Goal: Transaction & Acquisition: Subscribe to service/newsletter

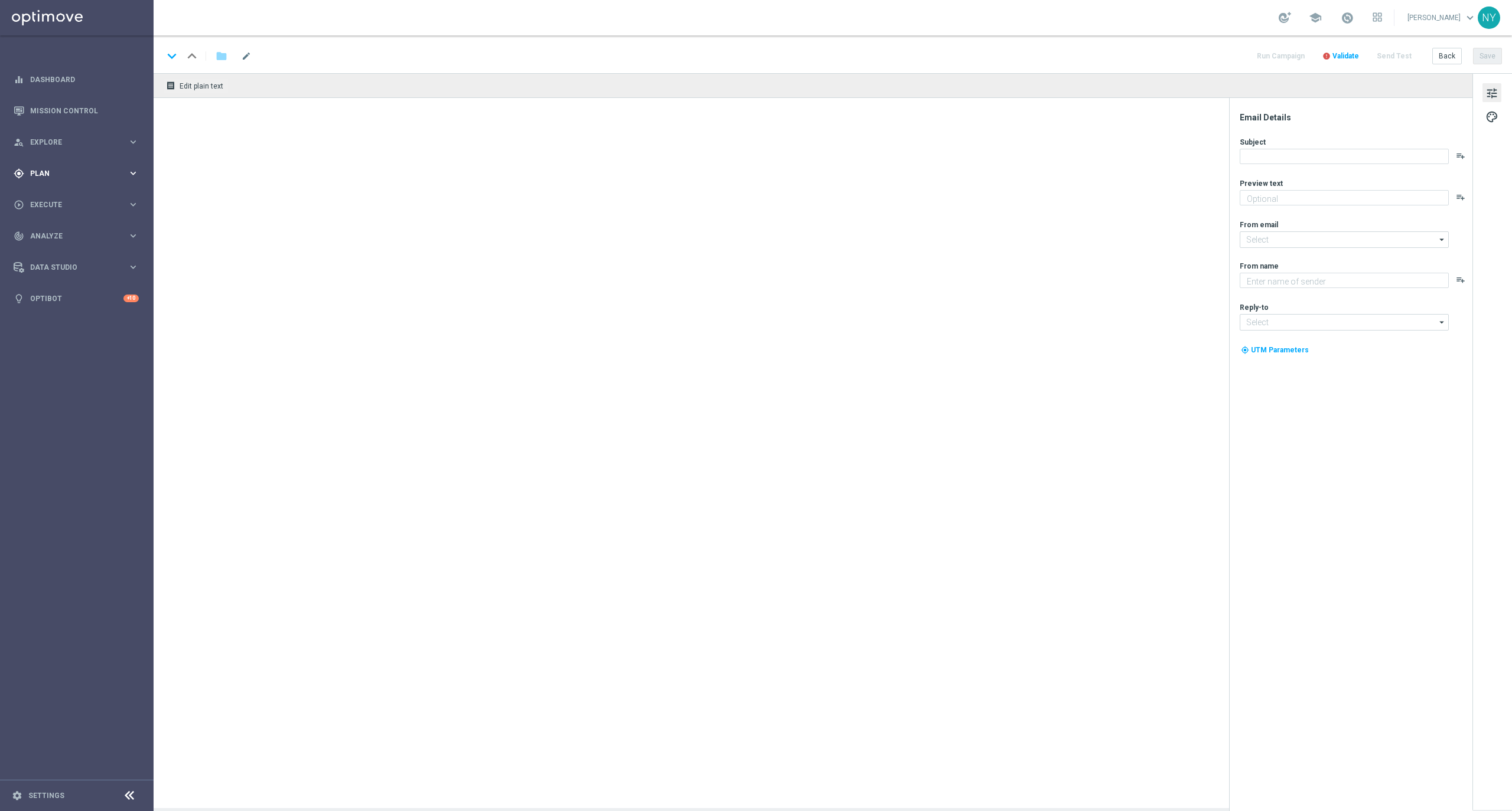
click at [45, 173] on span "Plan" at bounding box center [78, 173] width 97 height 7
click at [56, 234] on span "Templates" at bounding box center [73, 232] width 85 height 7
click at [45, 250] on link "Optimail" at bounding box center [80, 250] width 86 height 10
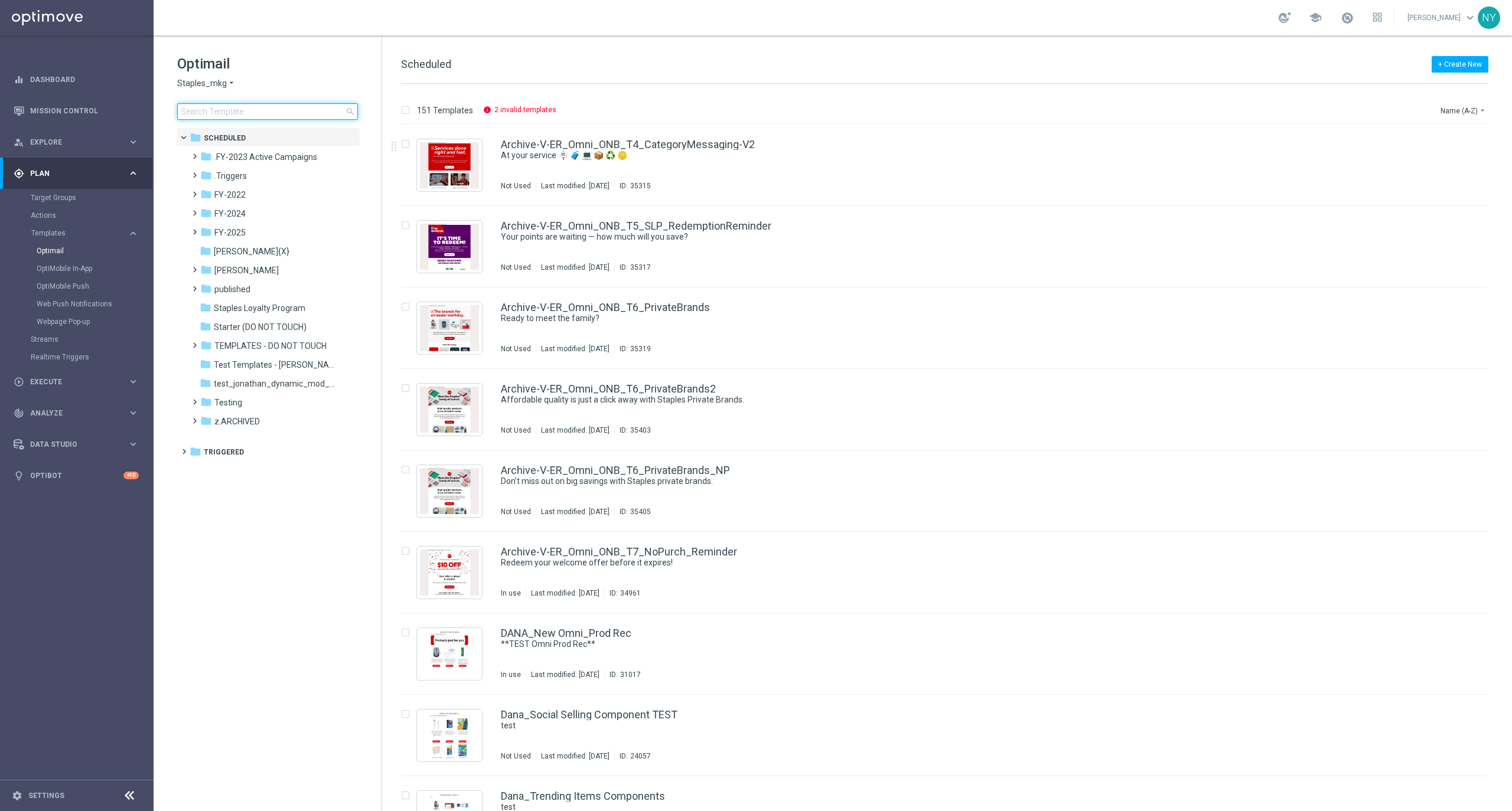
click at [232, 116] on input at bounding box center [268, 112] width 181 height 17
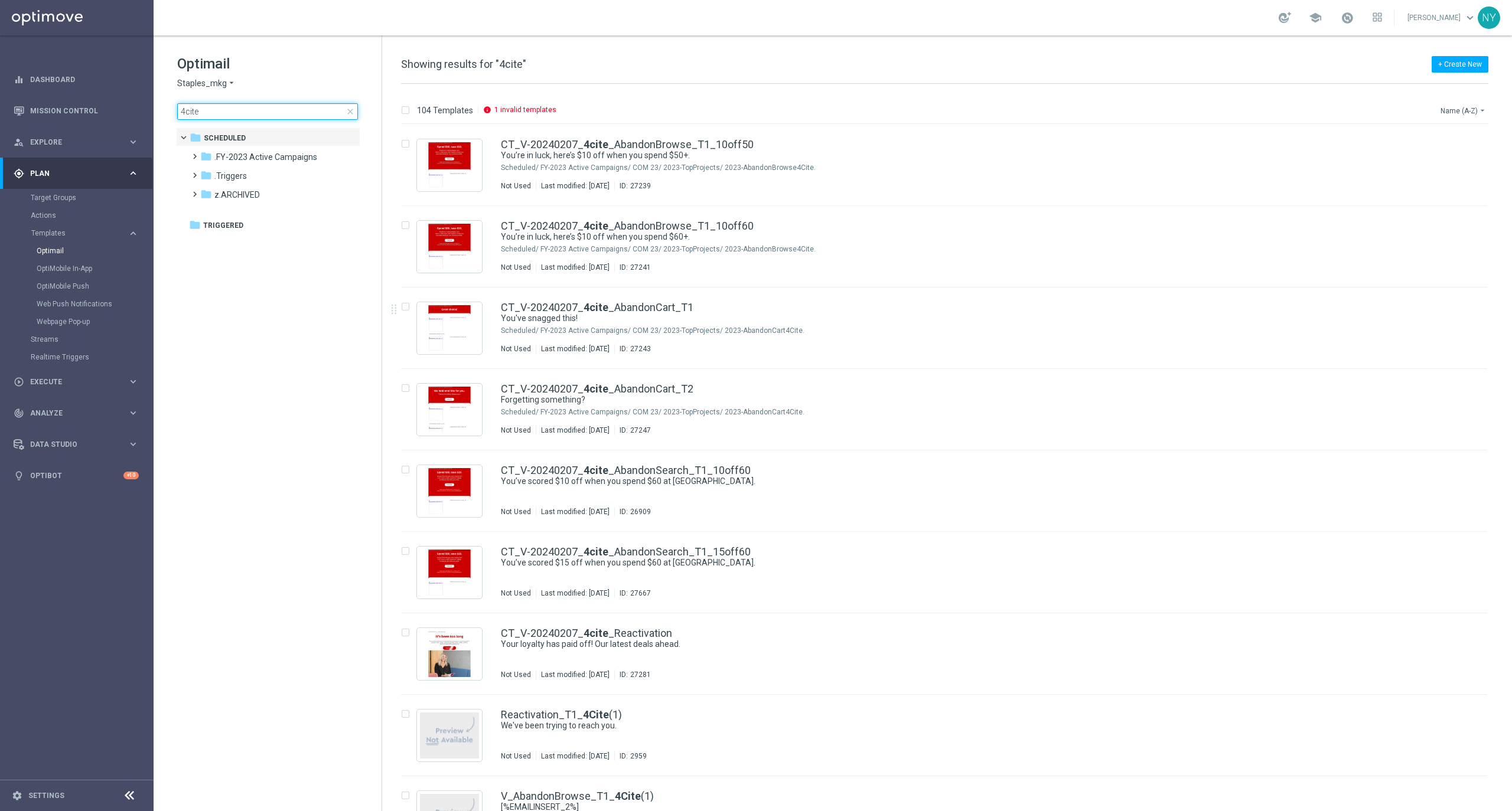
type input "4cite"
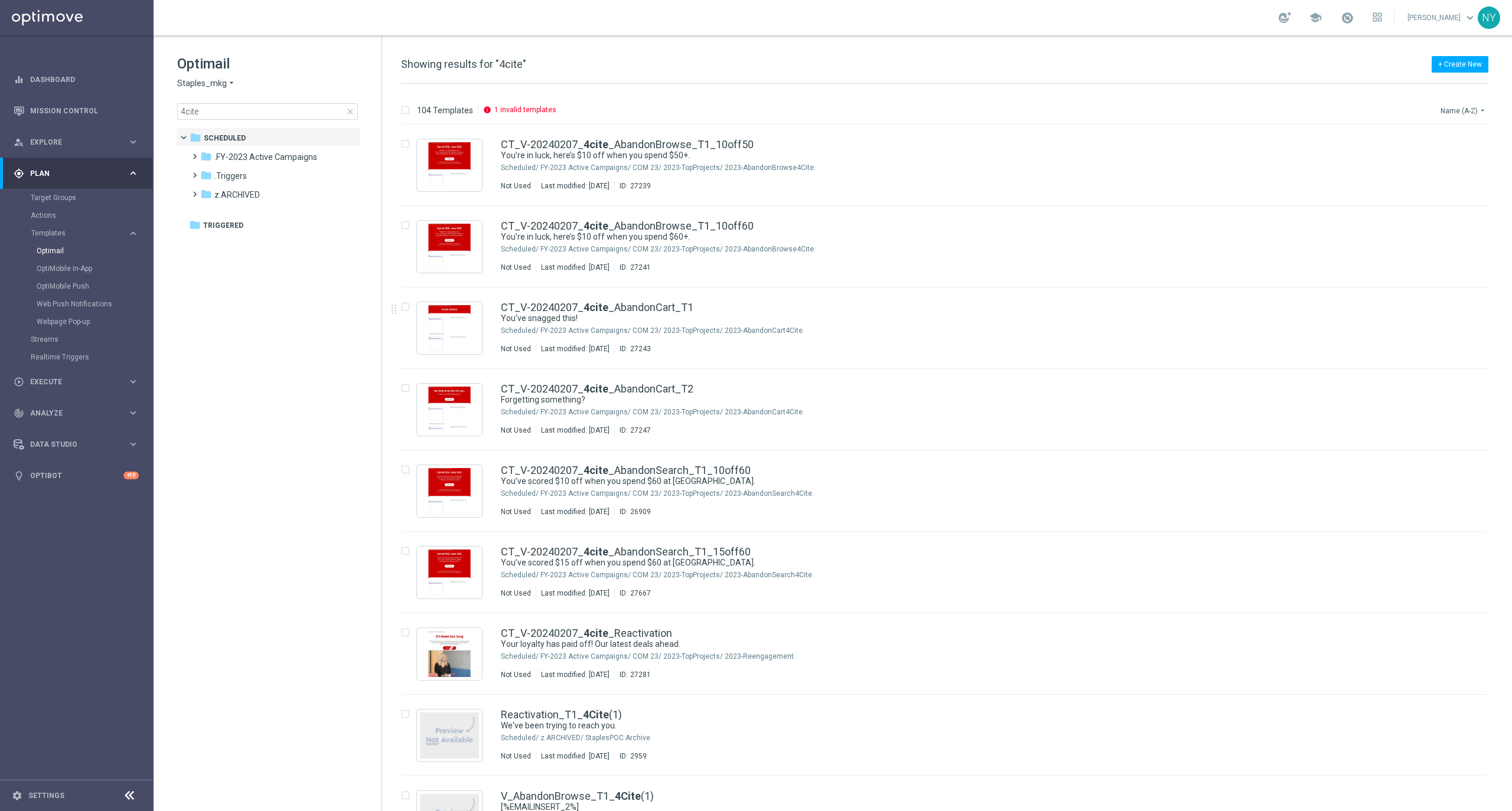
click at [1454, 112] on button "Name (A-Z) arrow_drop_down" at bounding box center [1464, 110] width 49 height 14
click at [1431, 161] on span "Date Modified (Newest)" at bounding box center [1443, 163] width 79 height 8
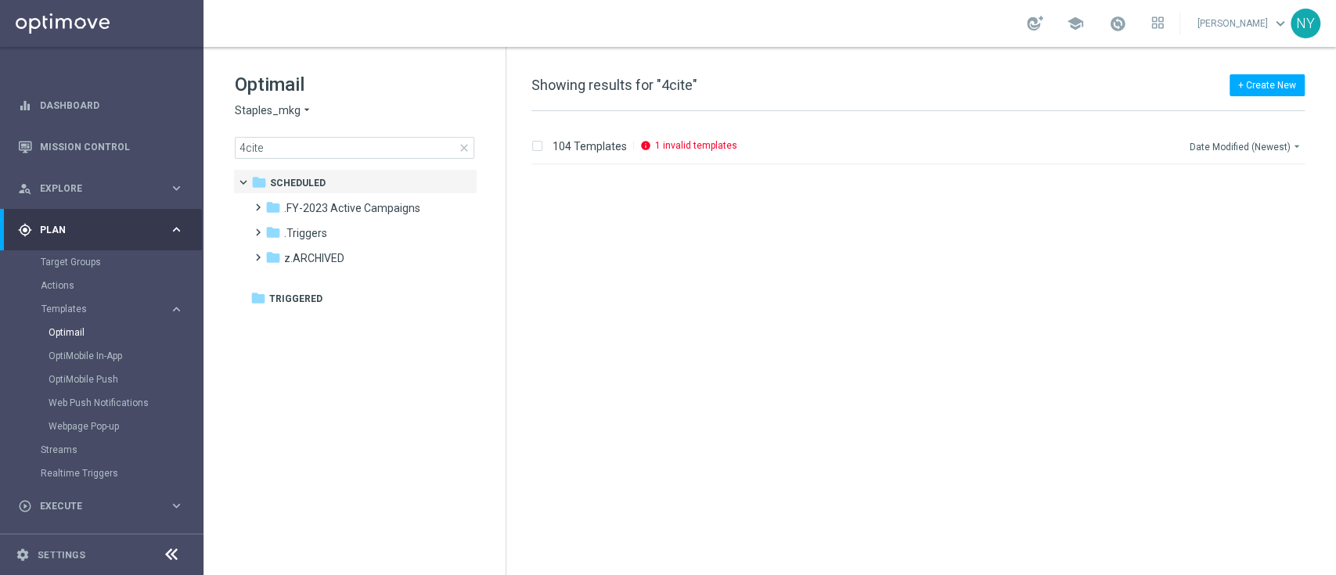
scroll to position [243, 0]
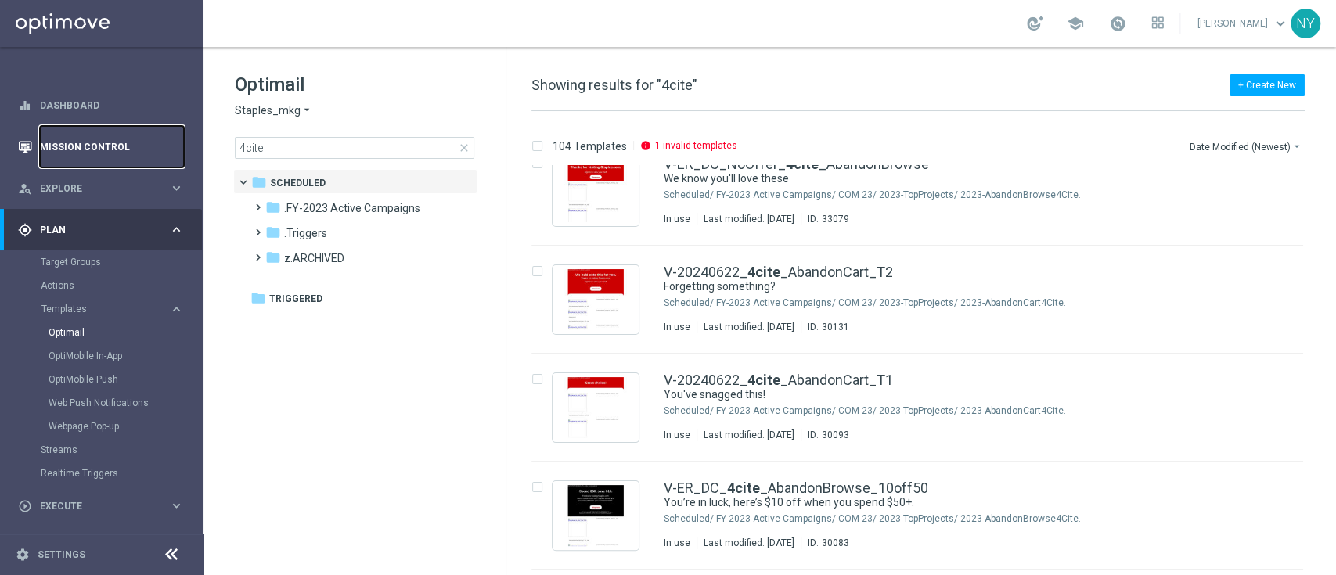
click at [85, 149] on link "Mission Control" at bounding box center [112, 146] width 144 height 41
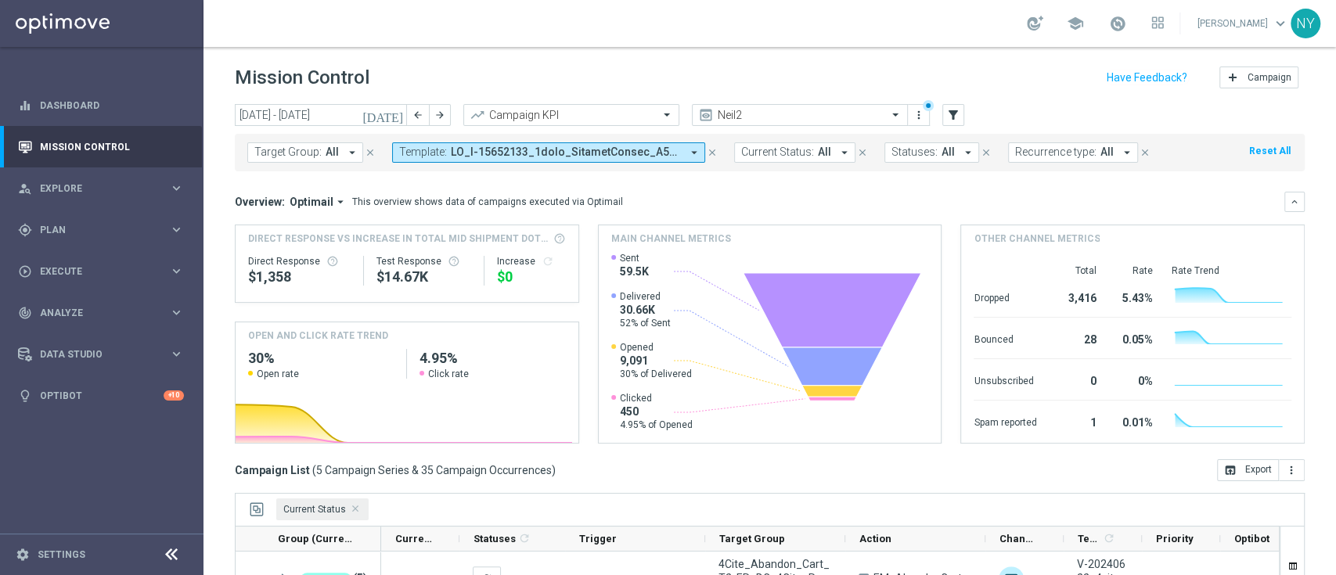
click at [664, 150] on span at bounding box center [566, 152] width 230 height 13
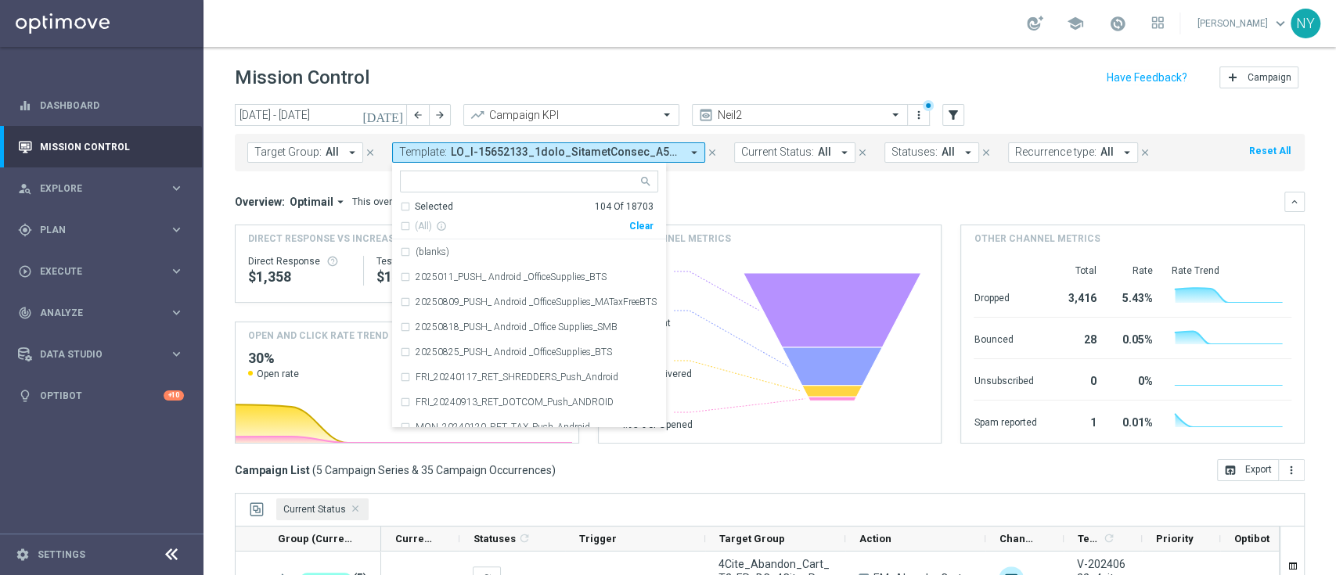
click at [503, 56] on header "Mission Control add Campaign" at bounding box center [770, 75] width 1133 height 57
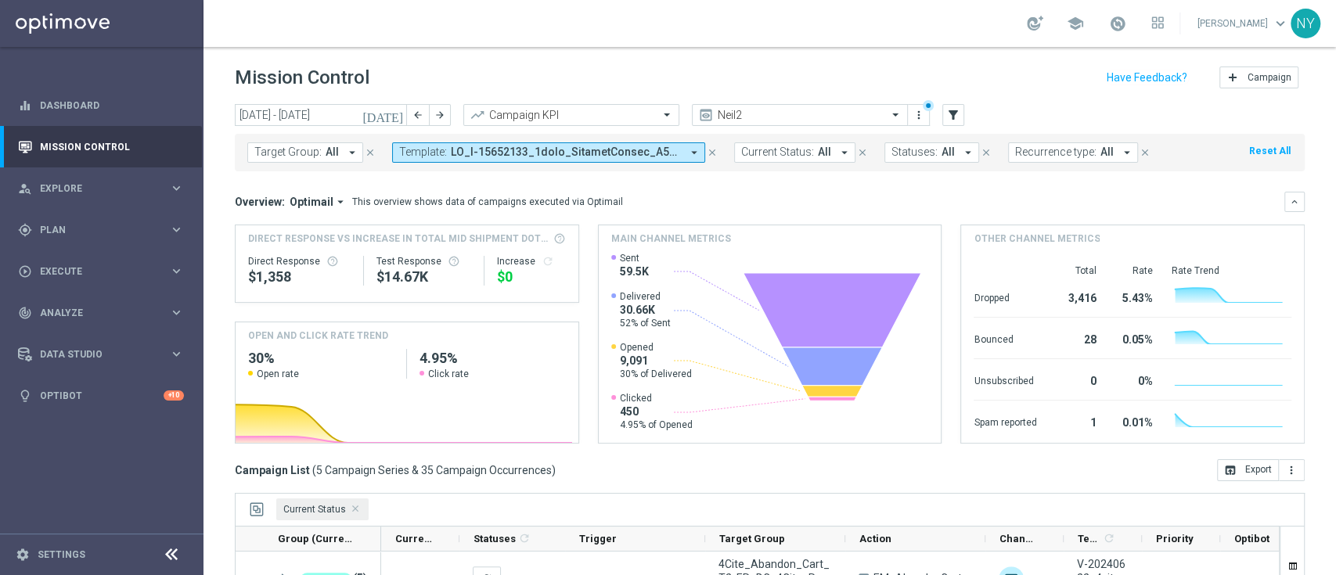
click at [395, 110] on icon "[DATE]" at bounding box center [383, 115] width 42 height 14
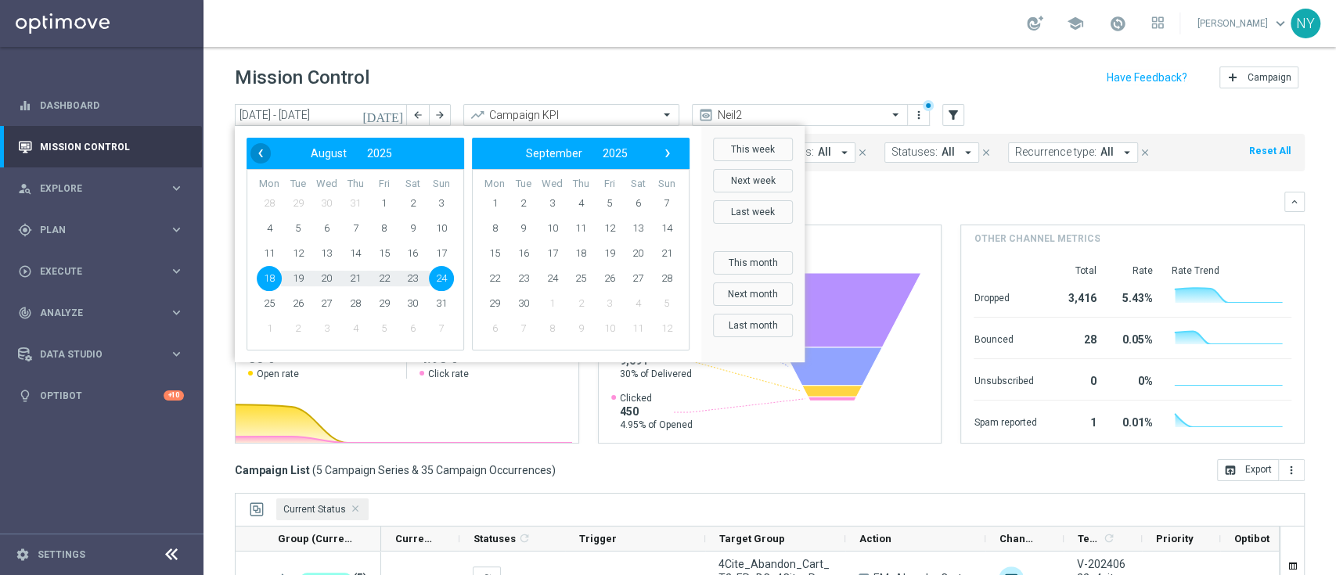
click at [265, 150] on span "‹" at bounding box center [260, 153] width 20 height 20
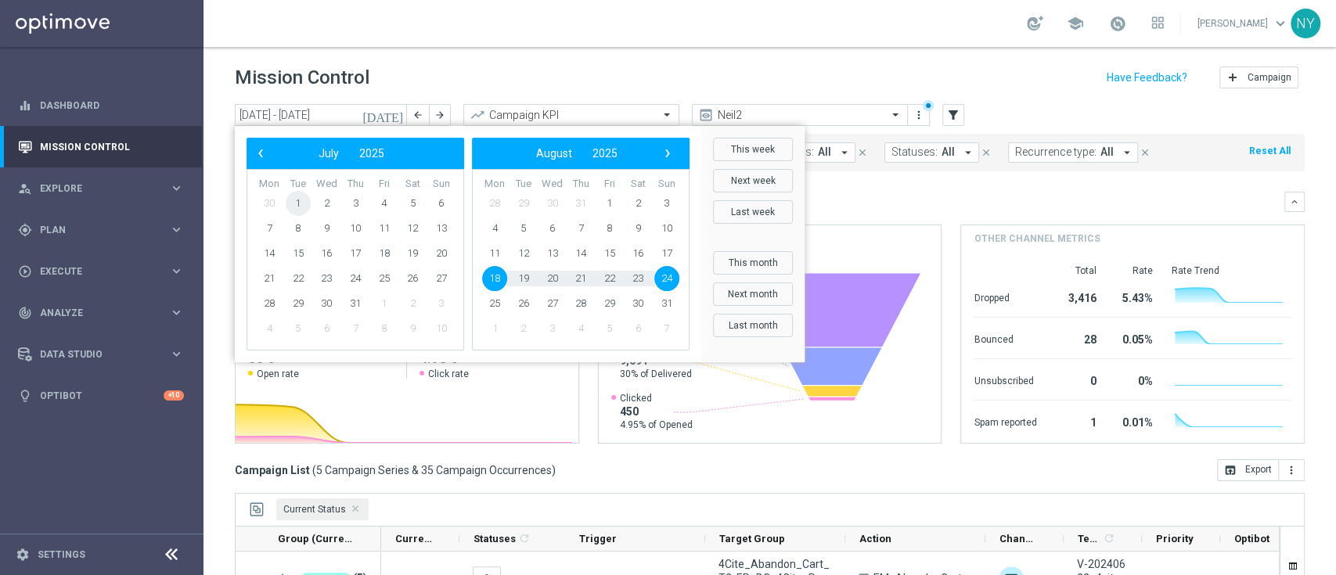
click at [301, 209] on span "1" at bounding box center [298, 203] width 25 height 25
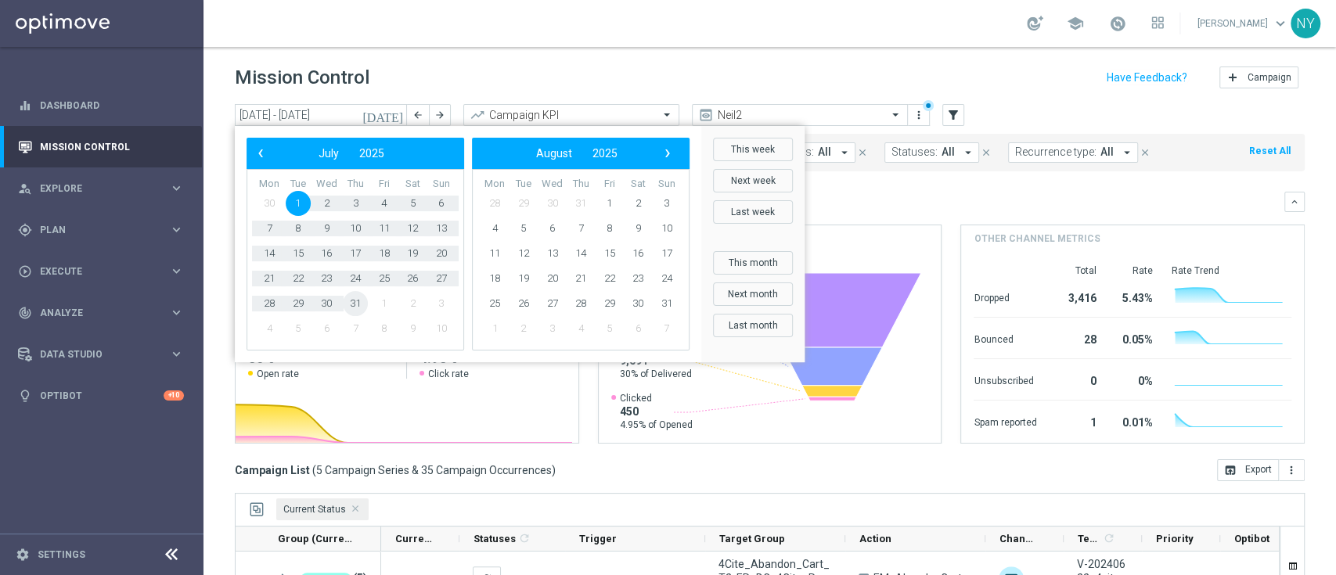
click at [358, 310] on span "31" at bounding box center [355, 303] width 25 height 25
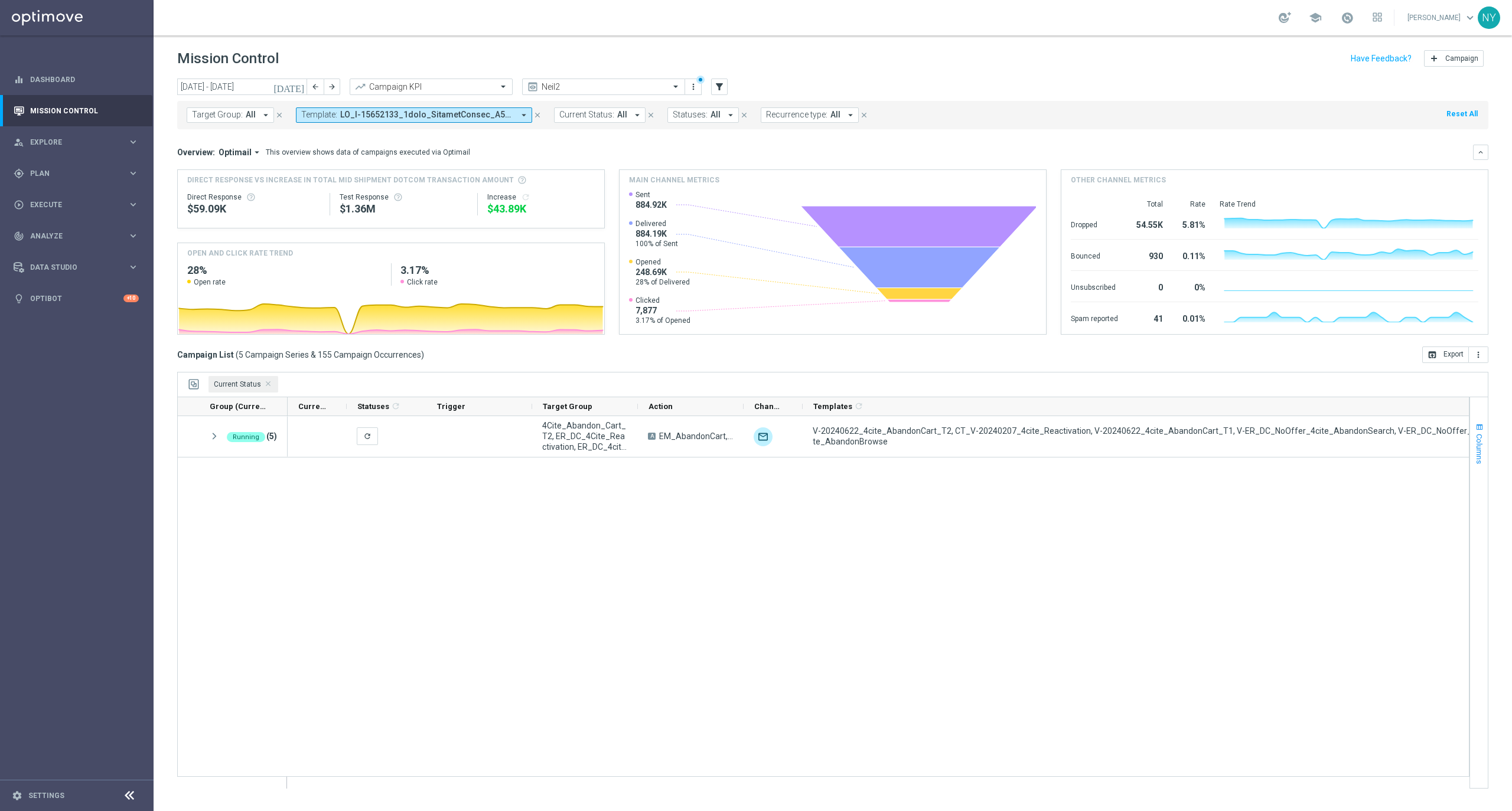
drag, startPoint x: 860, startPoint y: 407, endPoint x: 1483, endPoint y: 419, distance: 623.1
click at [1491, 416] on div "today 01 Jul 2025 - 31 Jul 2025 arrow_back arrow_forward Campaign KPI trending_…" at bounding box center [833, 439] width 1358 height 722
click at [297, 88] on icon "[DATE]" at bounding box center [289, 87] width 32 height 11
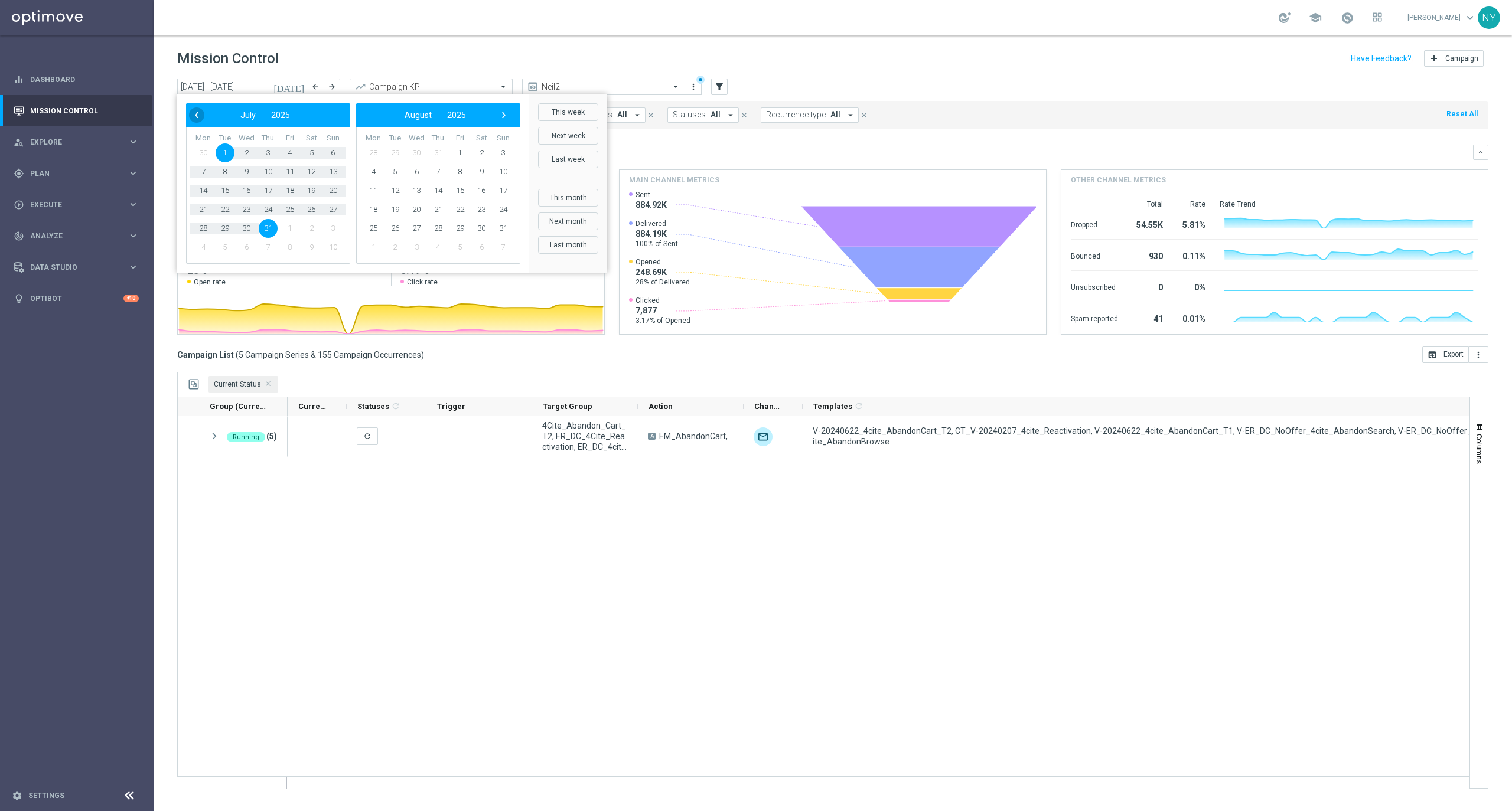
click at [197, 117] on span "‹" at bounding box center [196, 115] width 15 height 15
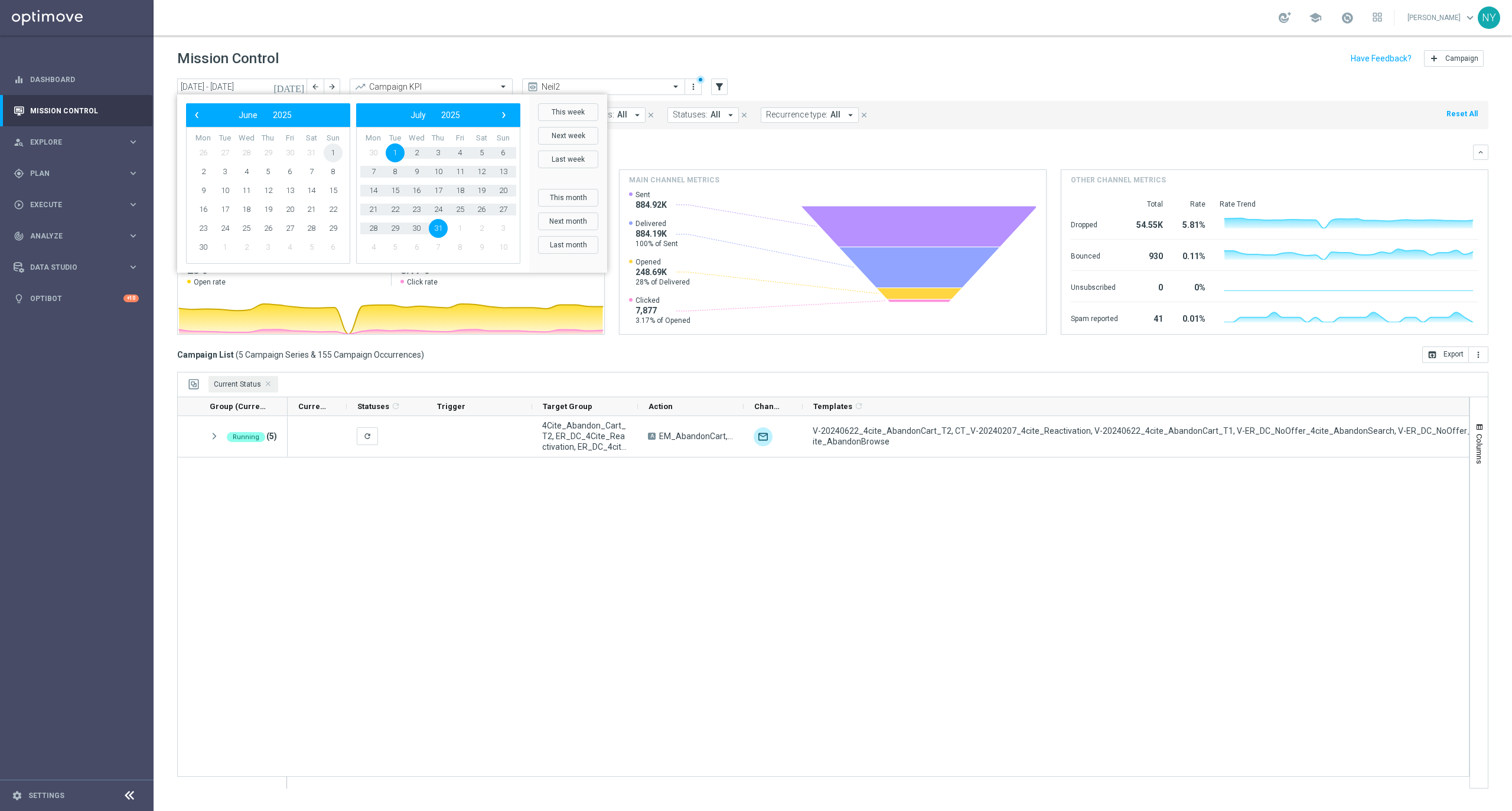
click at [329, 156] on span "1" at bounding box center [333, 152] width 19 height 19
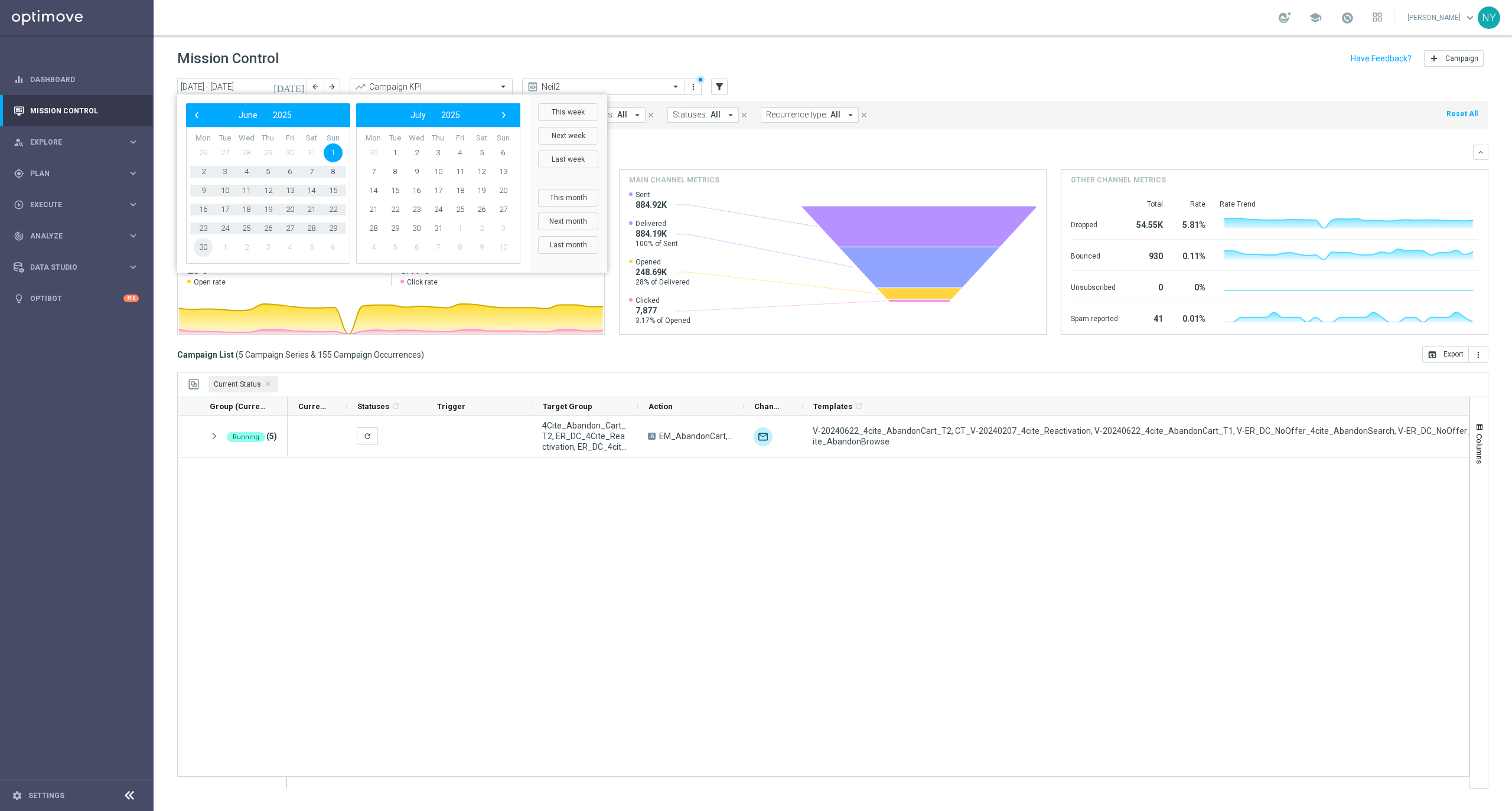
click at [201, 248] on span "30" at bounding box center [203, 247] width 19 height 19
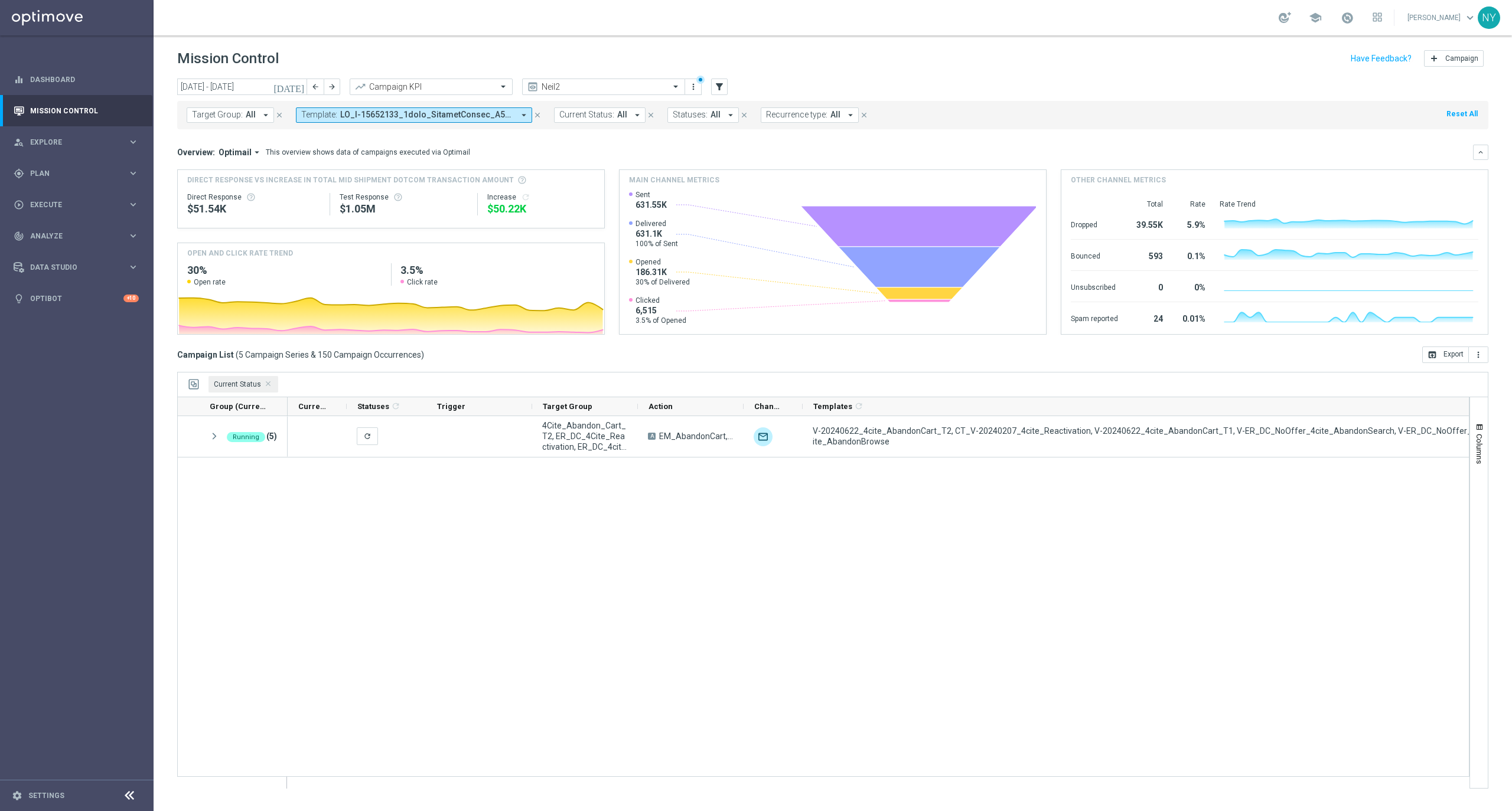
click at [300, 88] on icon "[DATE]" at bounding box center [289, 87] width 32 height 11
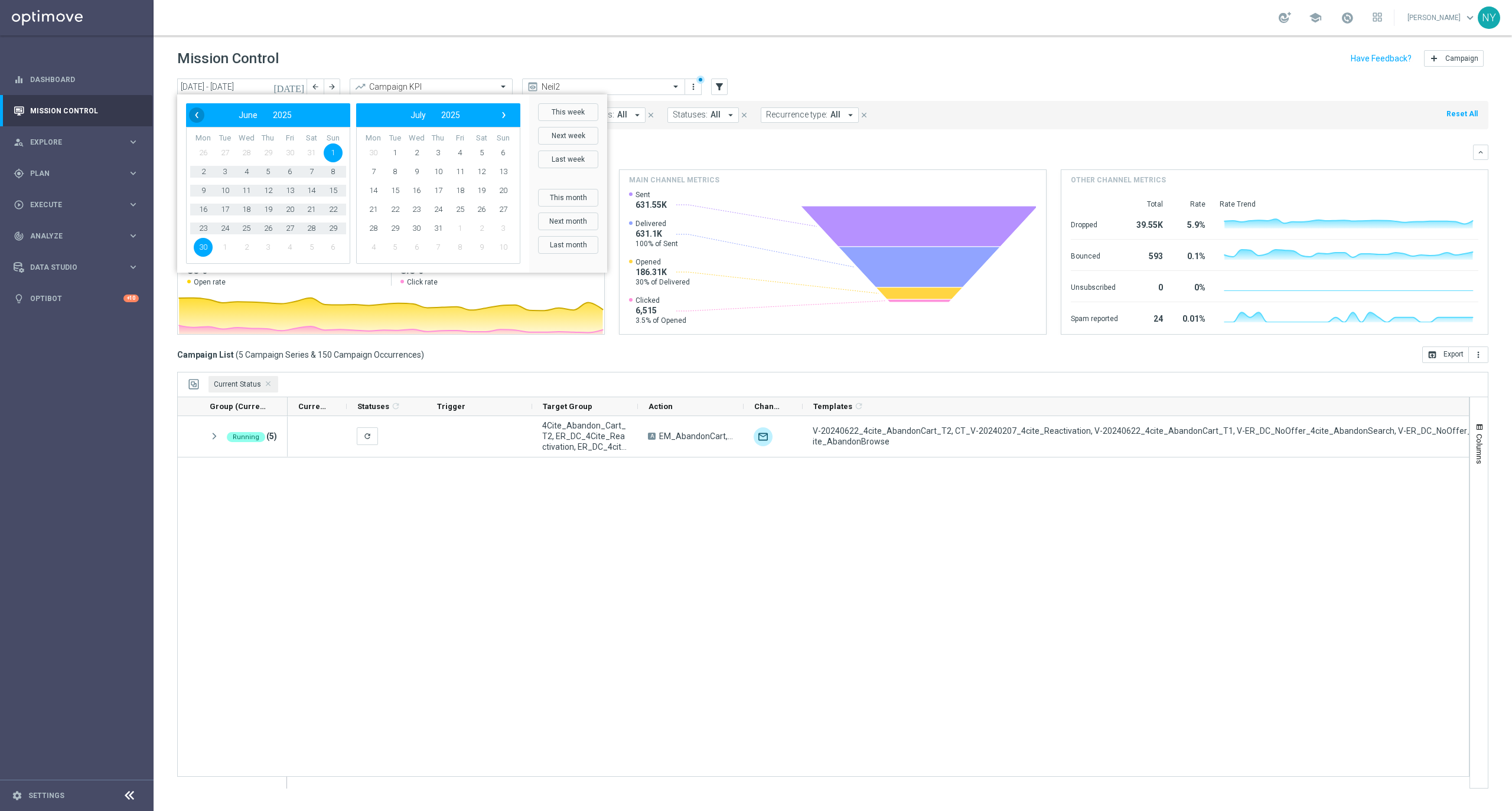
click at [192, 111] on span "‹" at bounding box center [196, 115] width 15 height 15
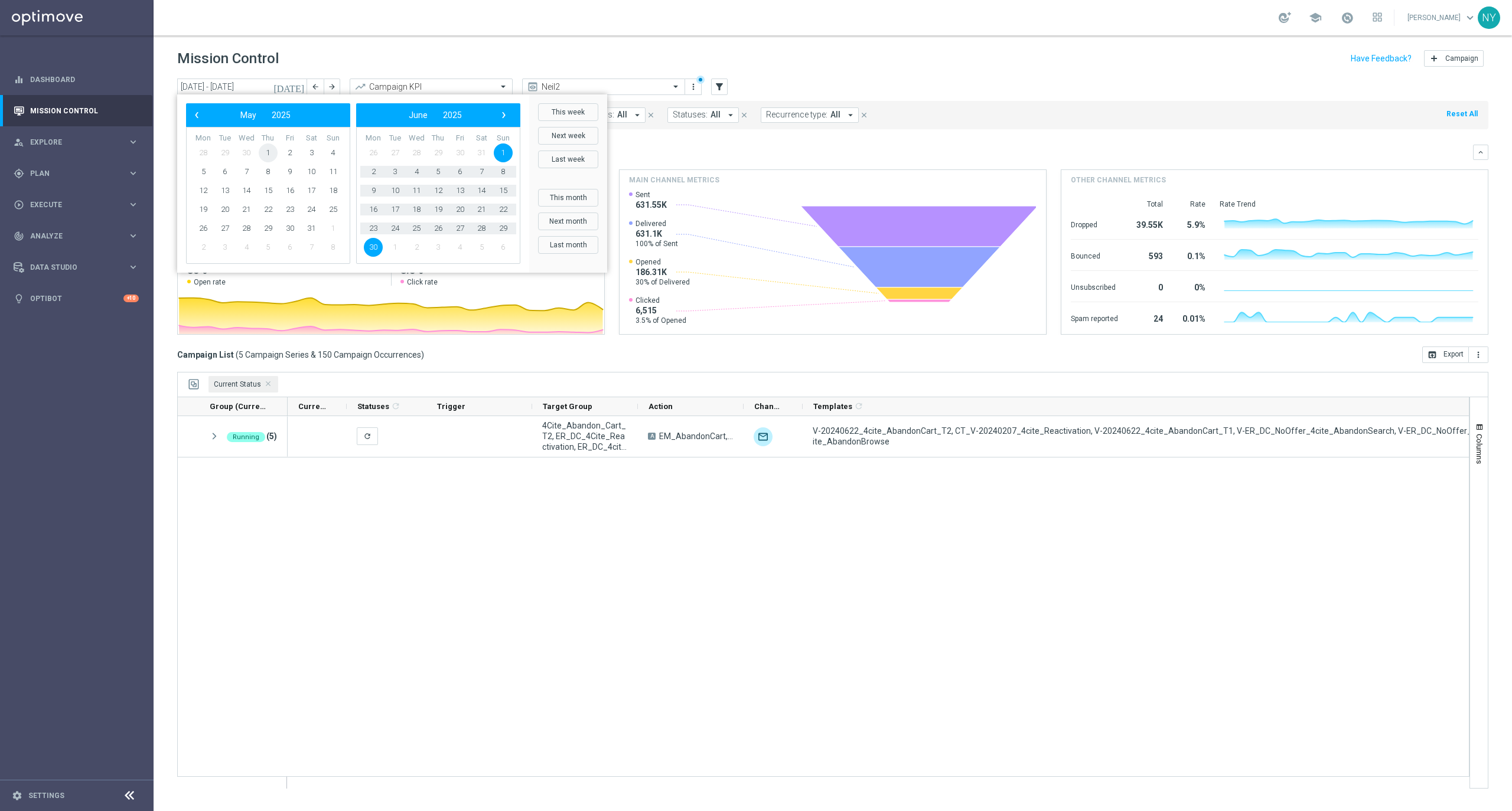
click at [270, 151] on span "1" at bounding box center [268, 152] width 19 height 19
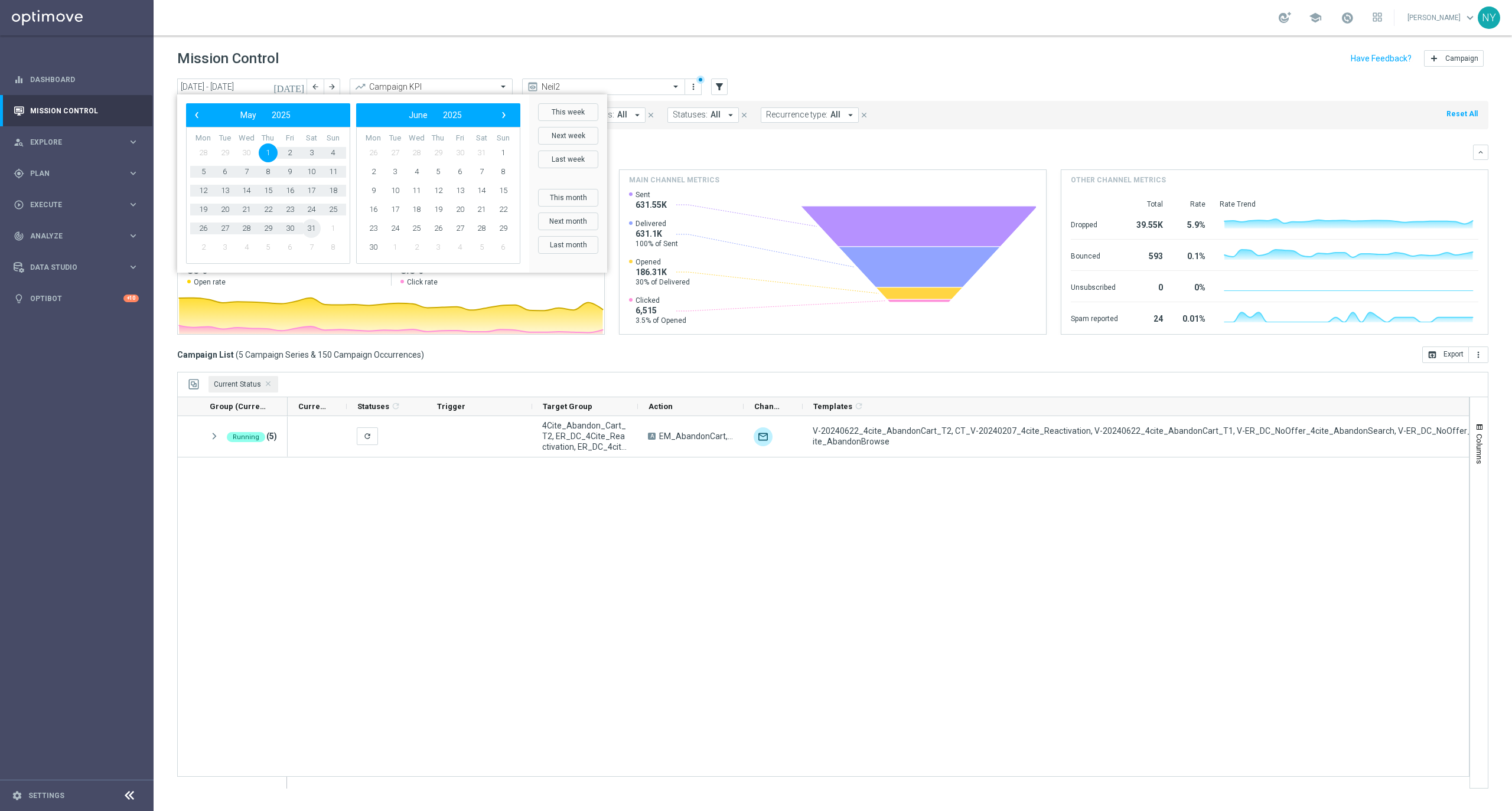
click at [313, 229] on span "31" at bounding box center [311, 228] width 19 height 19
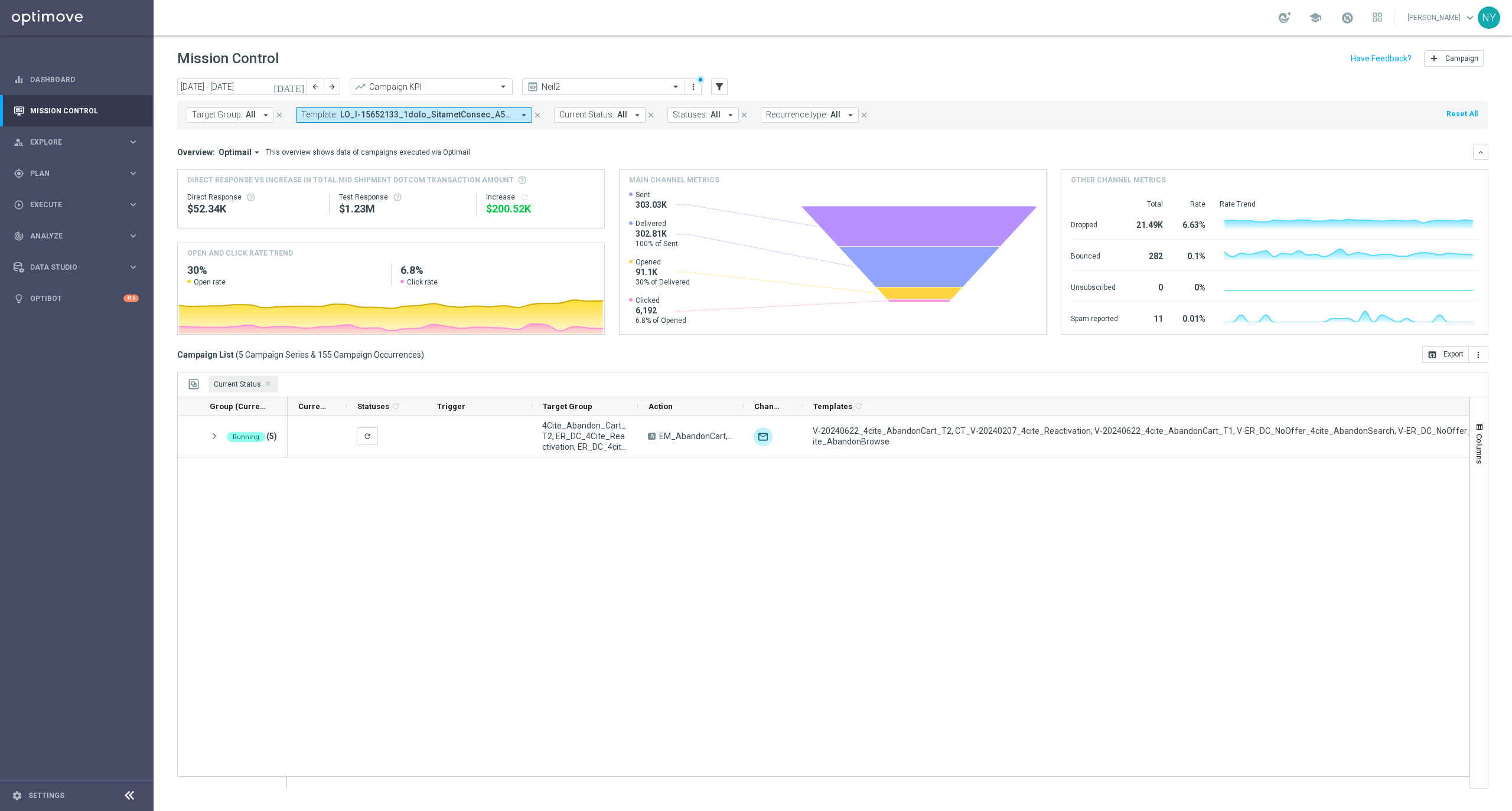
click at [295, 86] on icon "[DATE]" at bounding box center [289, 87] width 32 height 11
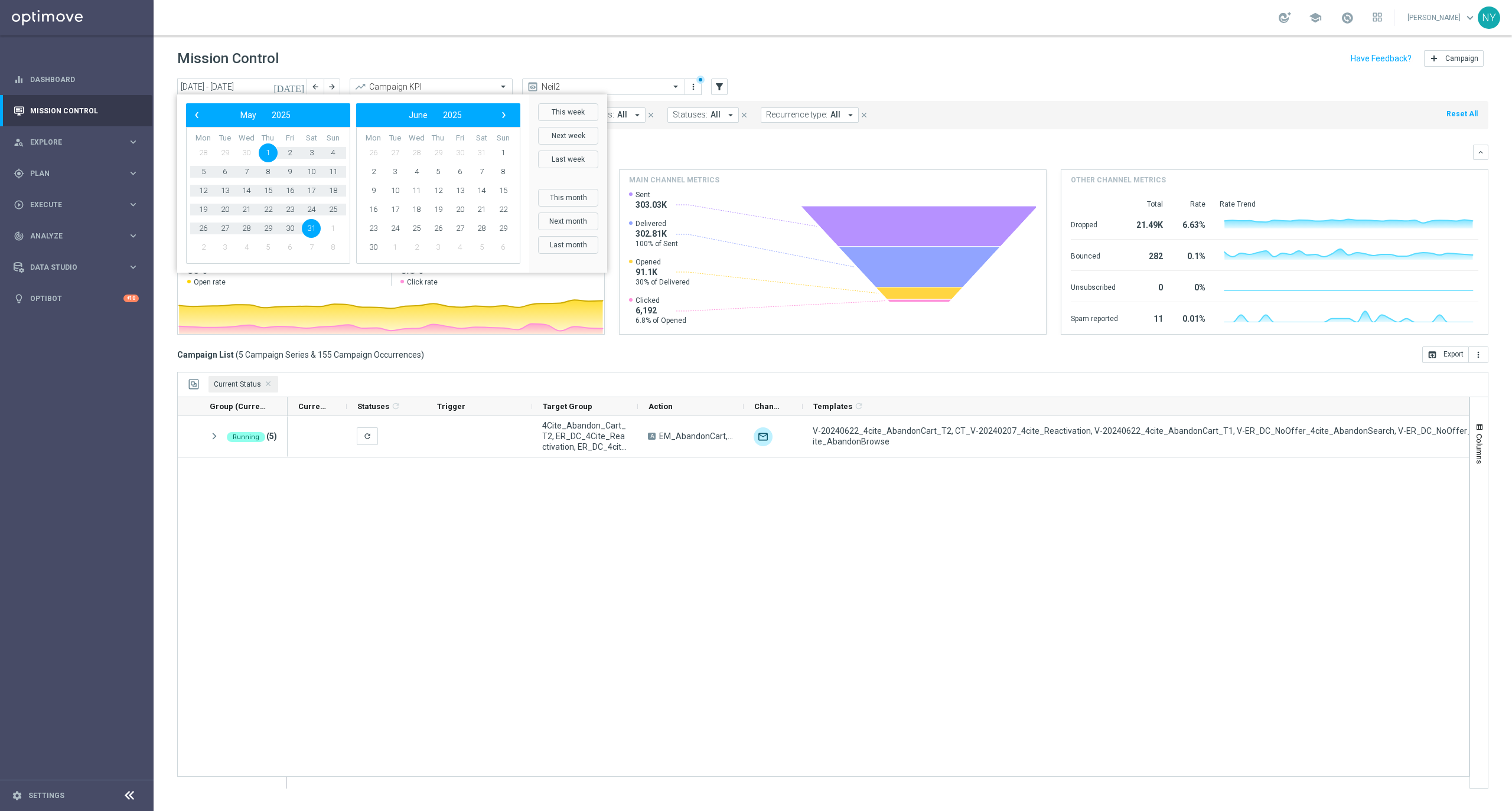
click at [189, 123] on div "‹ ​ May ​ 2025 ​ ›" at bounding box center [269, 115] width 164 height 23
click at [192, 115] on span "‹" at bounding box center [196, 115] width 15 height 15
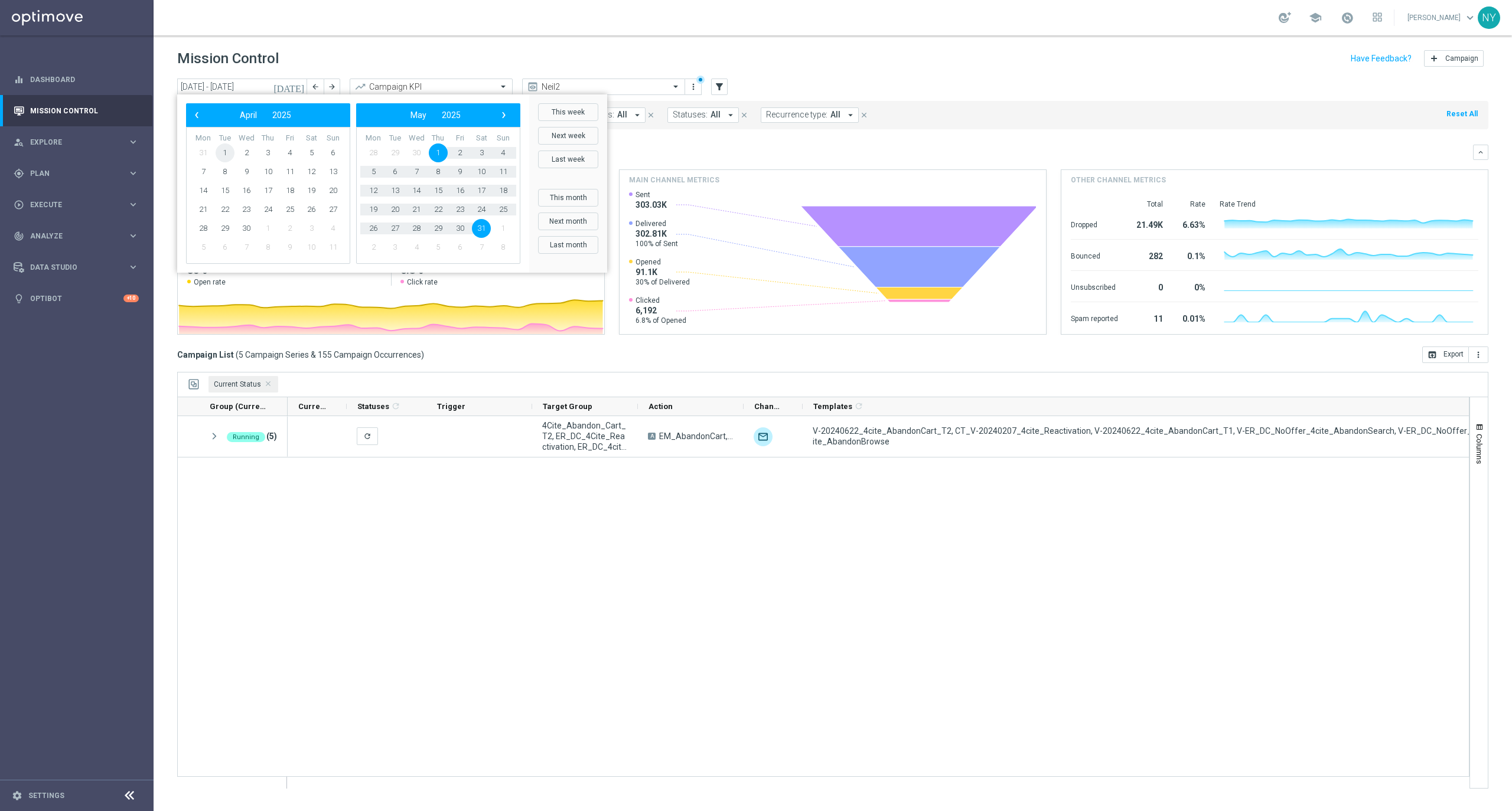
click at [226, 154] on span "1" at bounding box center [225, 152] width 19 height 19
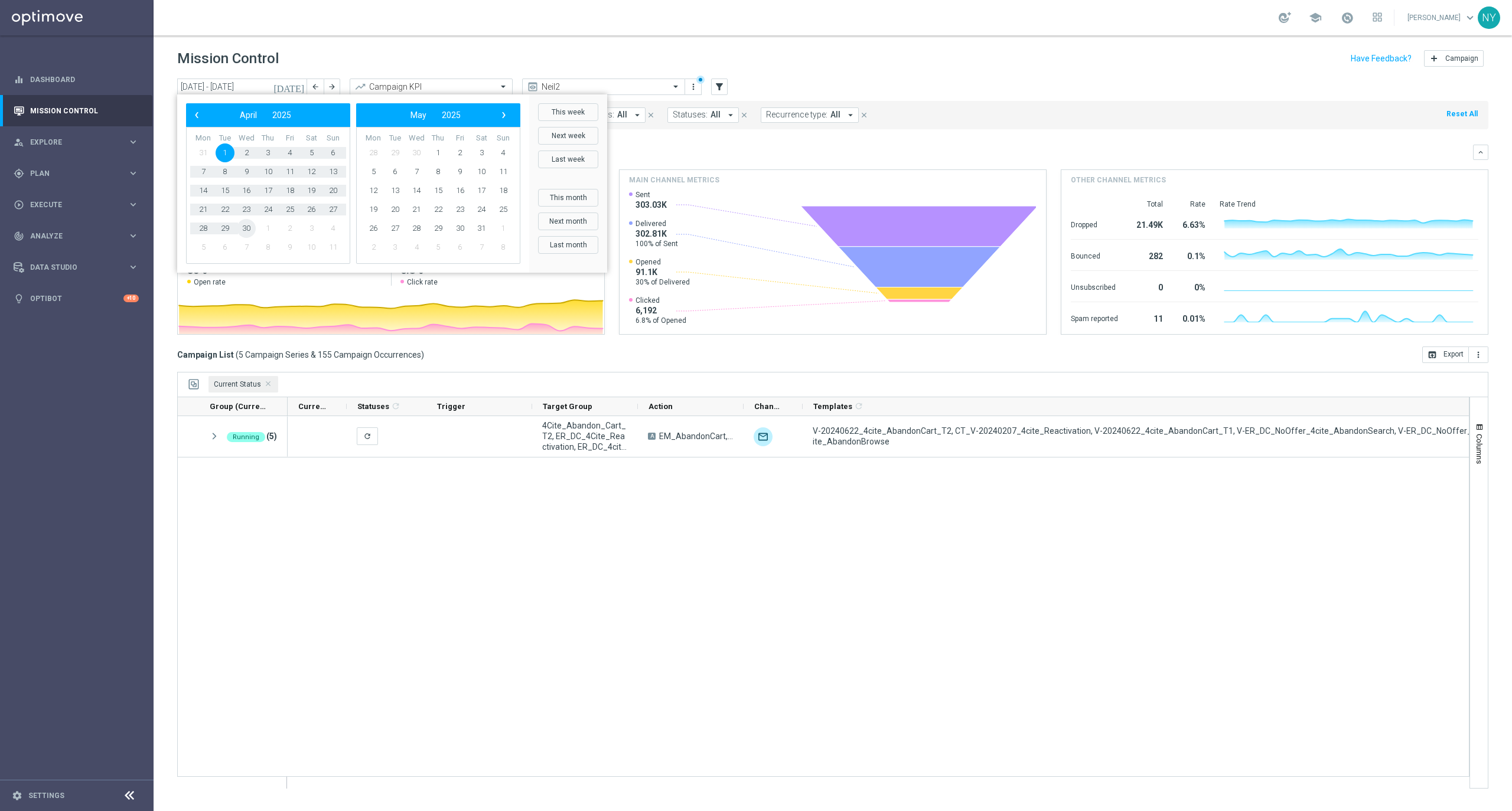
click at [249, 227] on span "30" at bounding box center [246, 228] width 19 height 19
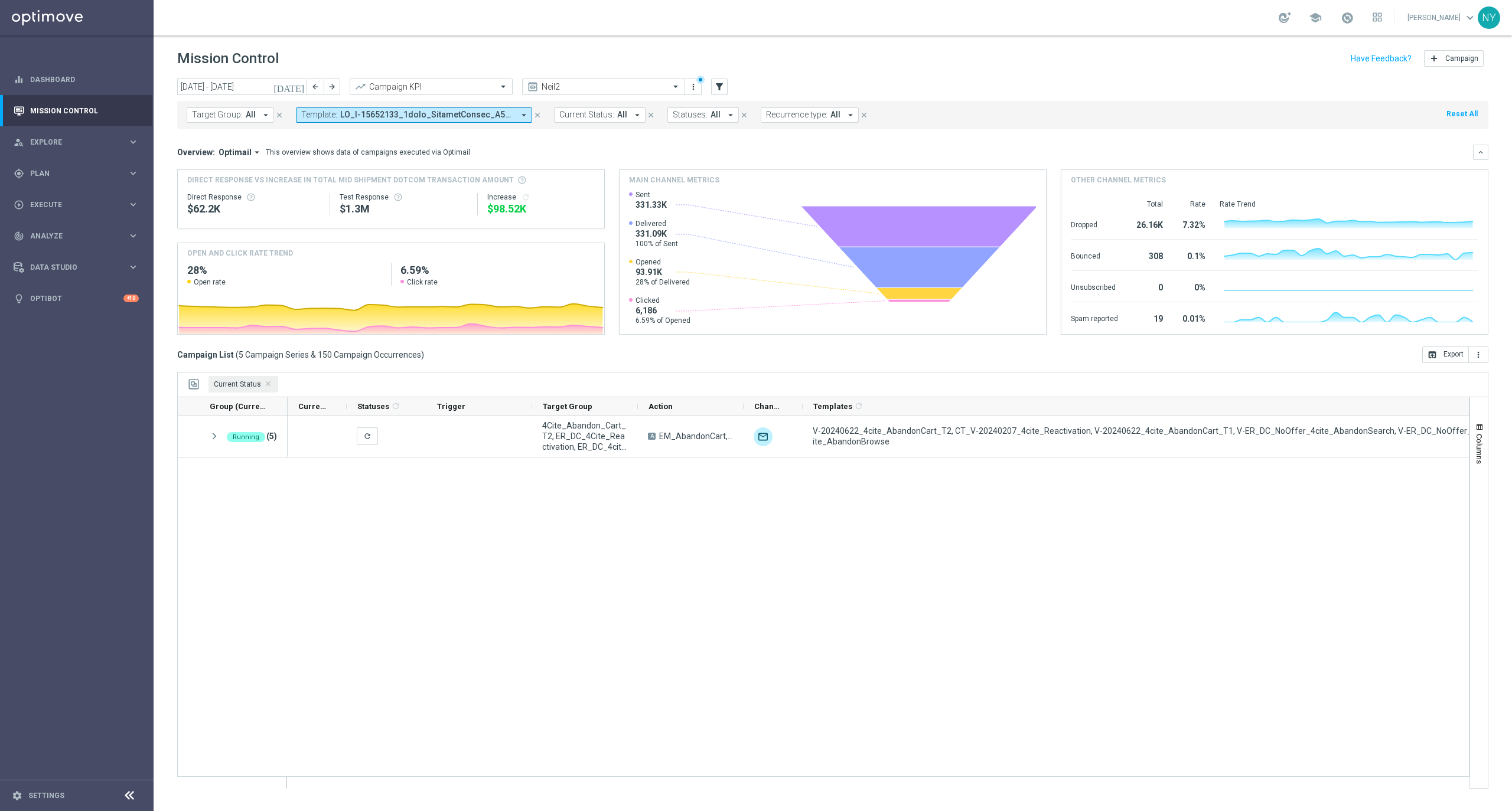
click at [296, 86] on icon "today" at bounding box center [289, 87] width 32 height 11
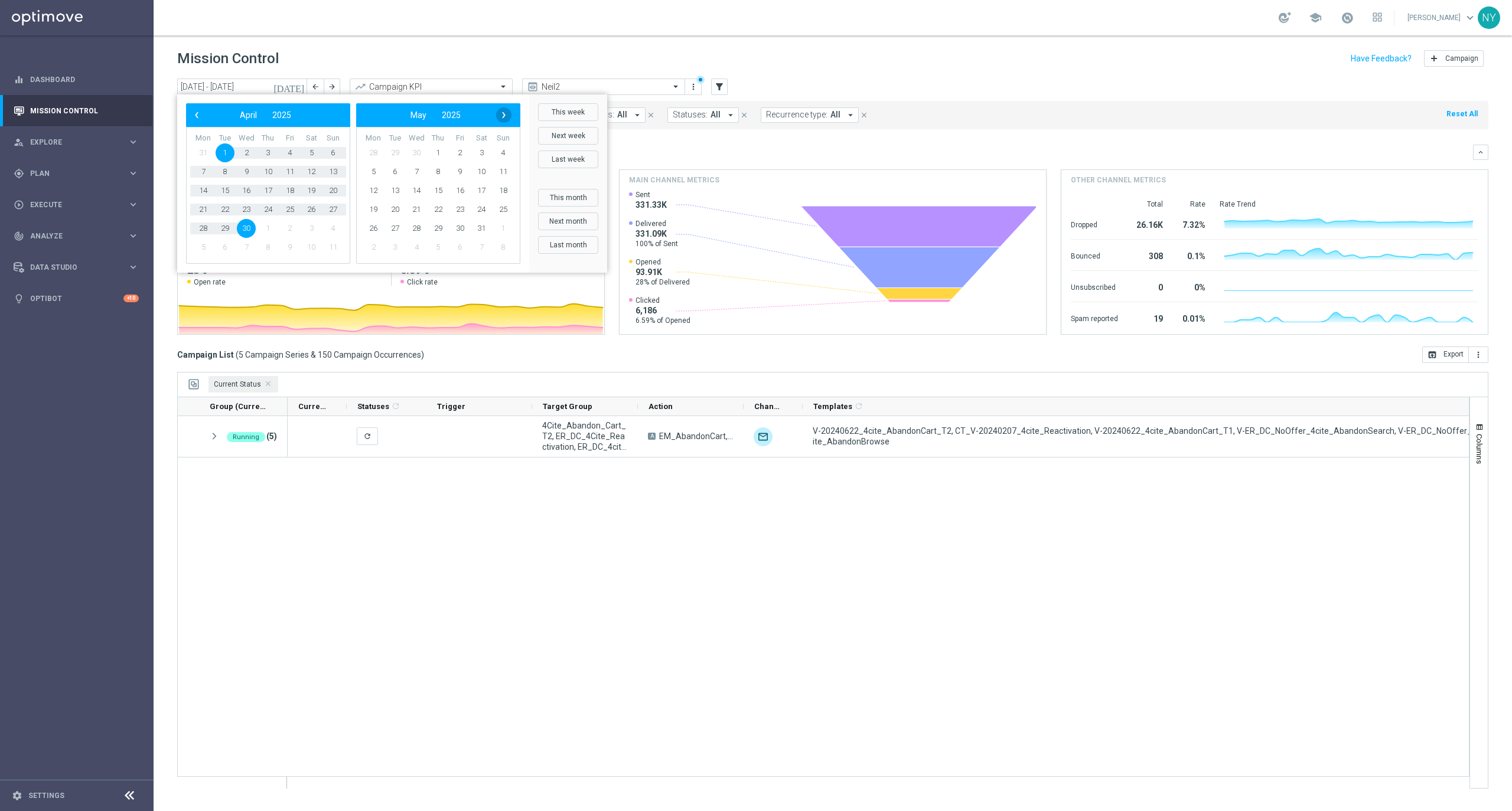
click at [502, 117] on span "›" at bounding box center [503, 115] width 15 height 15
click at [195, 115] on span "‹" at bounding box center [196, 115] width 15 height 15
click at [199, 248] on span "30" at bounding box center [203, 247] width 19 height 19
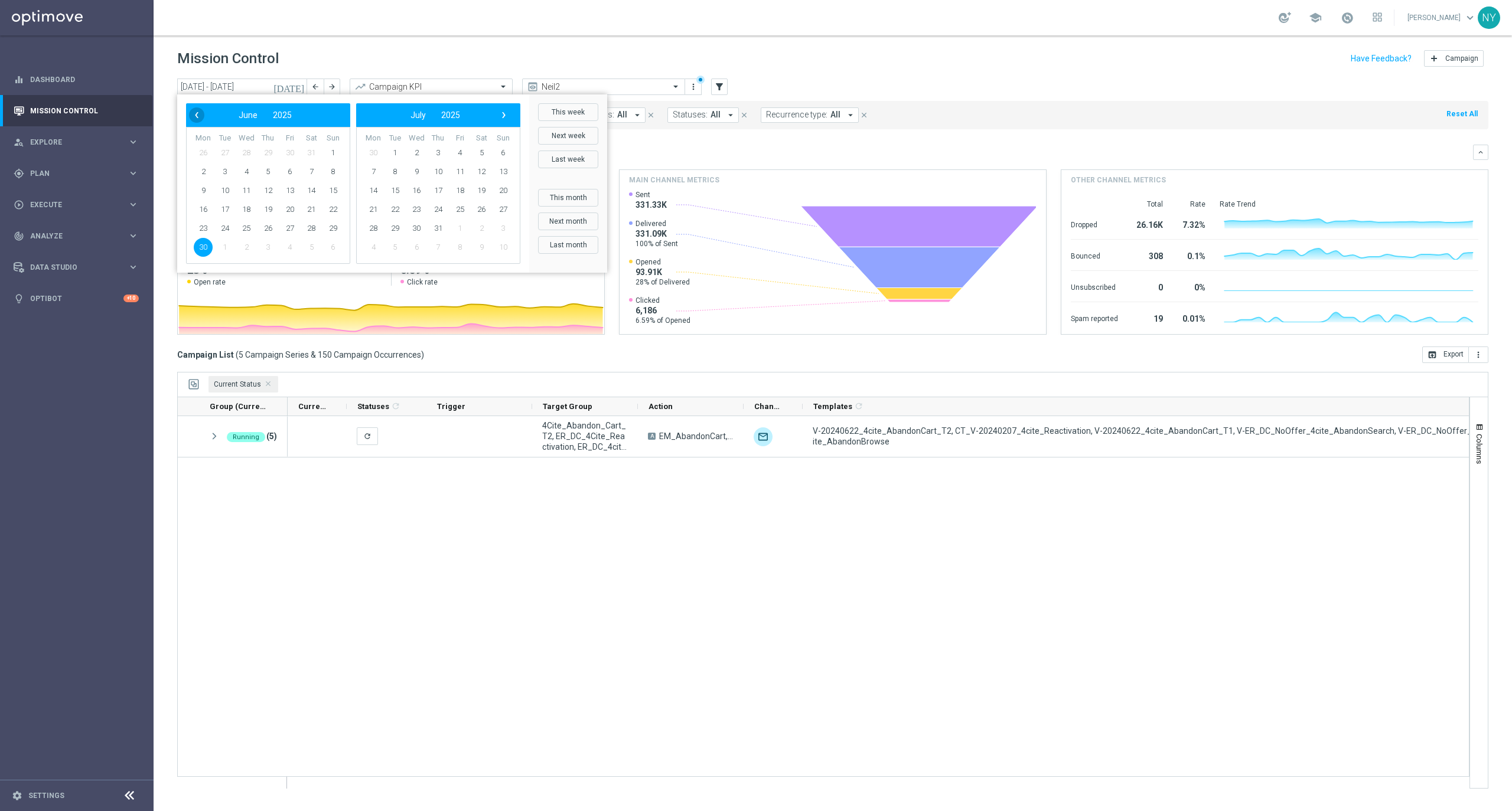
click at [198, 117] on span "‹" at bounding box center [196, 115] width 15 height 15
click at [265, 150] on span "1" at bounding box center [268, 152] width 19 height 19
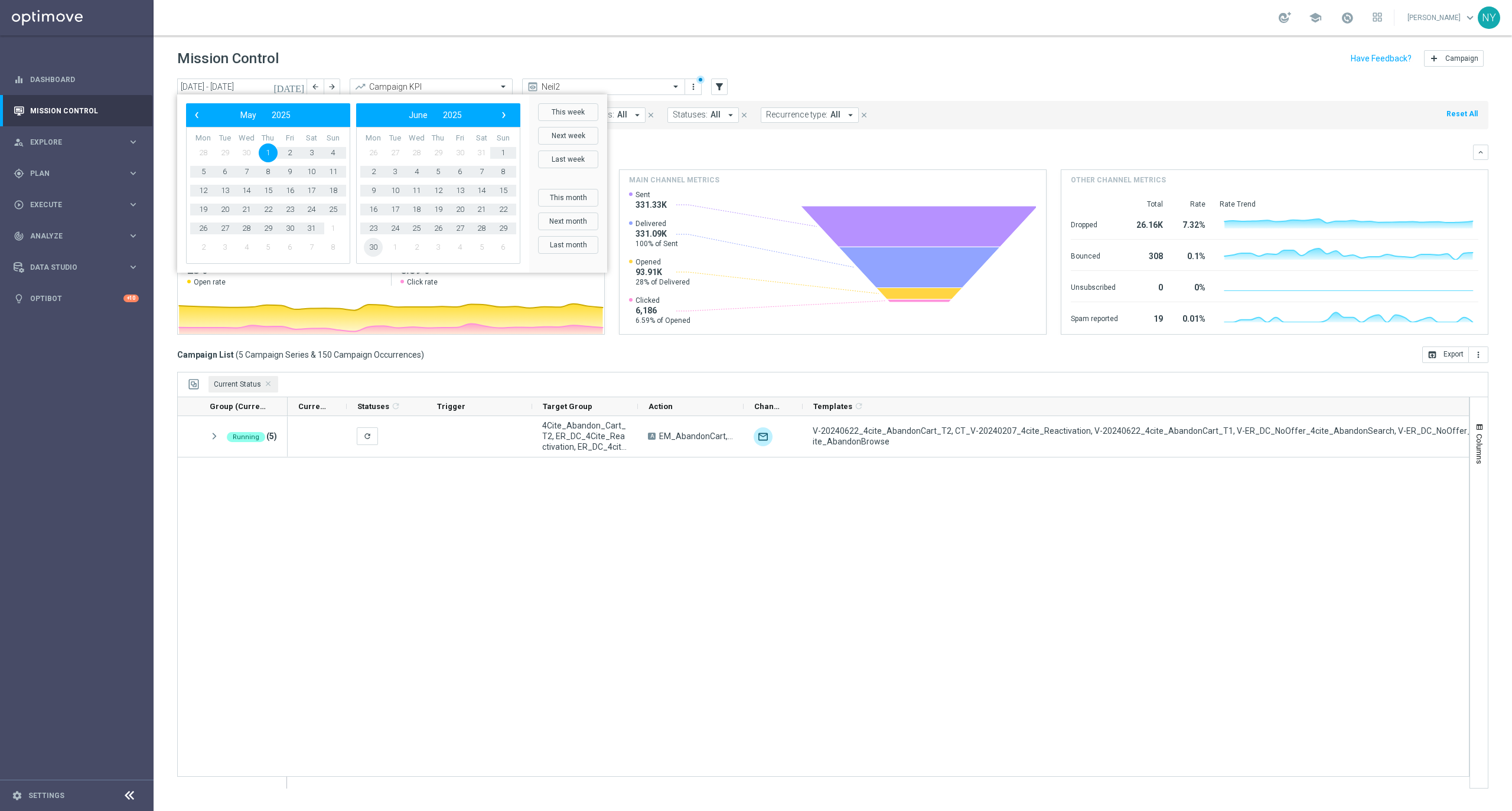
click at [369, 249] on span "30" at bounding box center [373, 247] width 19 height 19
type input "01 May 2025 - 30 Jun 2025"
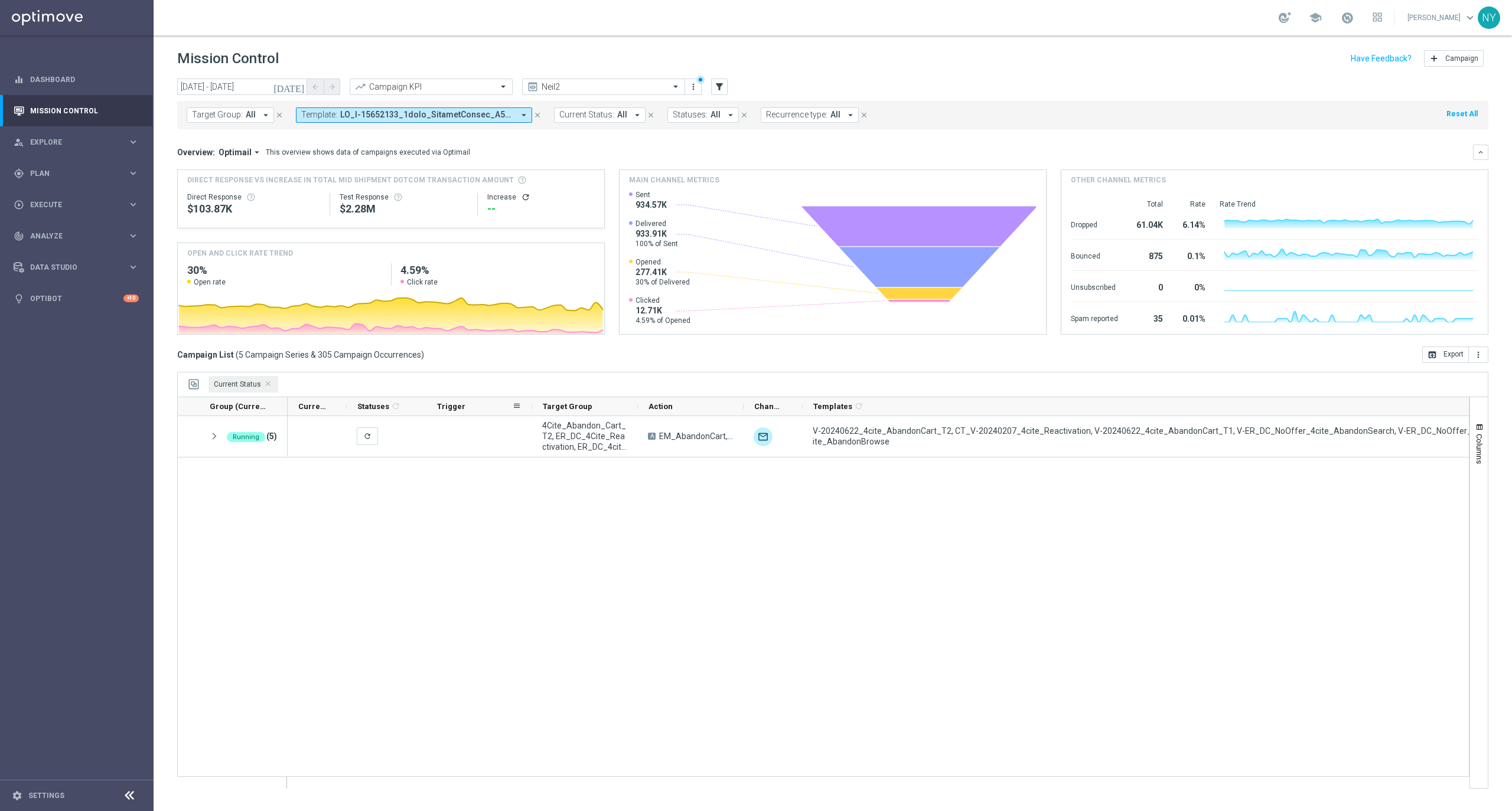
drag, startPoint x: 530, startPoint y: 403, endPoint x: 451, endPoint y: 399, distance: 79.1
click at [451, 399] on div "Trigger" at bounding box center [479, 407] width 106 height 19
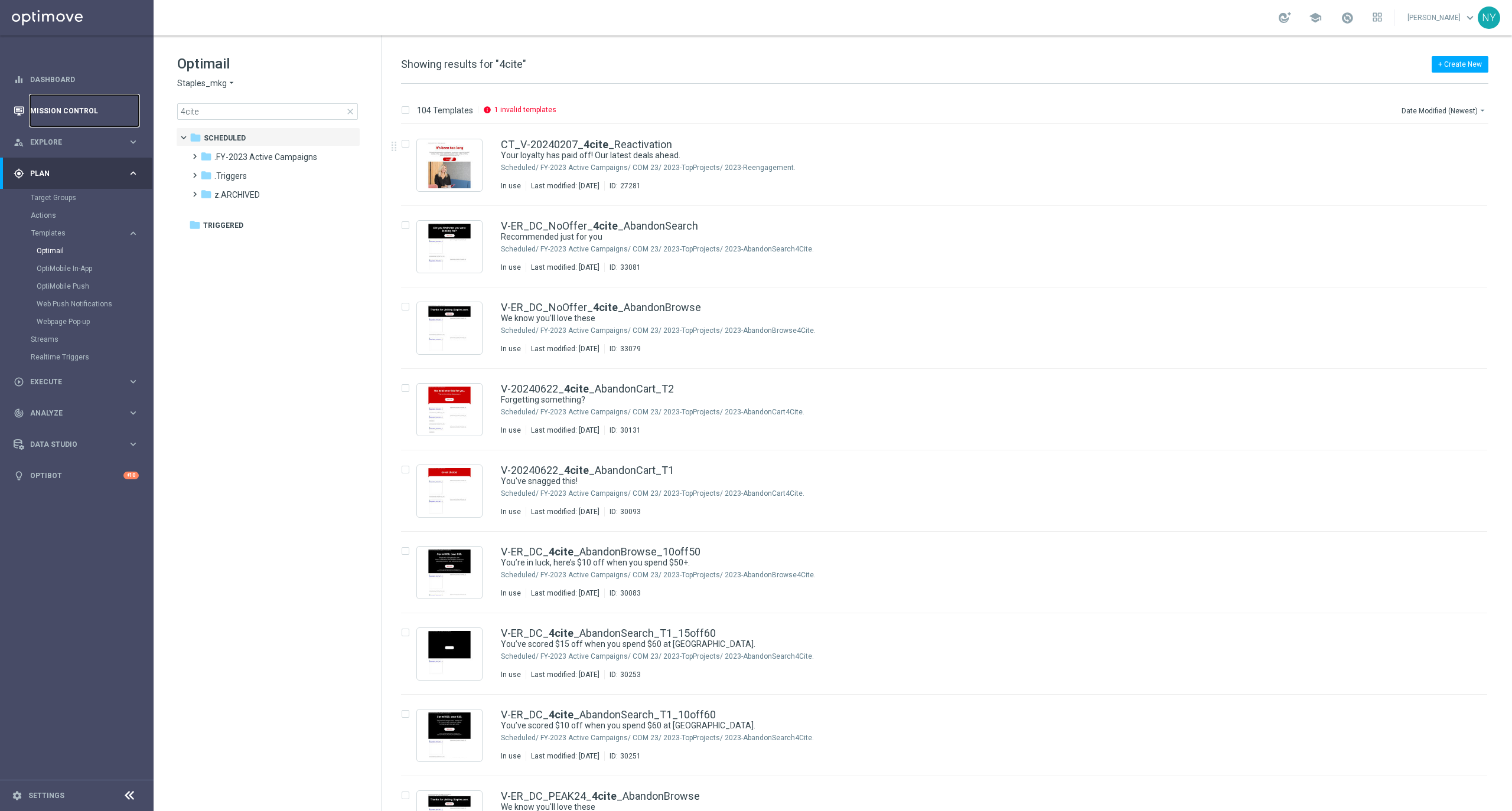
click at [54, 110] on link "Mission Control" at bounding box center [85, 110] width 109 height 31
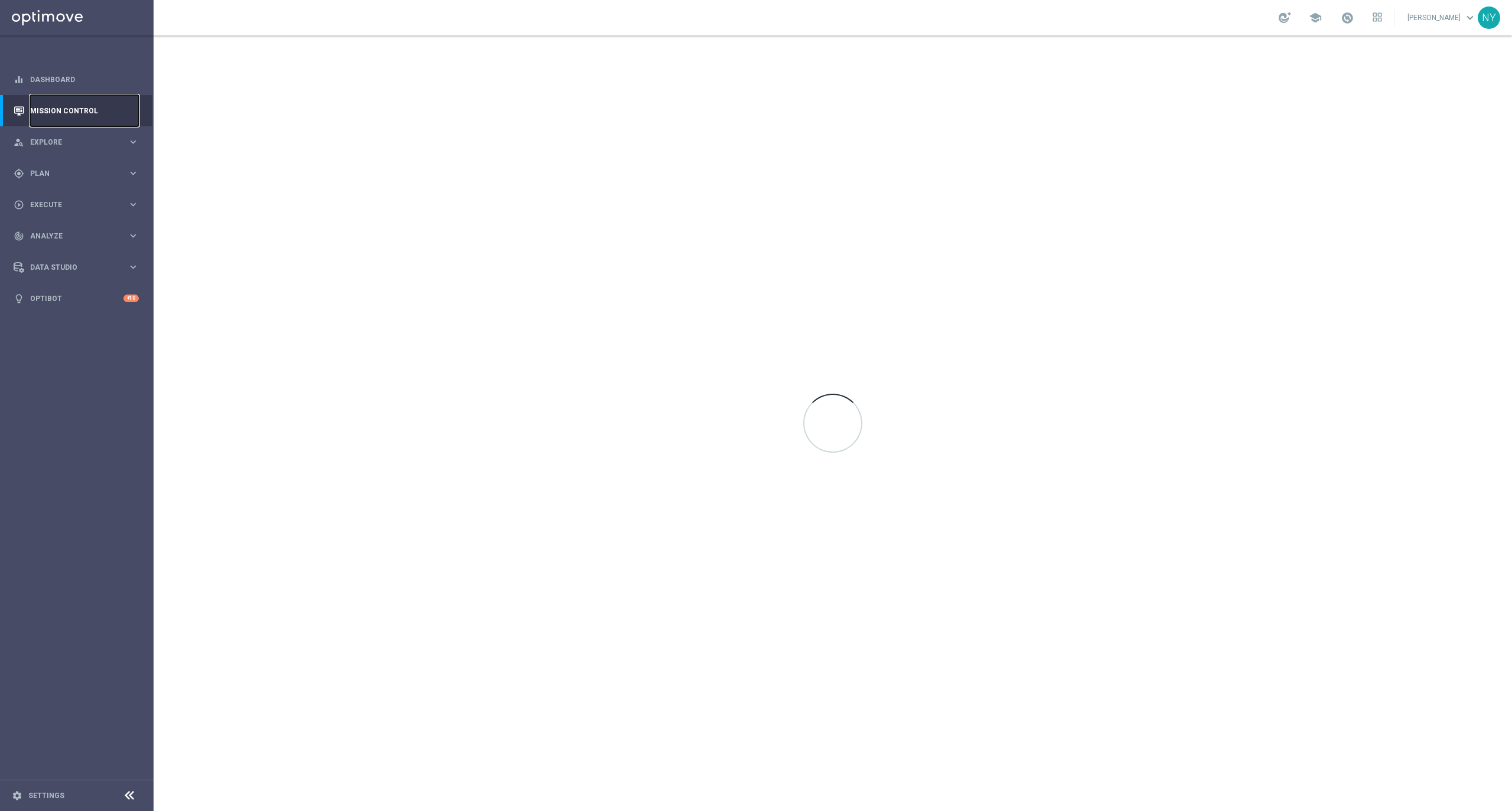
click at [46, 109] on link "Mission Control" at bounding box center [85, 110] width 109 height 31
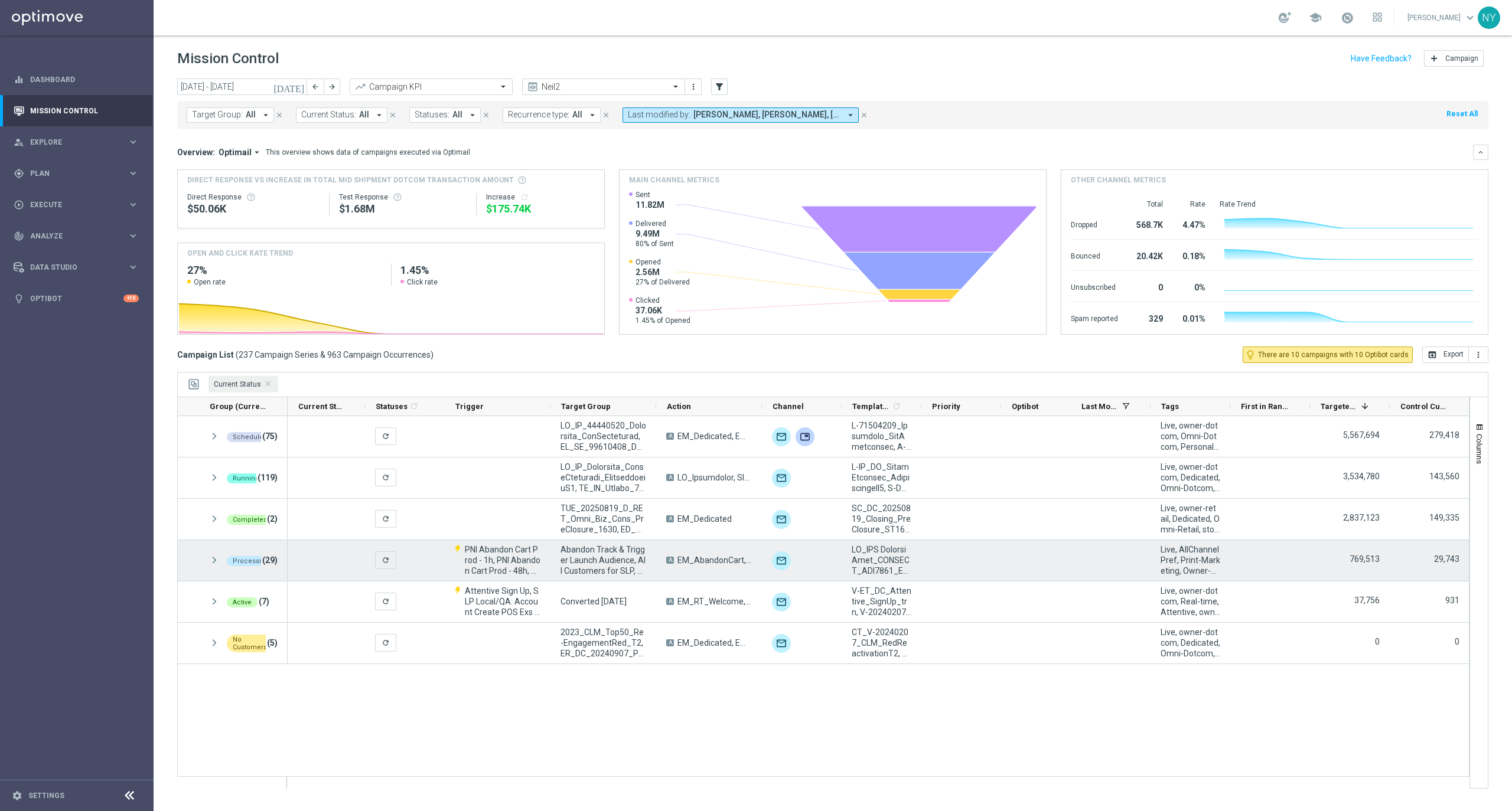
click at [860, 112] on icon "close" at bounding box center [864, 115] width 8 height 8
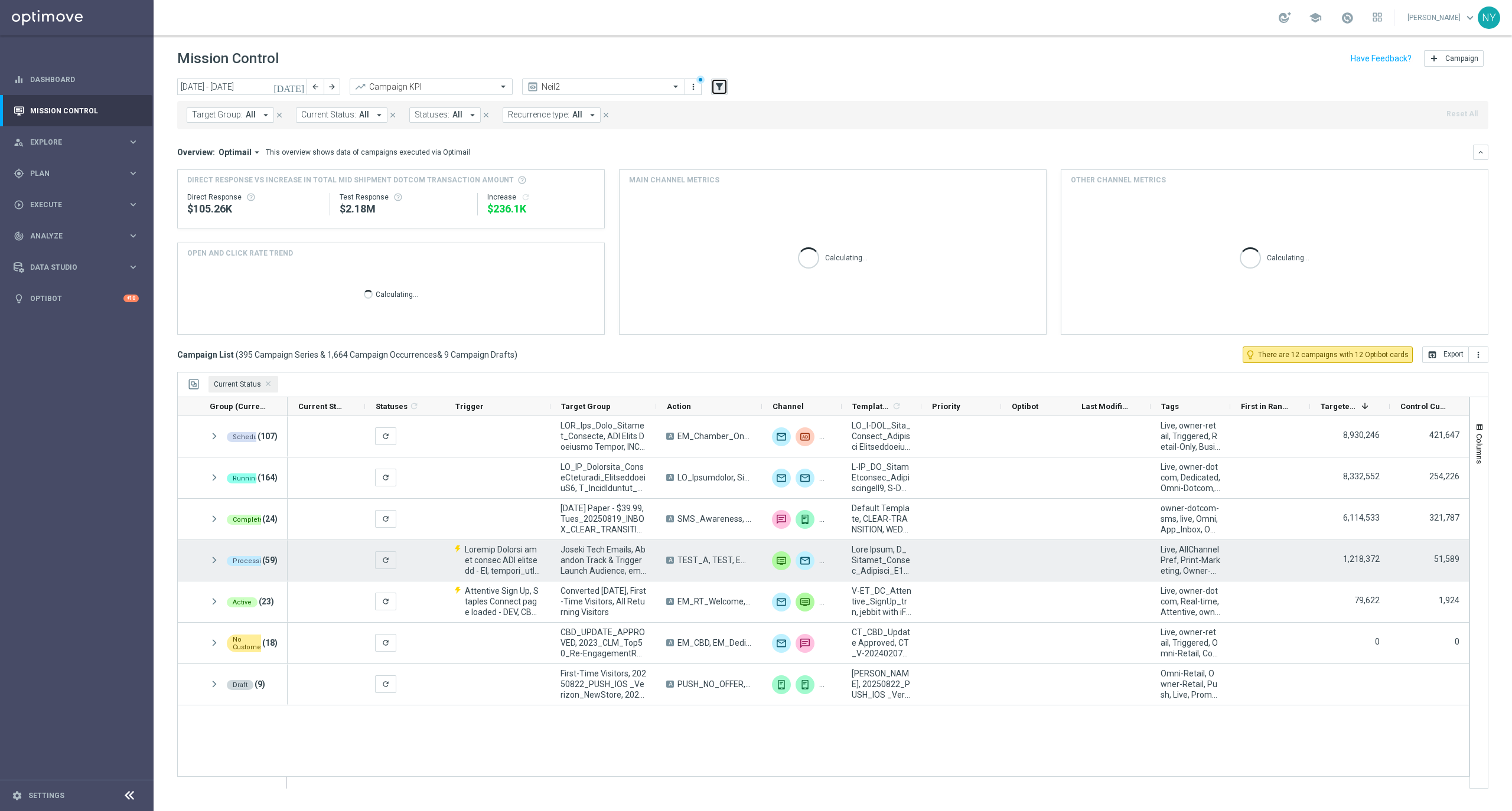
click at [719, 88] on icon "filter_alt" at bounding box center [719, 87] width 11 height 11
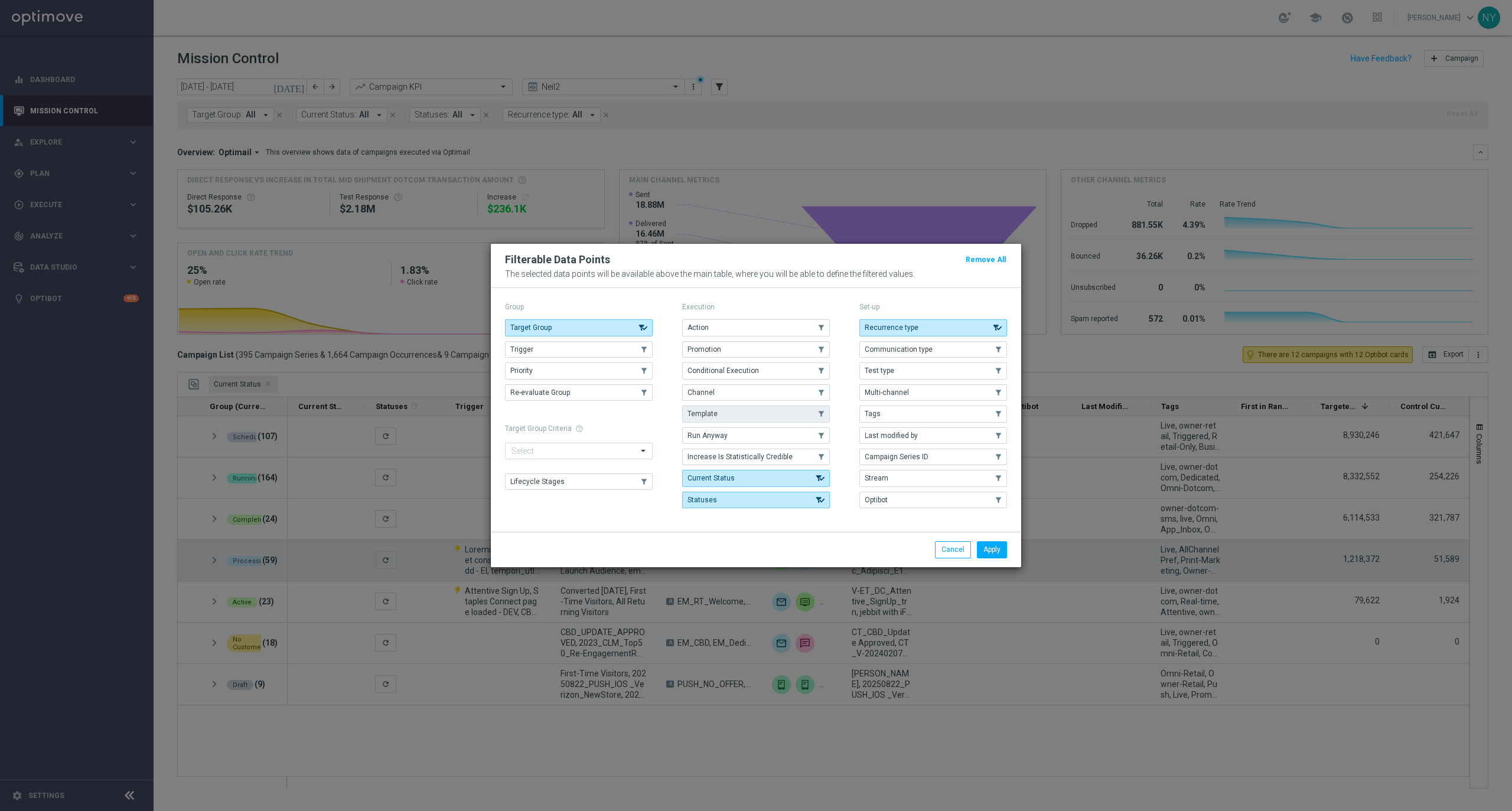
click at [714, 411] on span "Template" at bounding box center [702, 413] width 30 height 8
click at [988, 553] on button "Apply" at bounding box center [992, 550] width 30 height 17
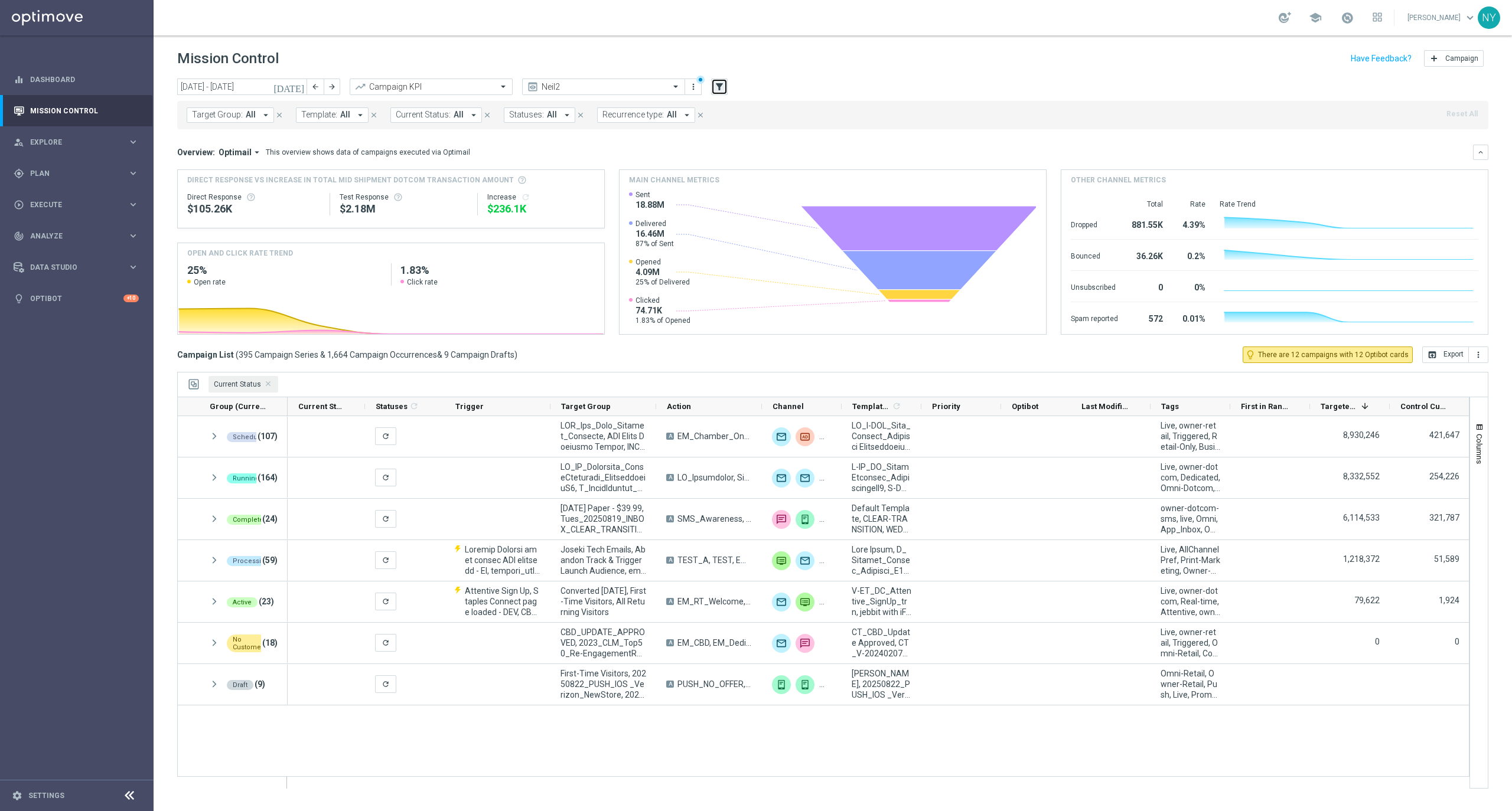
click at [714, 86] on icon "filter_alt" at bounding box center [719, 87] width 11 height 11
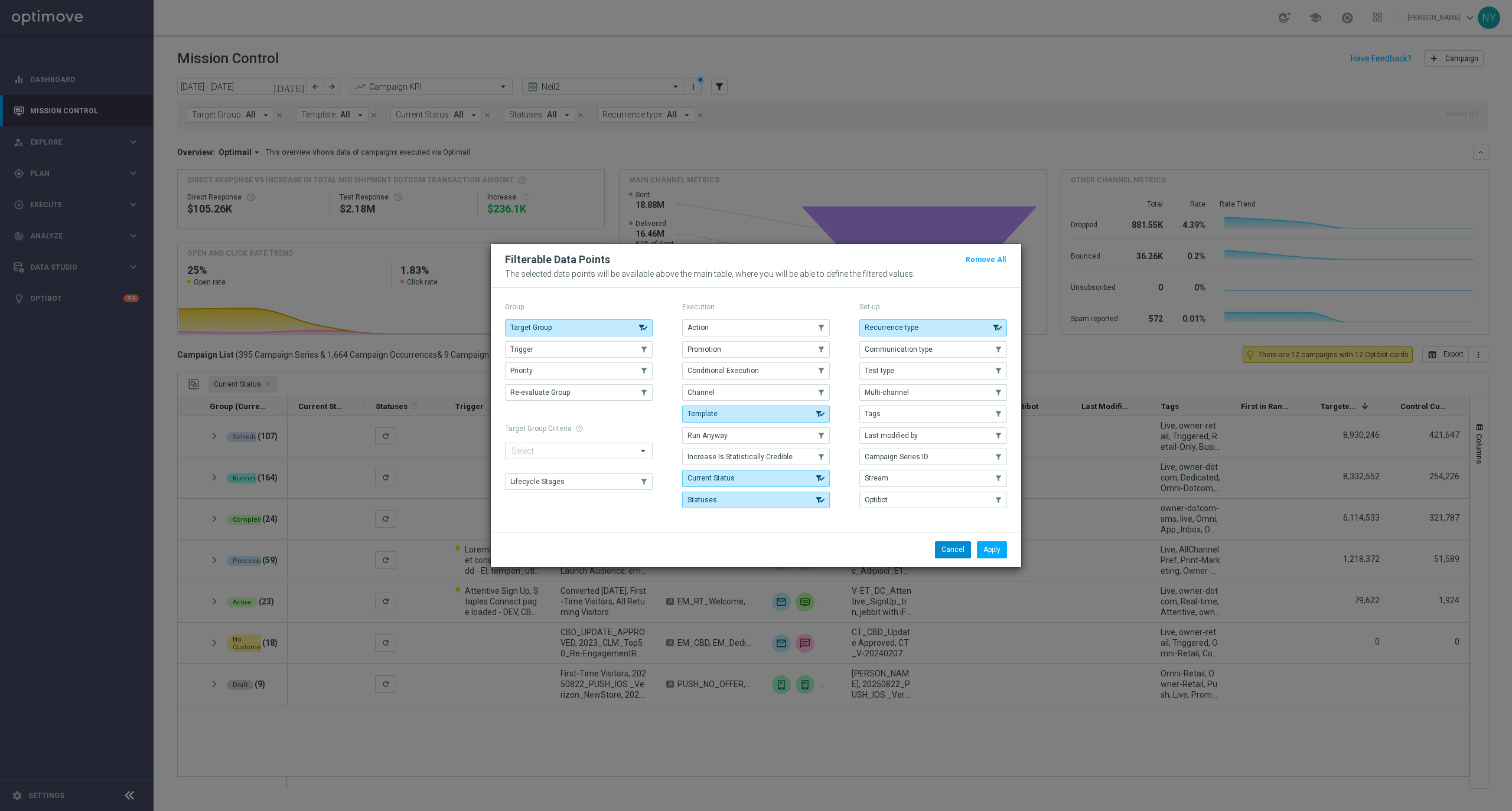
click at [961, 556] on button "Cancel" at bounding box center [953, 550] width 36 height 17
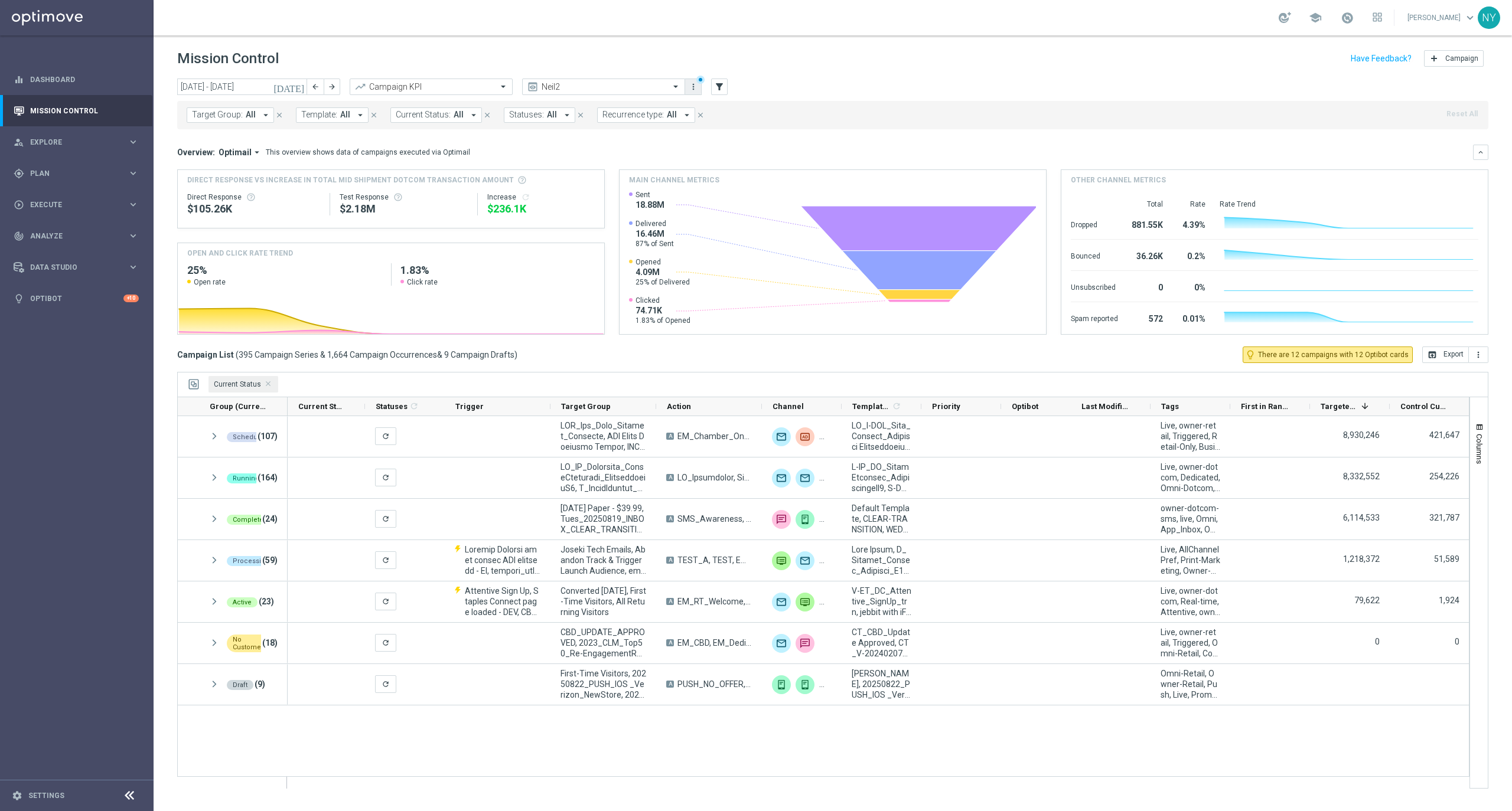
click at [691, 91] on icon "more_vert" at bounding box center [693, 87] width 10 height 10
click at [702, 107] on div "Save view" at bounding box center [755, 109] width 107 height 8
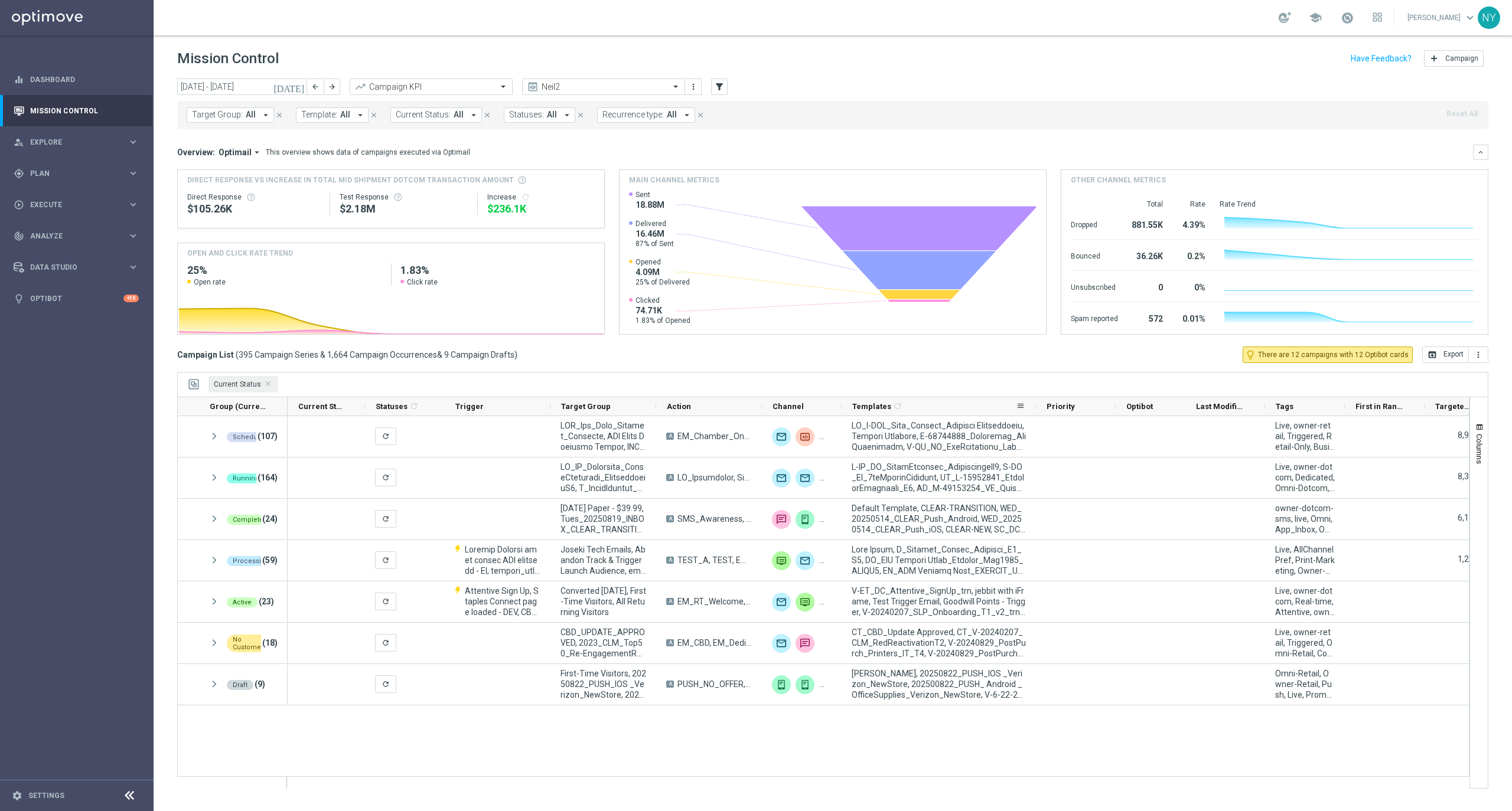
drag, startPoint x: 919, startPoint y: 407, endPoint x: 787, endPoint y: 295, distance: 173.1
click at [1038, 402] on div at bounding box center [1036, 407] width 5 height 18
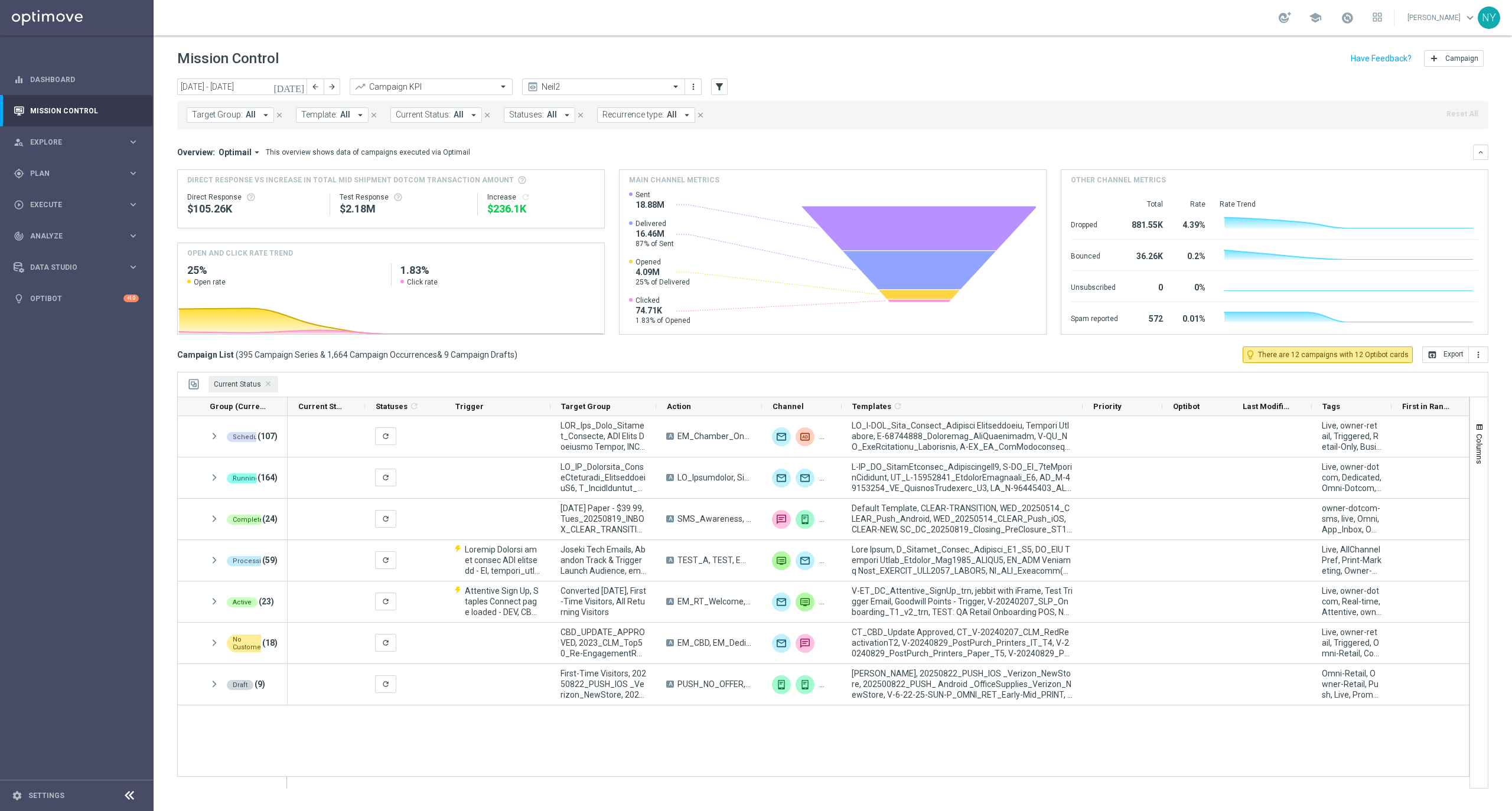
click at [333, 112] on span "Template:" at bounding box center [319, 115] width 36 height 10
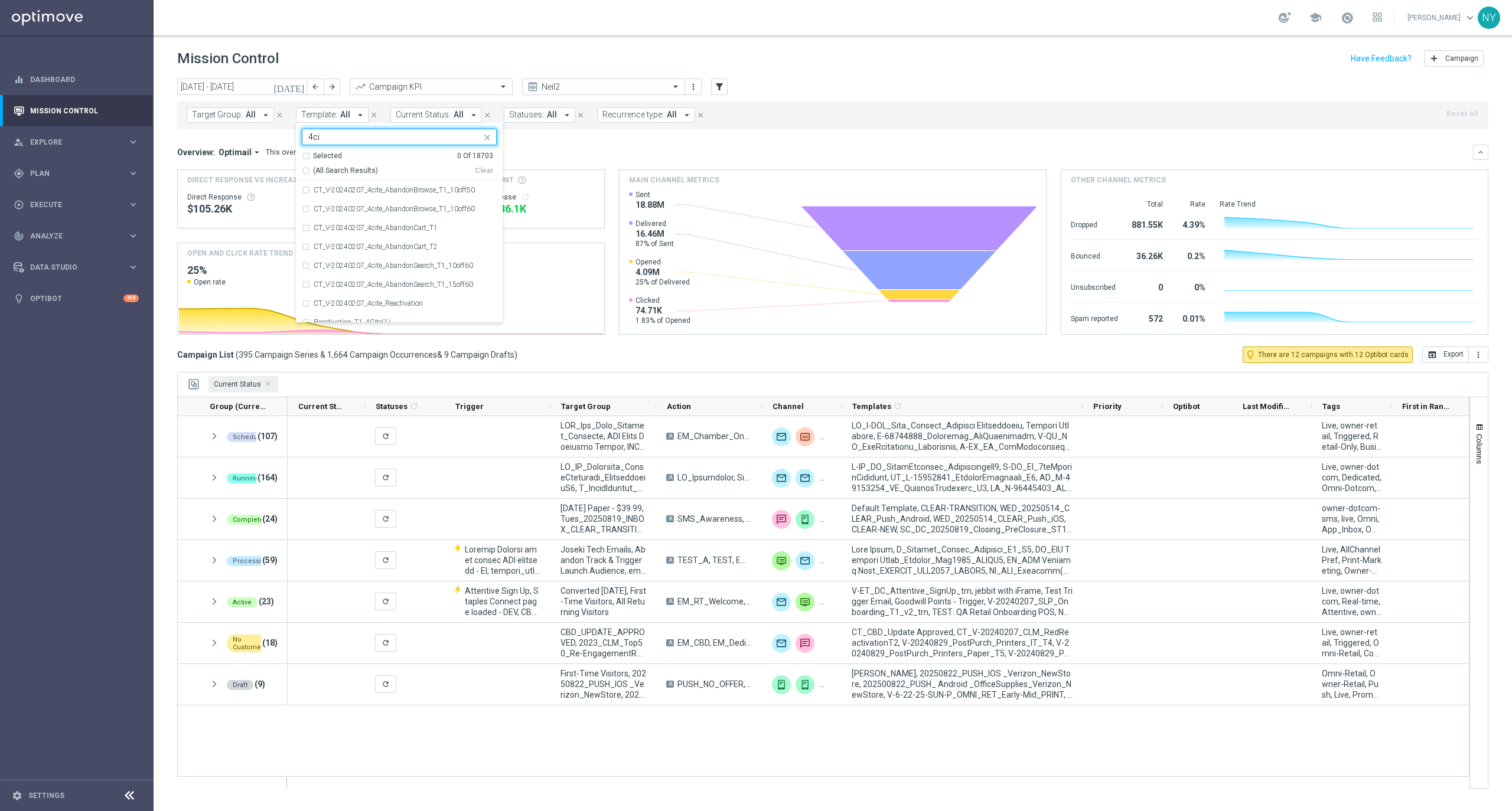
click at [306, 171] on div "(All Search Results)" at bounding box center [388, 170] width 173 height 10
type input "4ci"
click at [586, 148] on div "Overview: Optimail arrow_drop_down This overview shows data of campaigns execut…" at bounding box center [825, 152] width 1295 height 11
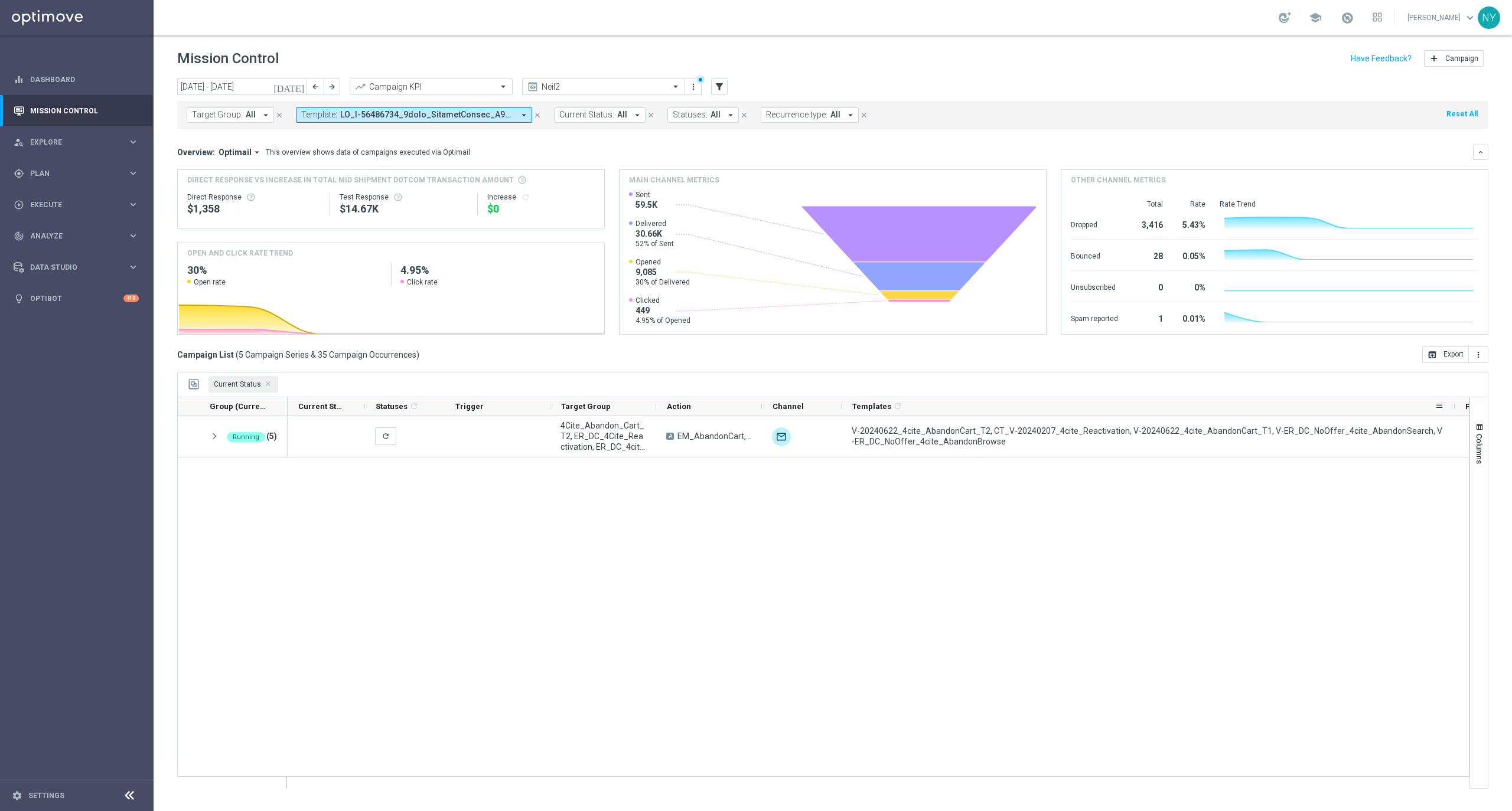
drag, startPoint x: 1082, startPoint y: 403, endPoint x: 1454, endPoint y: 398, distance: 372.0
click at [1454, 398] on div at bounding box center [1455, 407] width 5 height 18
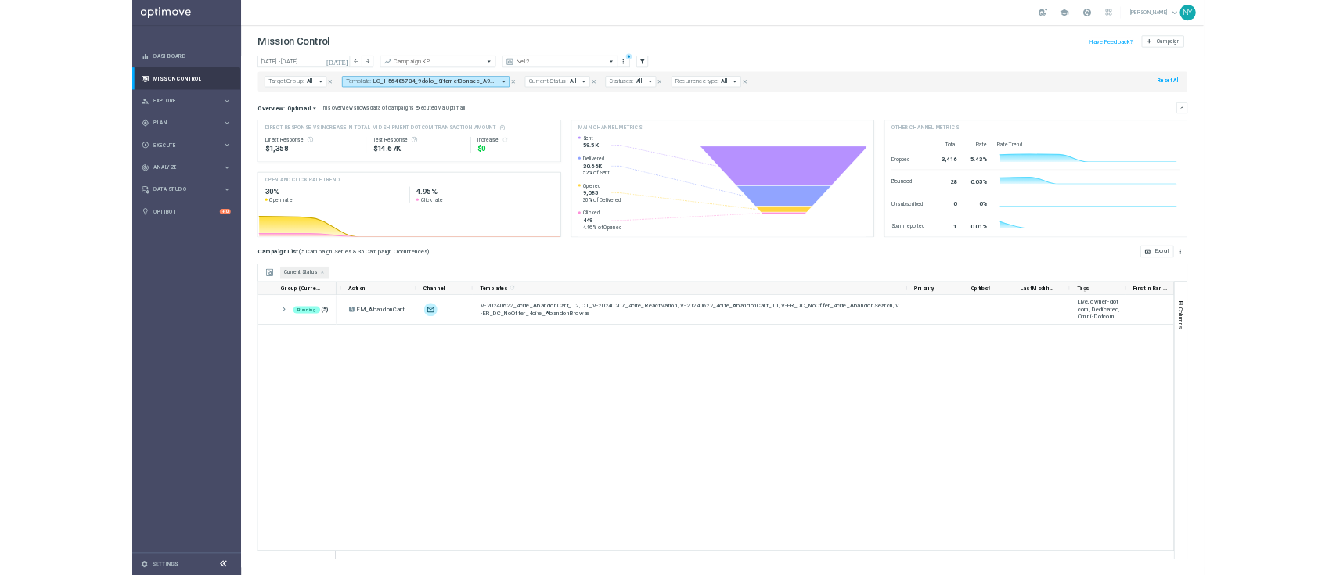
scroll to position [0, 480]
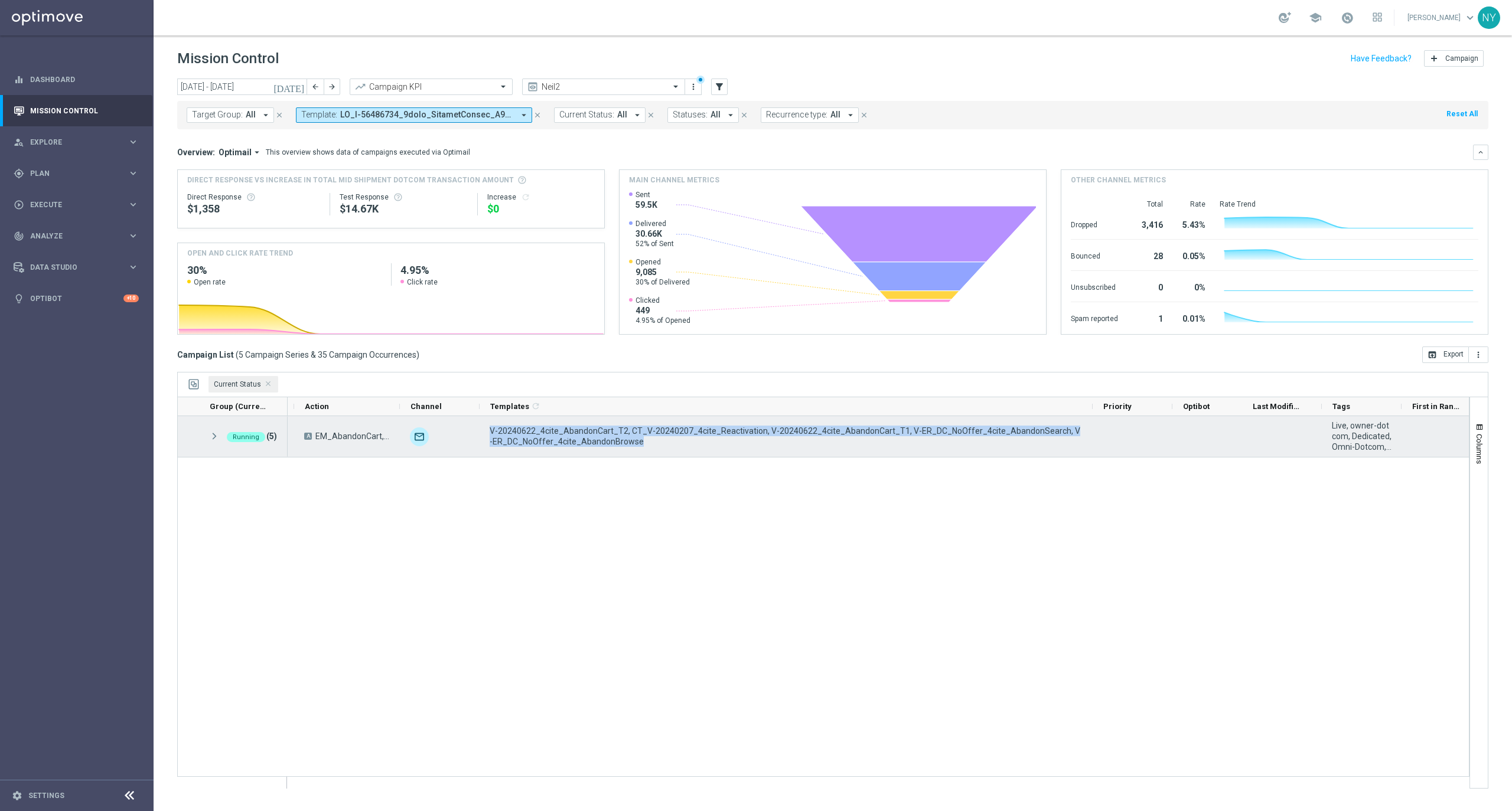
drag, startPoint x: 621, startPoint y: 444, endPoint x: 485, endPoint y: 428, distance: 136.9
click at [485, 428] on div "V-20240622_4cite_AbandonCart_T2, CT_V-20240207_4cite_Reactivation, V-20240622_4…" at bounding box center [786, 437] width 613 height 41
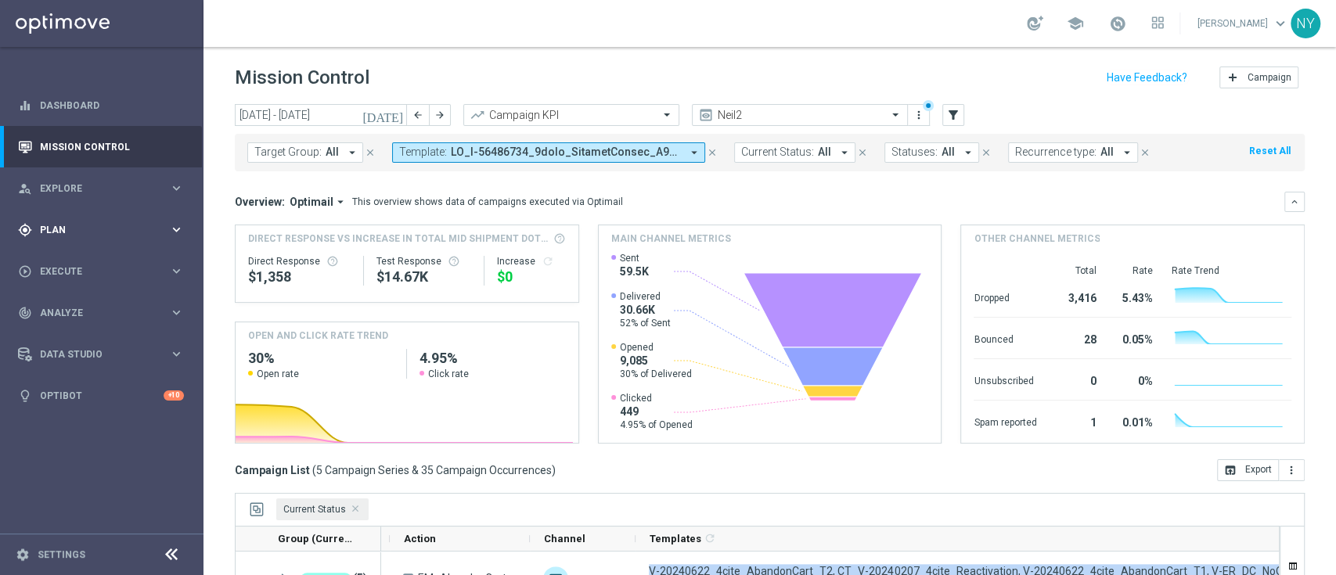
click at [64, 225] on span "Plan" at bounding box center [104, 229] width 129 height 9
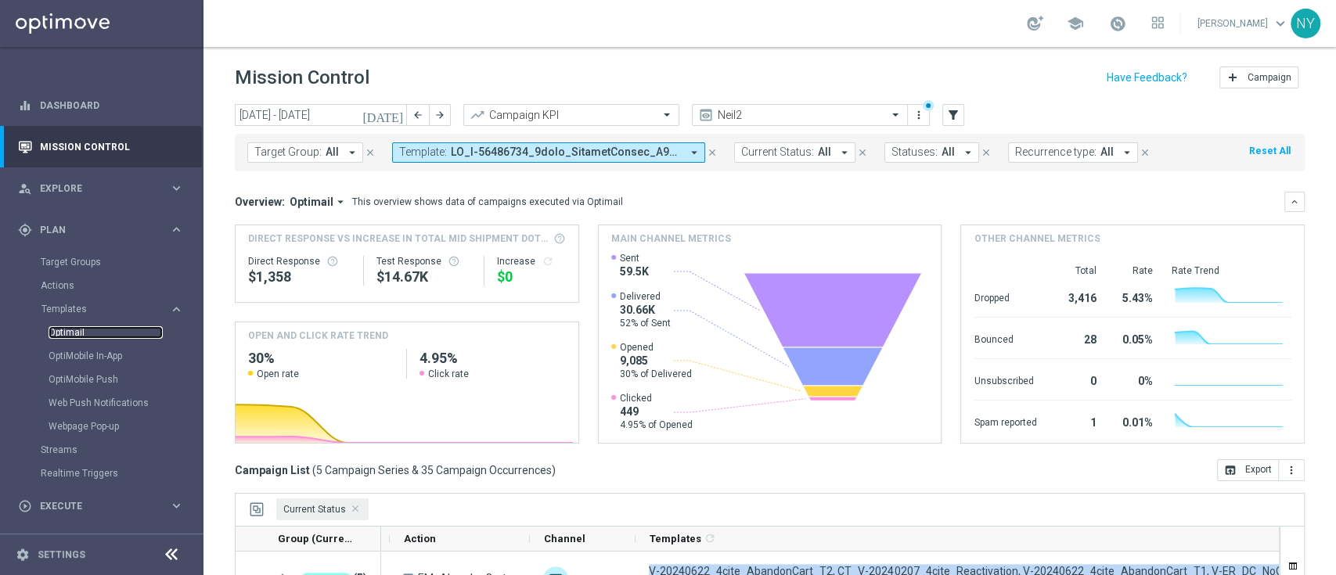
click at [69, 329] on link "Optimail" at bounding box center [106, 332] width 114 height 13
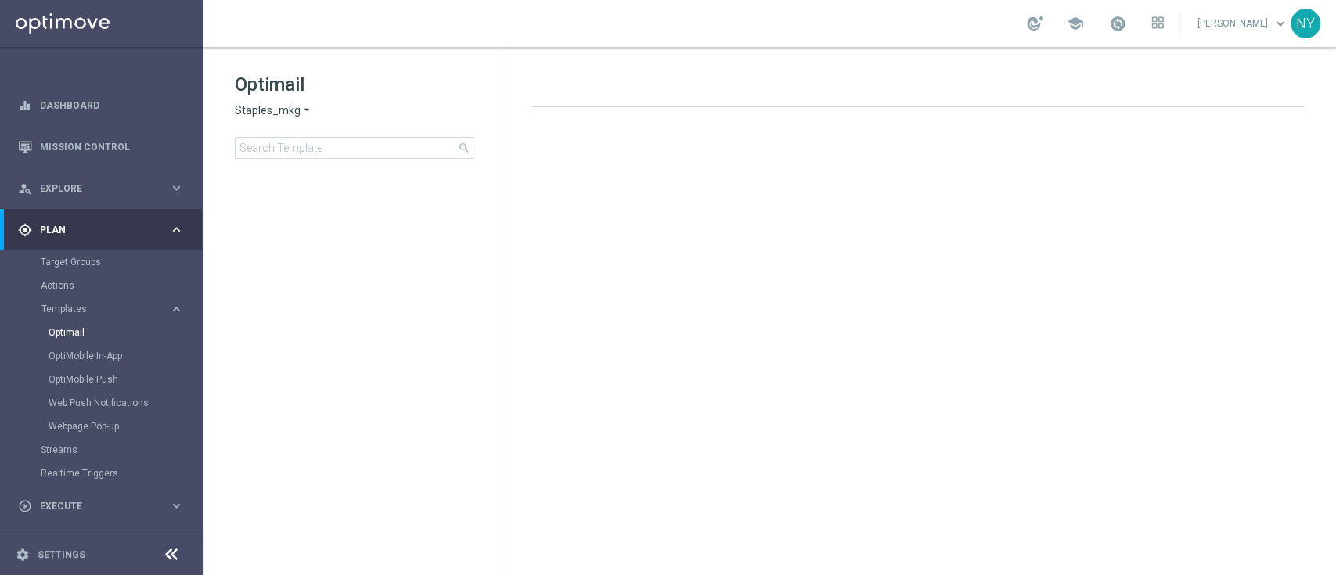
click at [326, 127] on div "Optimail Staples_mkg arrow_drop_down × Staples_mkg search" at bounding box center [370, 115] width 271 height 87
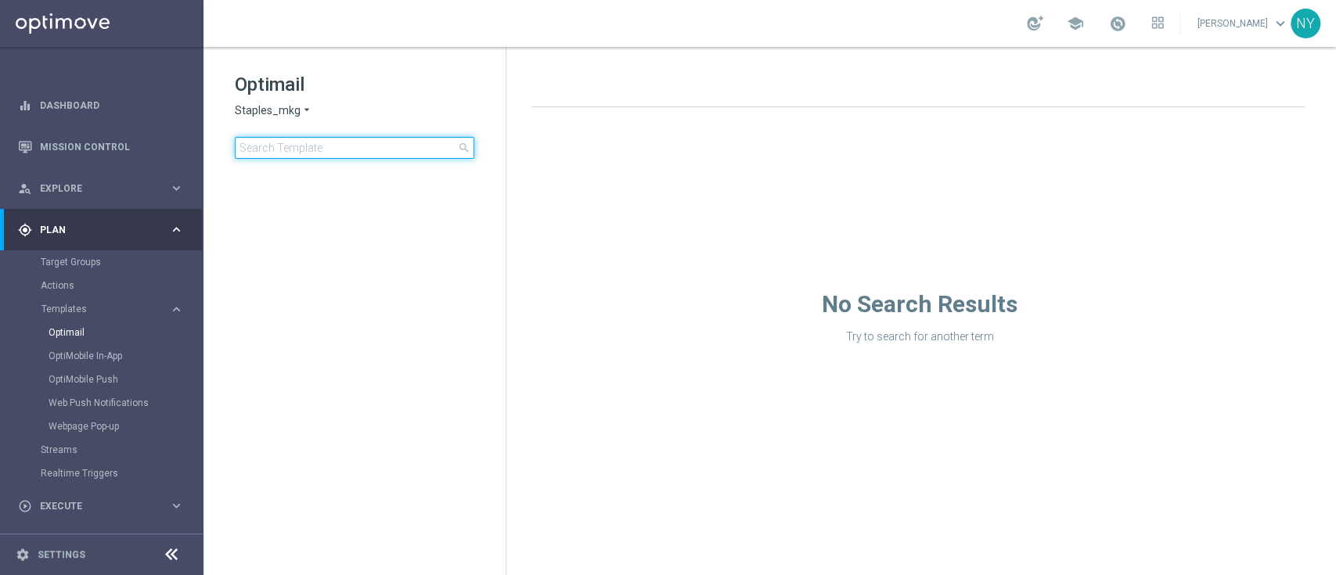
click at [325, 157] on input at bounding box center [355, 148] width 240 height 22
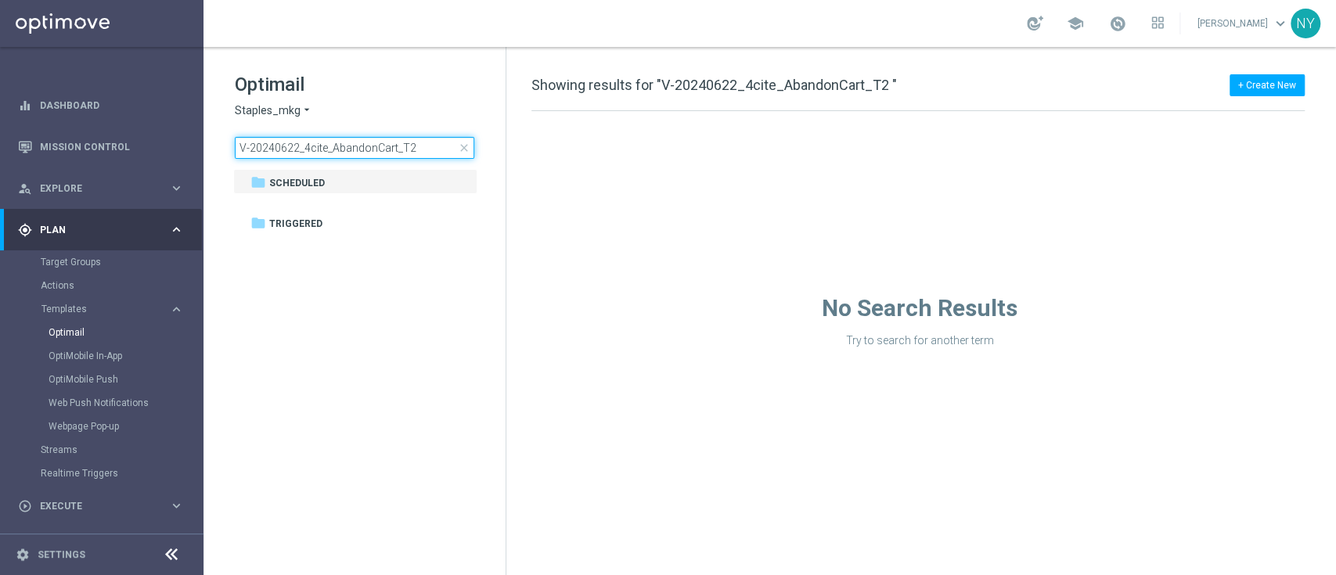
type input "V-20240622_4cite_AbandonCart_T2"
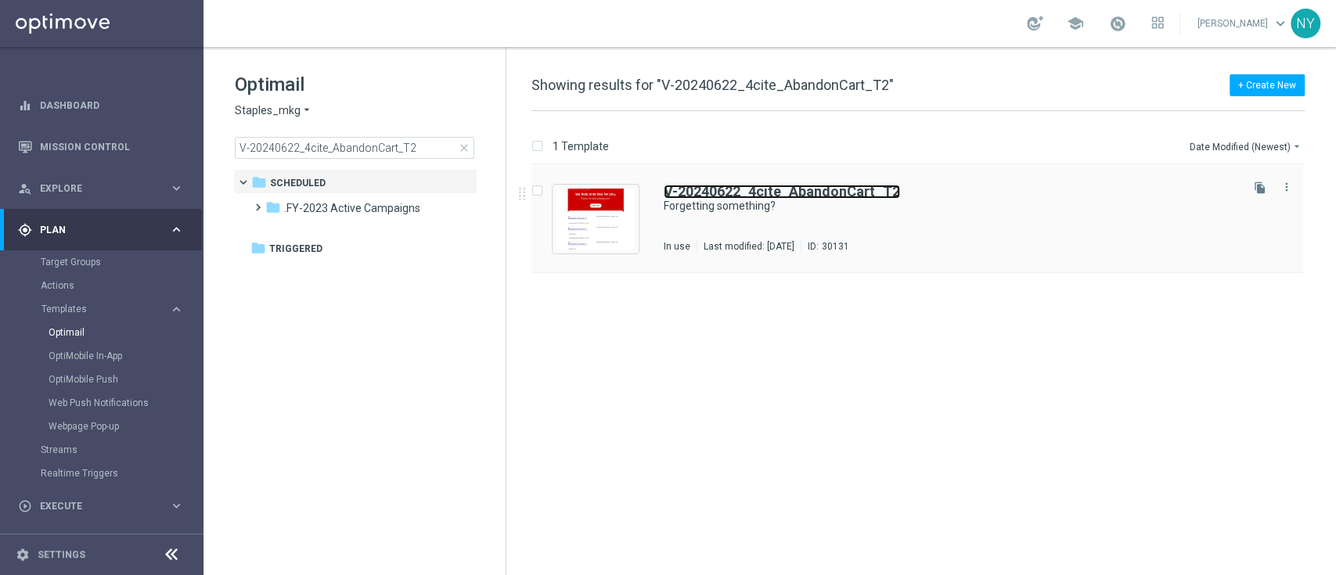
click at [768, 191] on b "V-20240622_4cite_AbandonCart_T2" at bounding box center [782, 191] width 236 height 16
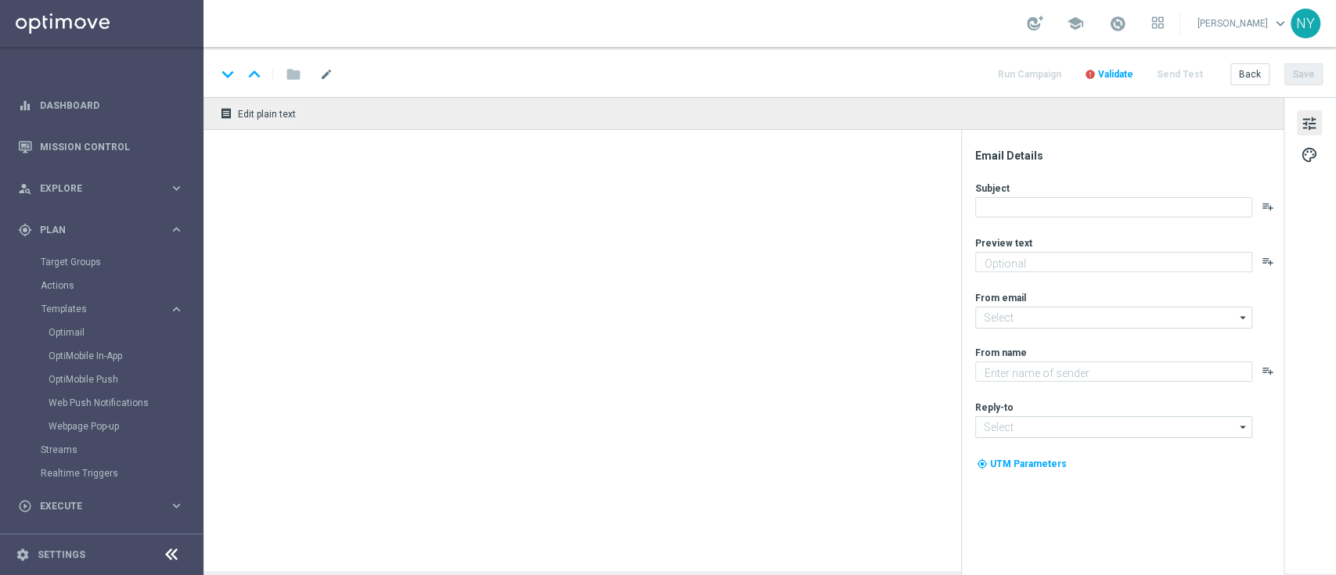
type textarea "Discover more at Staples."
type input "staples@connected.staples.com"
type textarea "Staples"
type input "info@staples.com"
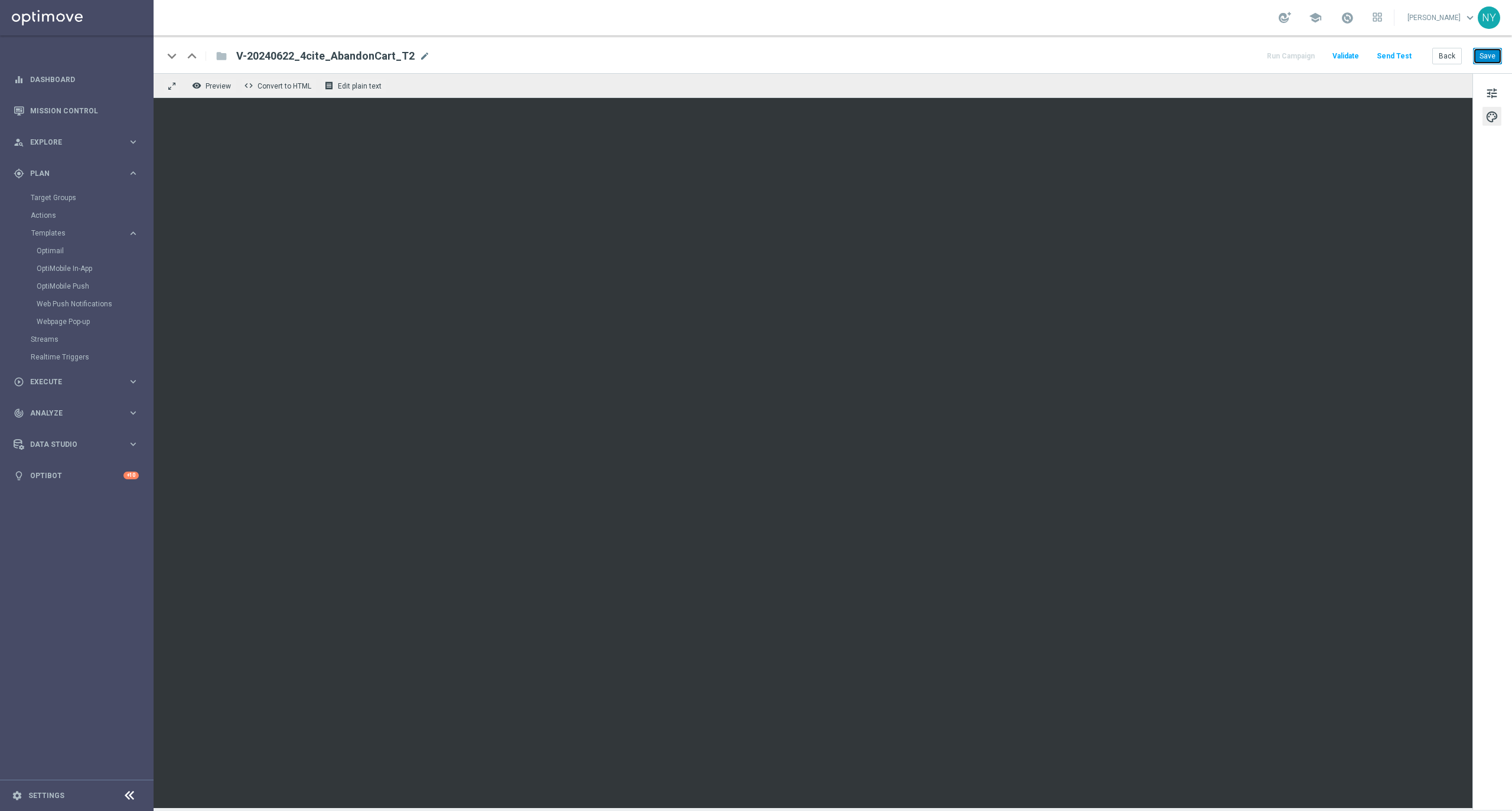
click at [1484, 60] on button "Save" at bounding box center [1487, 56] width 29 height 17
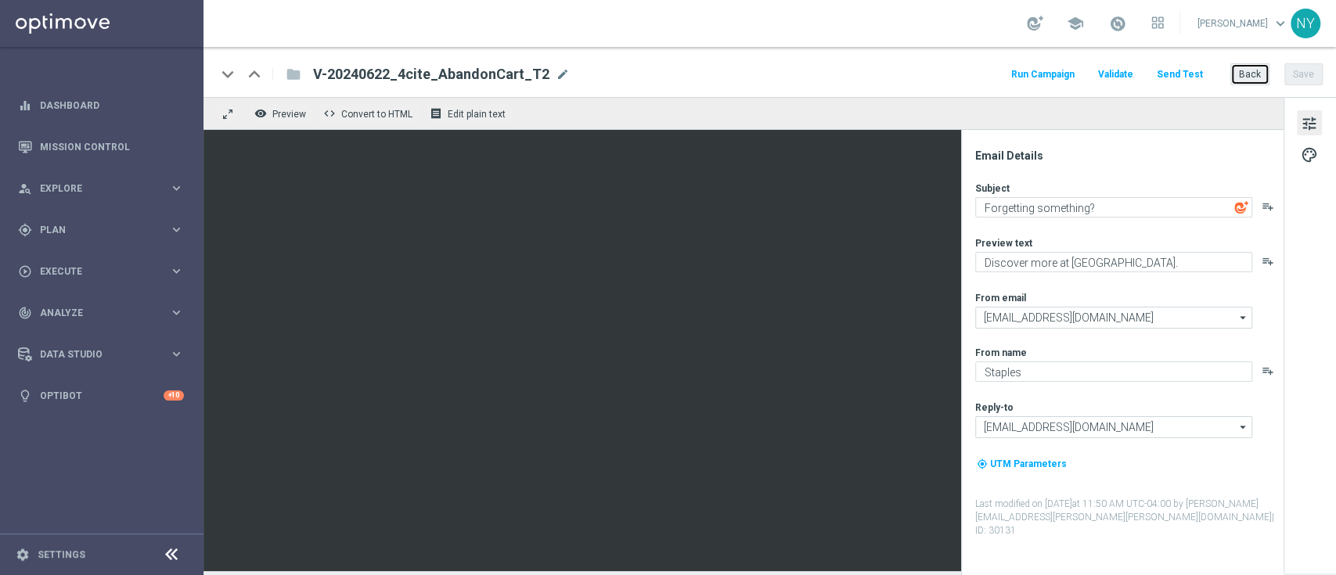
click at [1245, 70] on button "Back" at bounding box center [1249, 74] width 39 height 22
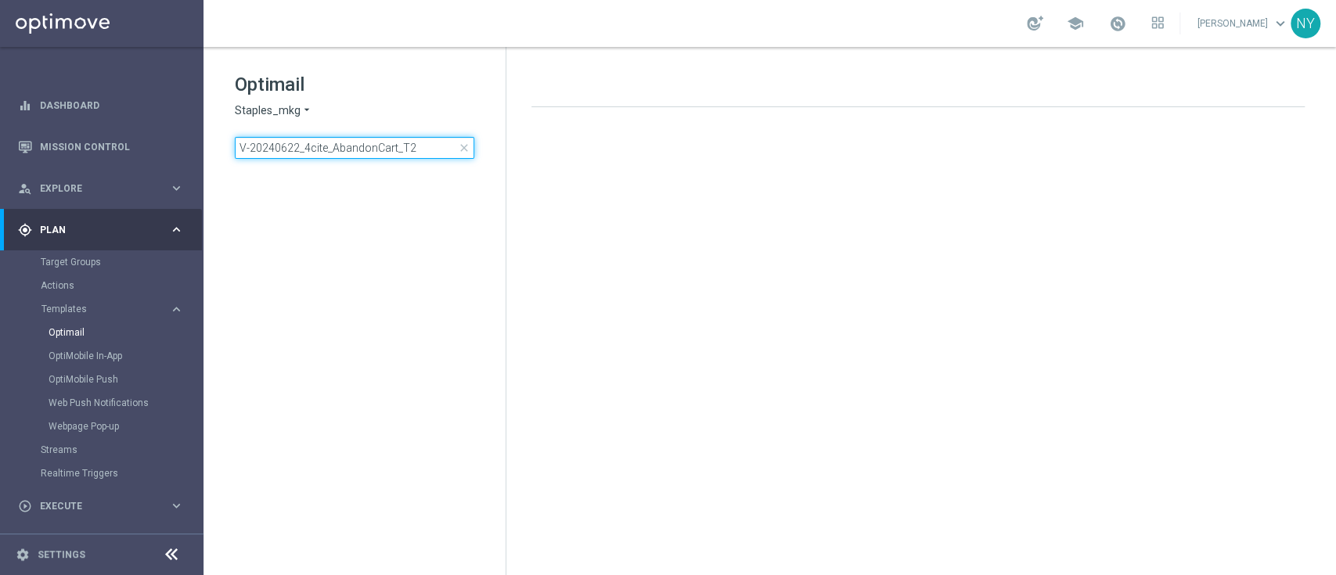
drag, startPoint x: 398, startPoint y: 147, endPoint x: 200, endPoint y: 157, distance: 199.1
click at [207, 156] on div "Optimail Staples_mkg arrow_drop_down × Staples_mkg V-20240622_4cite_AbandonCart…" at bounding box center [355, 154] width 302 height 215
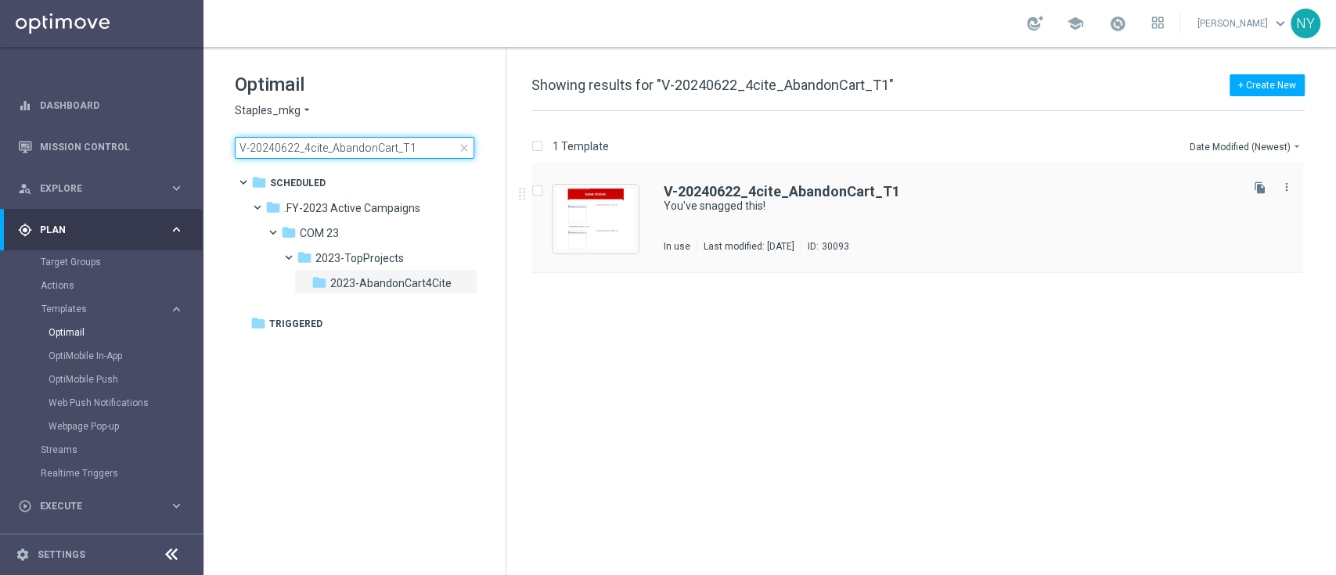
type input "V-20240622_4cite_AbandonCart_T1"
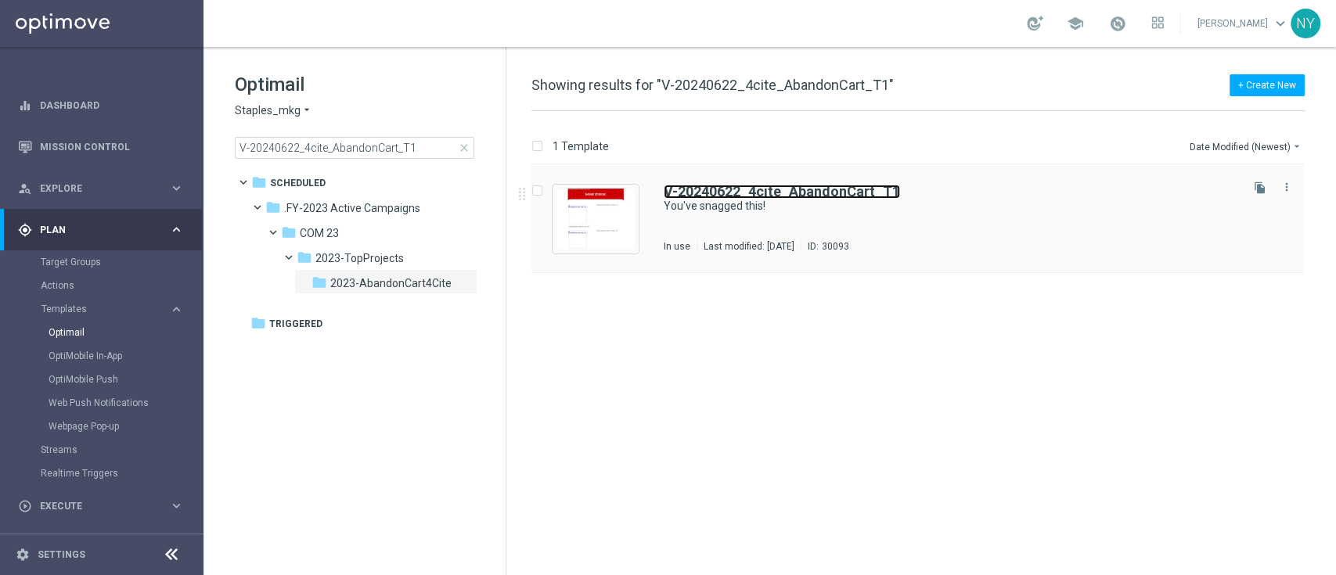
click at [764, 191] on b "V-20240622_4cite_AbandonCart_T1" at bounding box center [782, 191] width 236 height 16
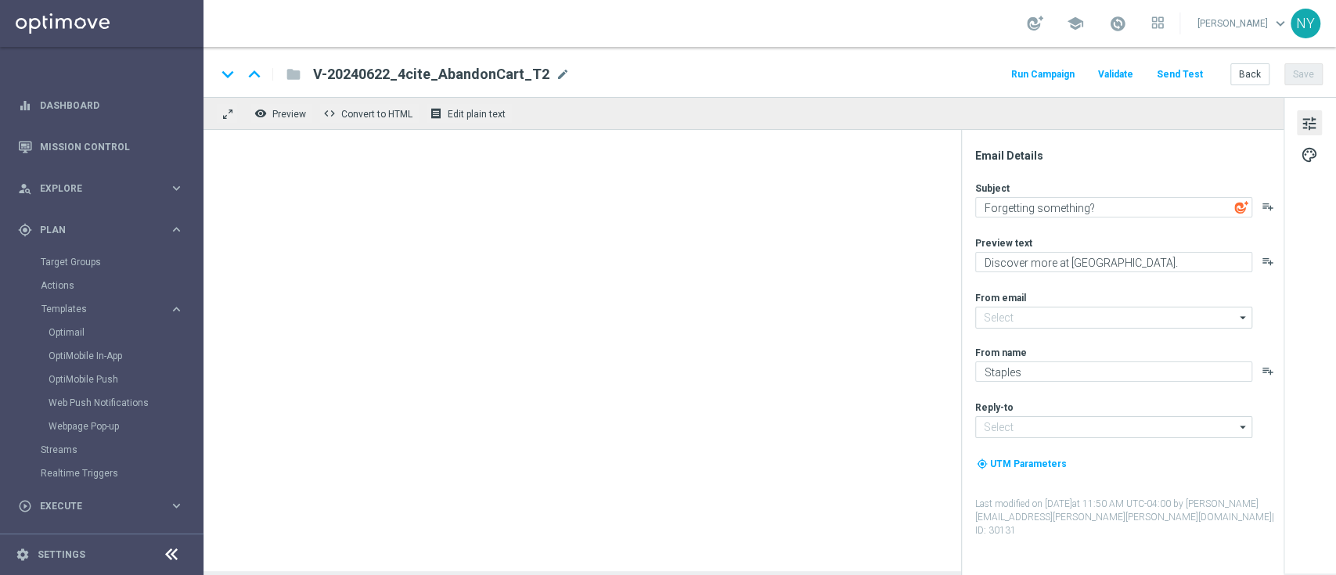
type input "staples@connected.staples.com"
type input "info@staples.com"
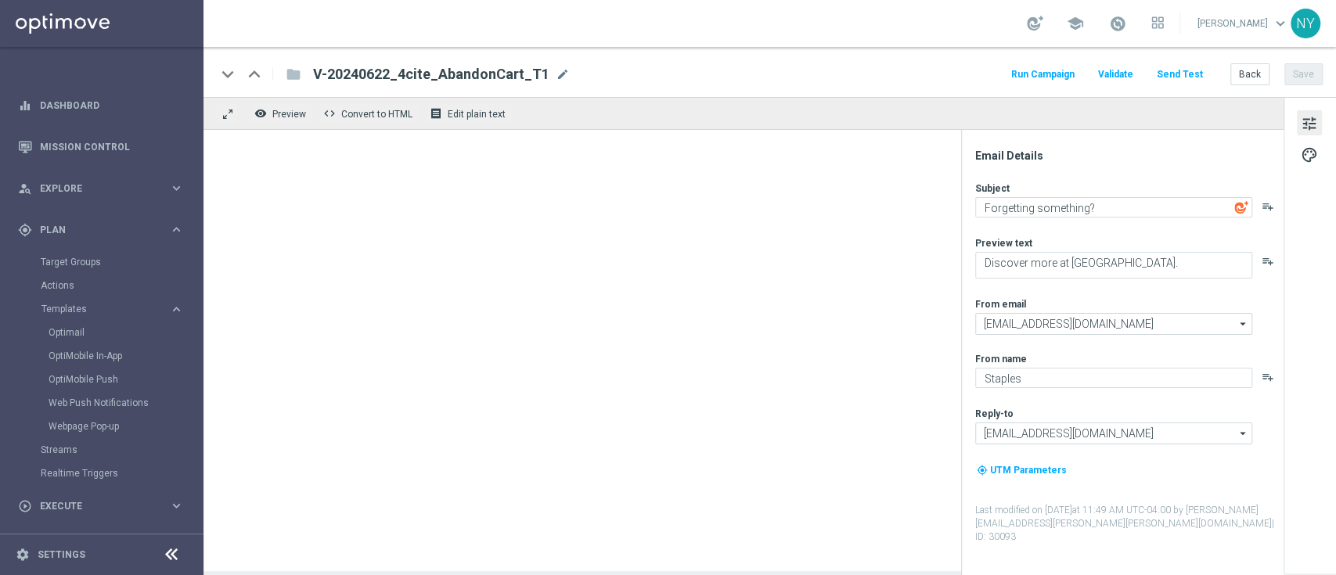
type textarea "You've snagged this!"
type textarea "We're rewarding you with the products we know you'll love."
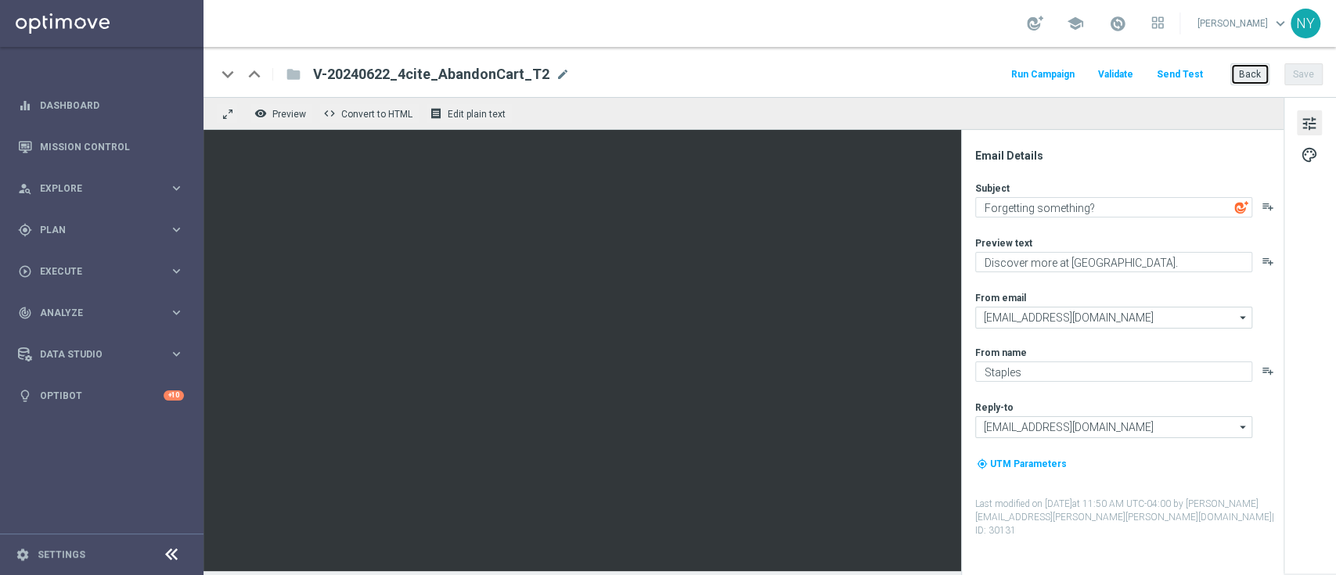
click at [1246, 67] on button "Back" at bounding box center [1249, 74] width 39 height 22
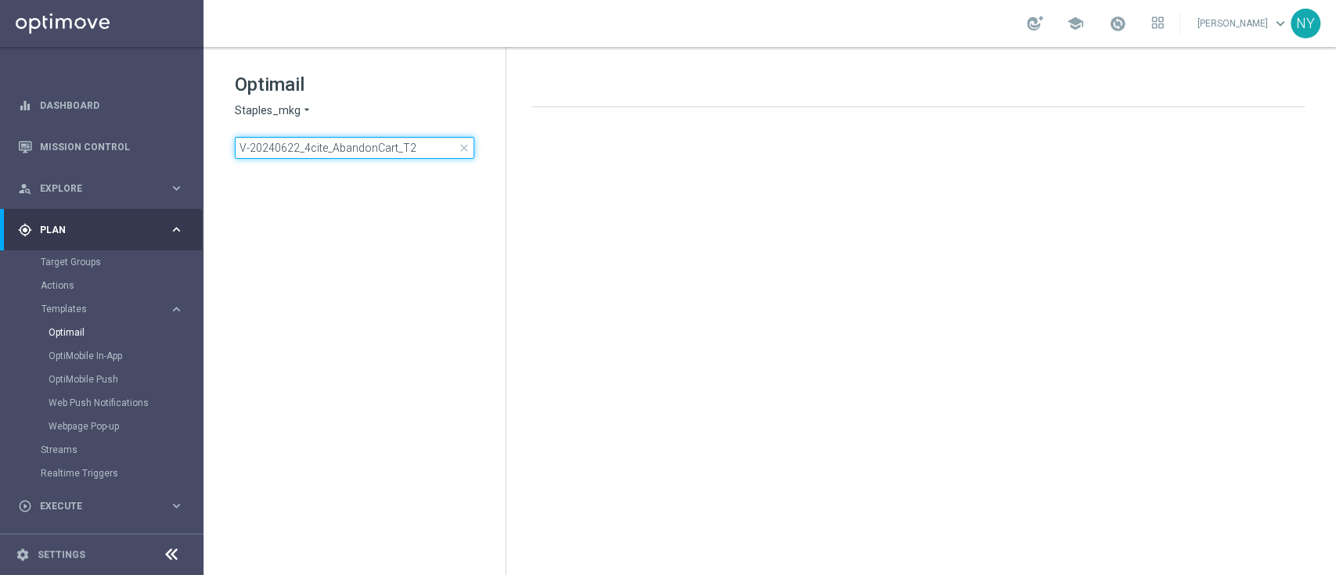
click at [417, 146] on input "V-20240622_4cite_AbandonCart_T2" at bounding box center [355, 148] width 240 height 22
drag, startPoint x: 425, startPoint y: 149, endPoint x: 168, endPoint y: 153, distance: 256.8
click at [168, 153] on main "equalizer Dashboard Mission Control" at bounding box center [668, 287] width 1336 height 575
type input "V-ER_DC_NoOffer_4cite_AbandonSearch"
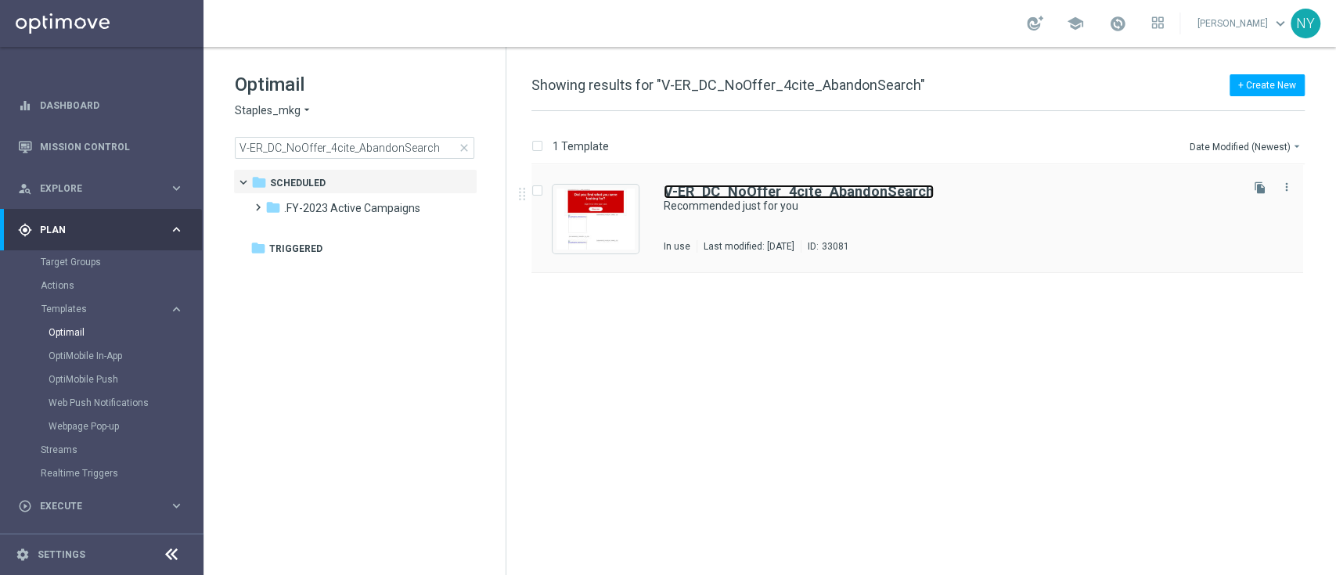
click at [726, 186] on b "V-ER_DC_NoOffer_4cite_AbandonSearch" at bounding box center [799, 191] width 270 height 16
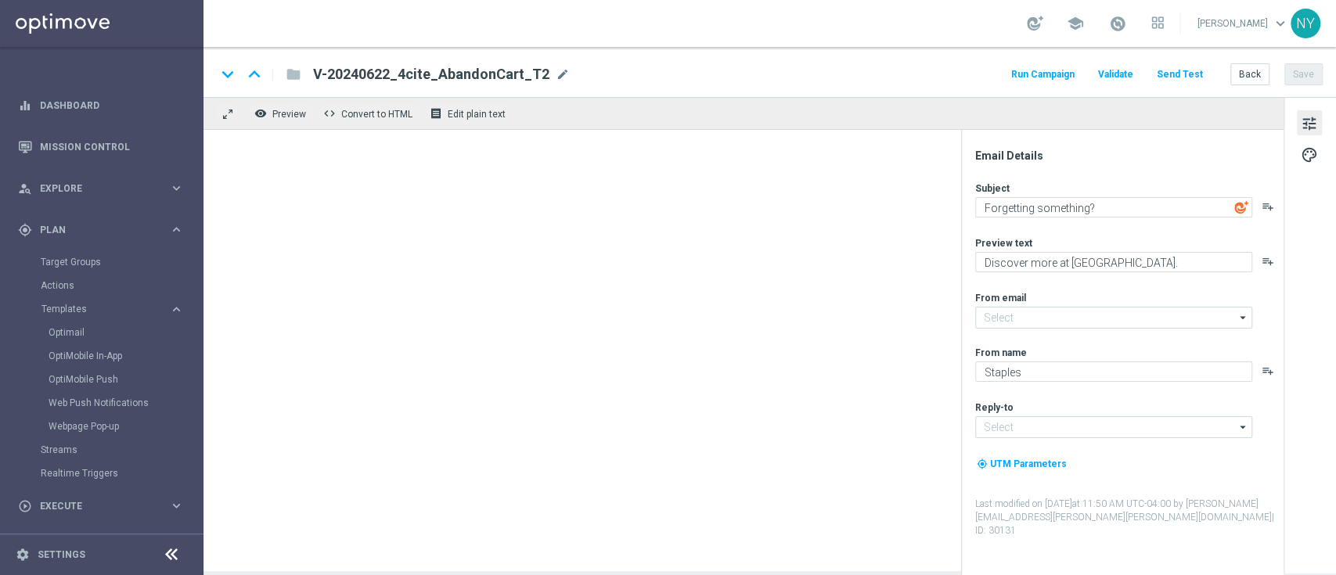
type input "staples@connected.staples.com"
type input "info@staples.com"
type textarea "Recommended just for you"
type textarea "Take a look and save."
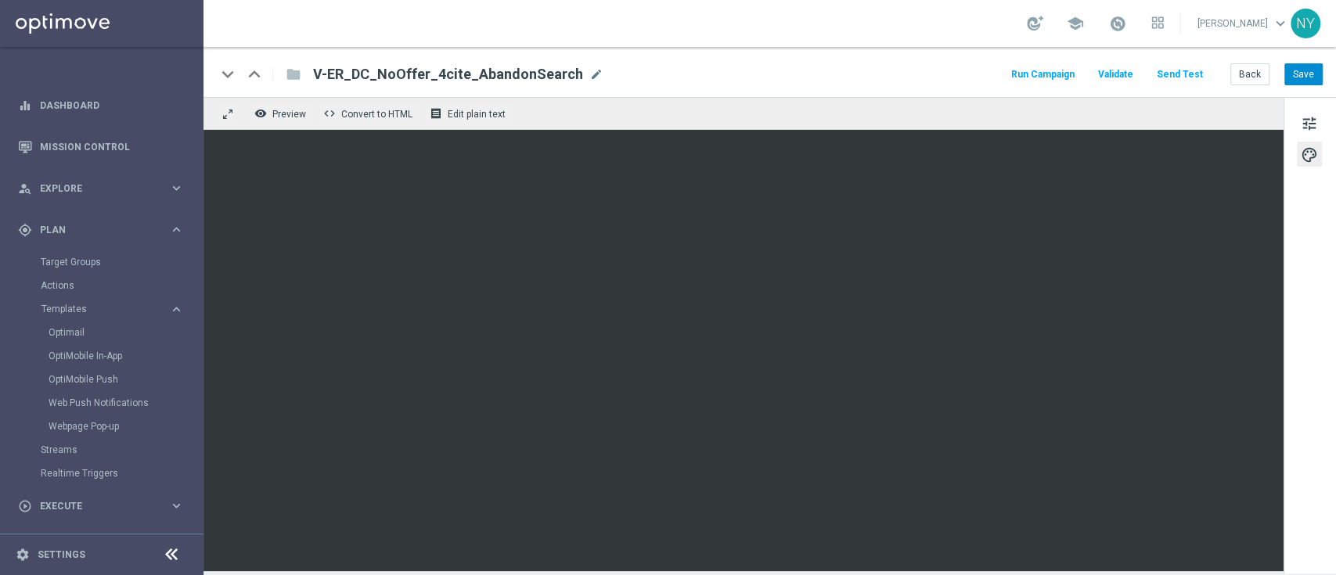
click at [1298, 70] on button "Save" at bounding box center [1303, 74] width 38 height 22
click at [1306, 74] on button "Save" at bounding box center [1303, 74] width 38 height 22
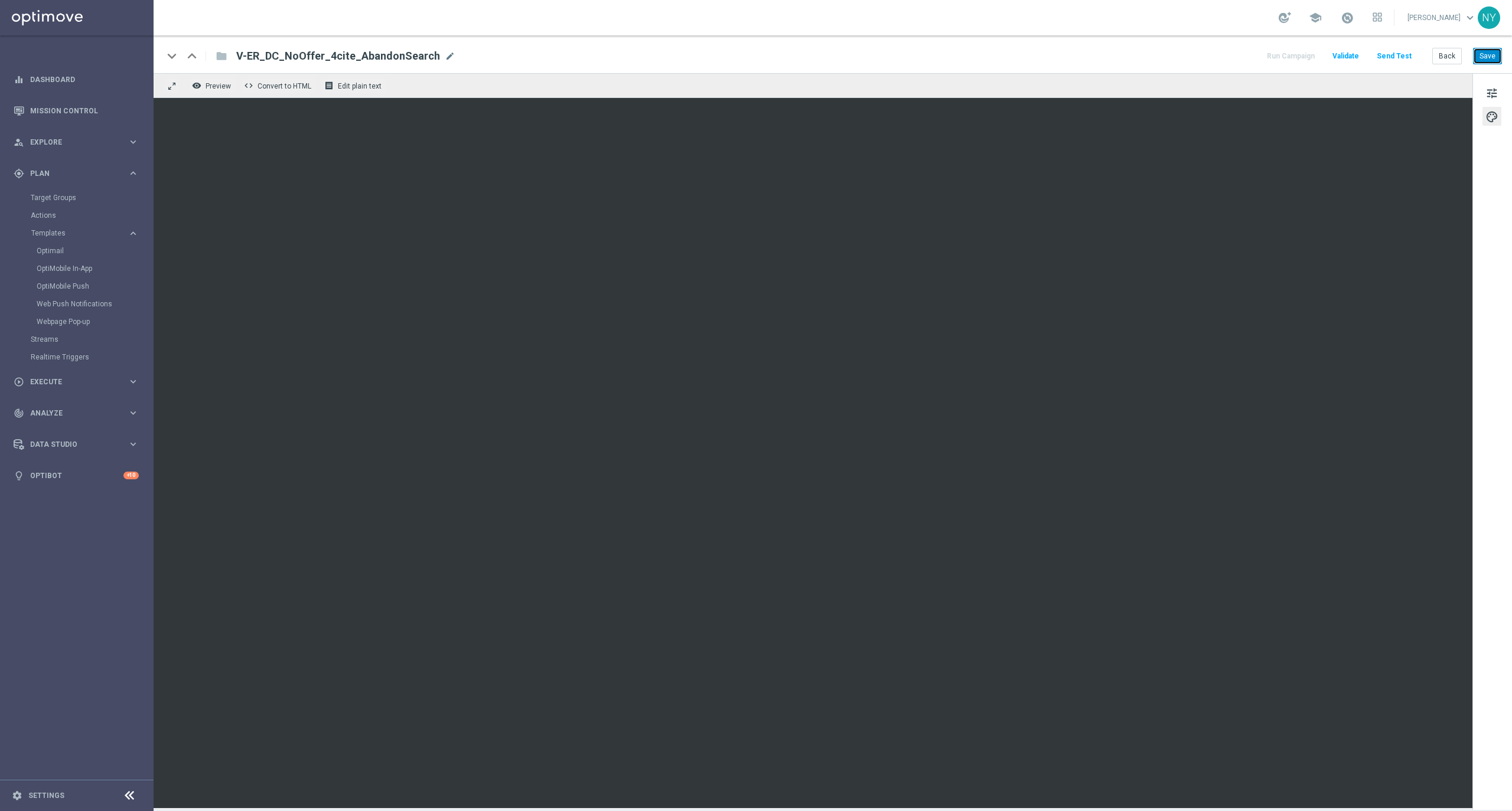
drag, startPoint x: 1484, startPoint y: 57, endPoint x: 1418, endPoint y: 61, distance: 66.1
click at [1007, 57] on button "Save" at bounding box center [1487, 56] width 29 height 17
click at [1007, 52] on button "Save" at bounding box center [1487, 56] width 29 height 17
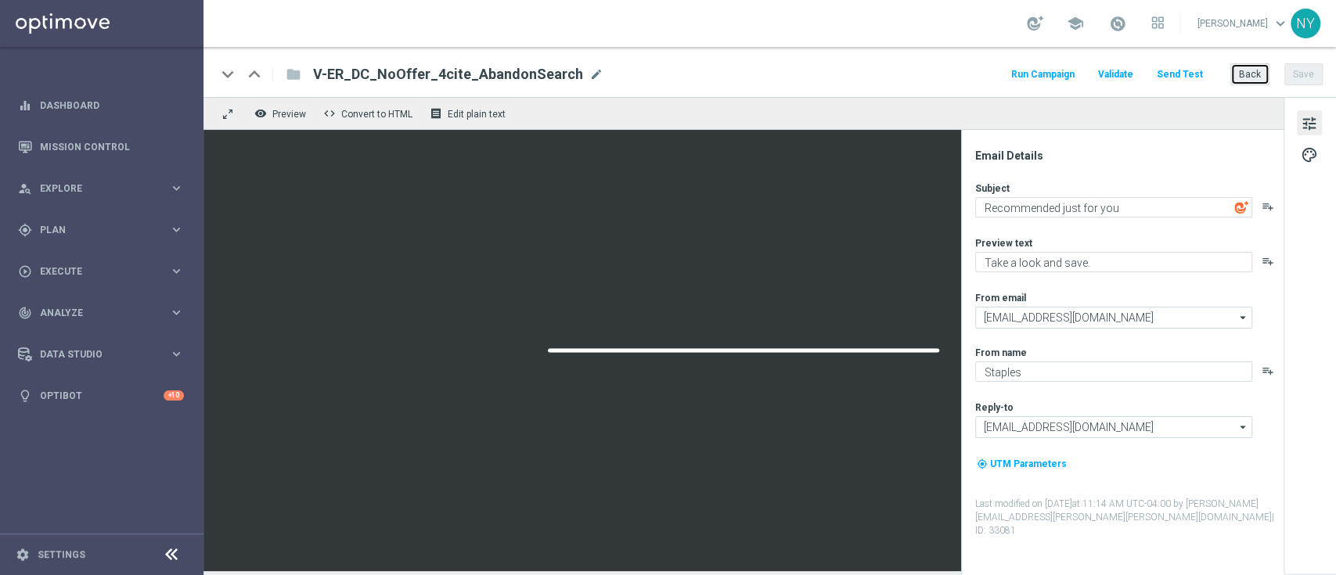
click at [1253, 74] on button "Back" at bounding box center [1249, 74] width 39 height 22
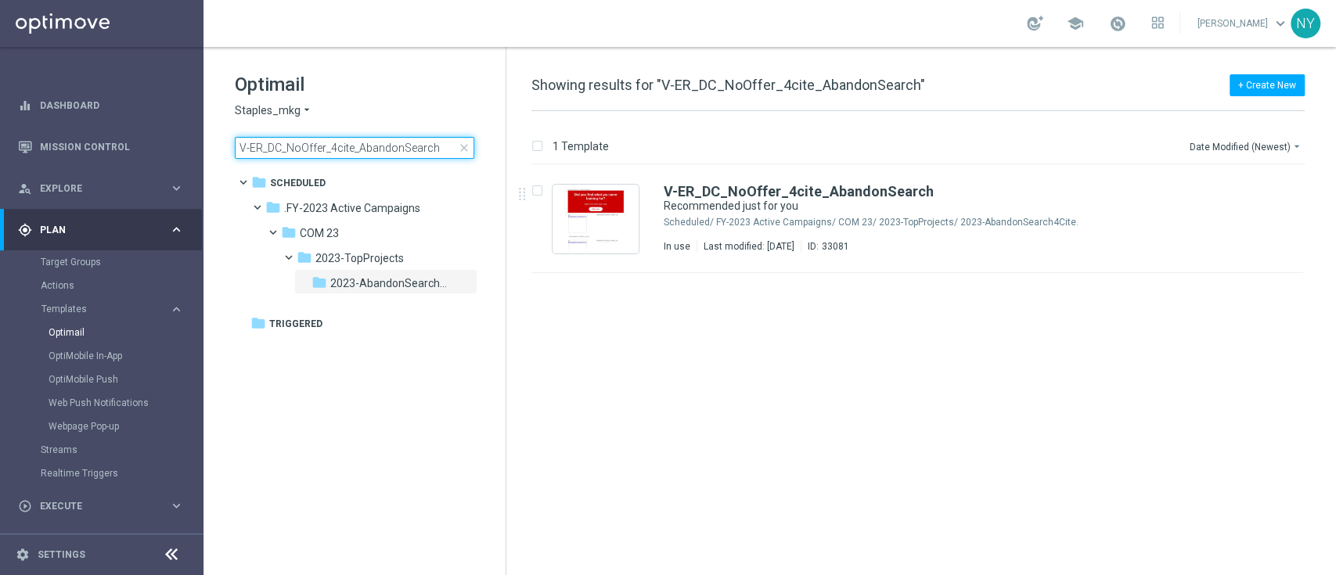
click at [445, 144] on input "V-ER_DC_NoOffer_4cite_AbandonSearch" at bounding box center [355, 148] width 240 height 22
drag, startPoint x: 446, startPoint y: 145, endPoint x: 61, endPoint y: 144, distance: 385.1
click at [61, 144] on main "equalizer Dashboard Mission Control" at bounding box center [668, 287] width 1336 height 575
type input "V-ER_DC_NoOffer_4cite_AbandonBrowse"
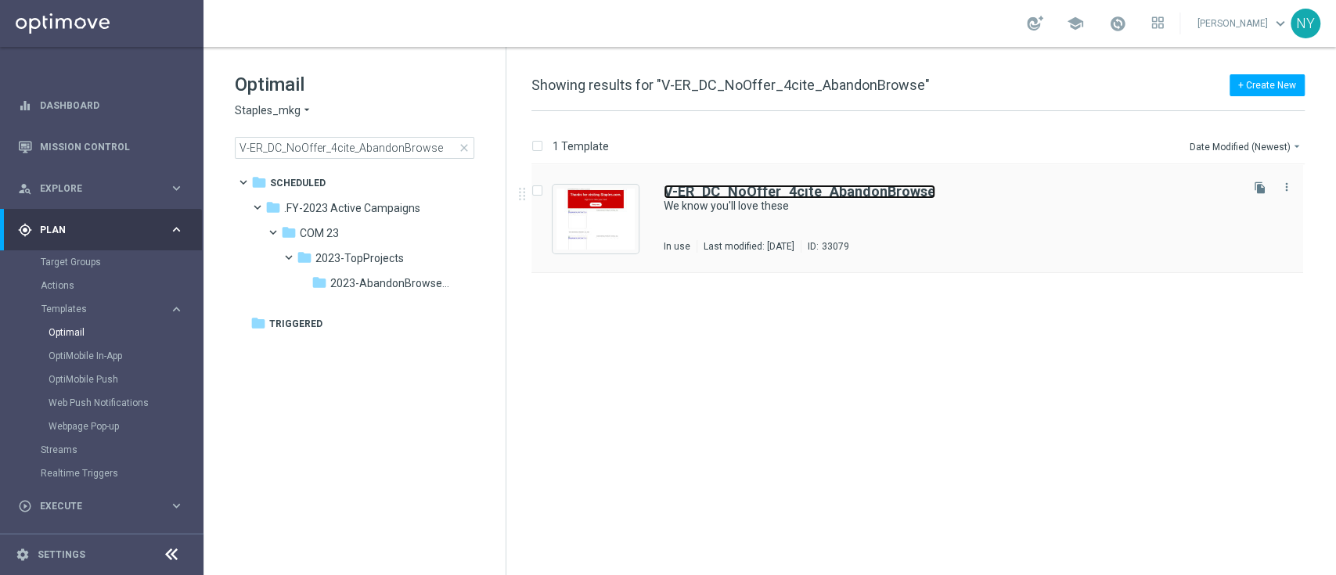
click at [749, 196] on b "V-ER_DC_NoOffer_4cite_AbandonBrowse" at bounding box center [800, 191] width 272 height 16
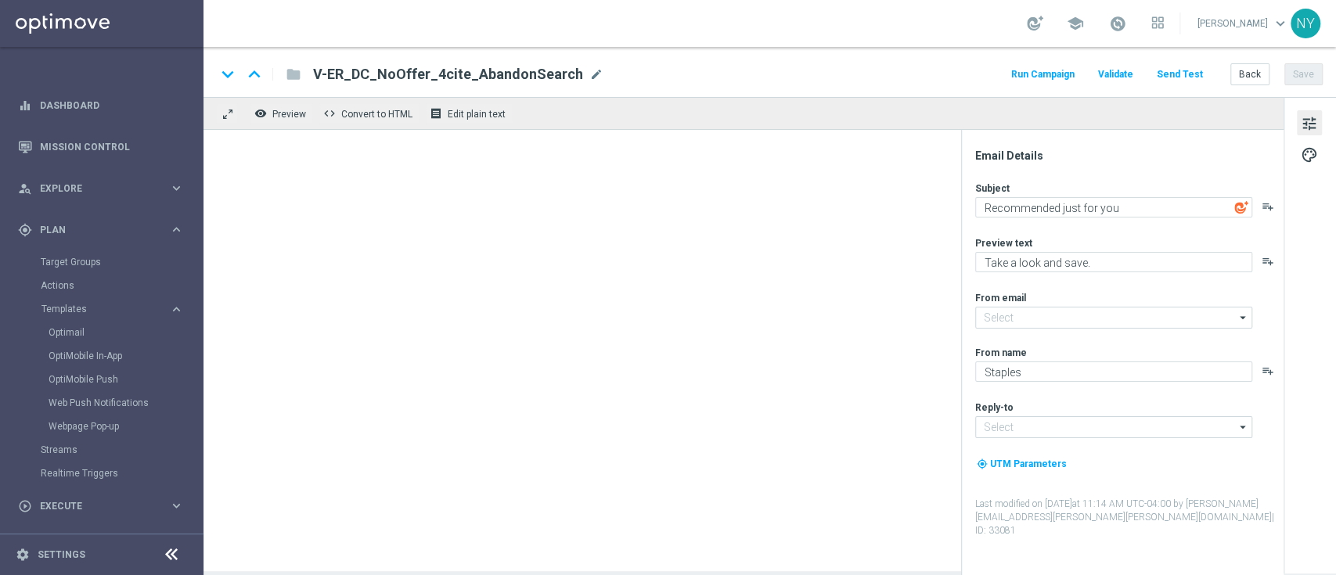
type textarea "We know you'll love these"
type textarea "Staples has you covered."
type input "[EMAIL_ADDRESS][DOMAIN_NAME]"
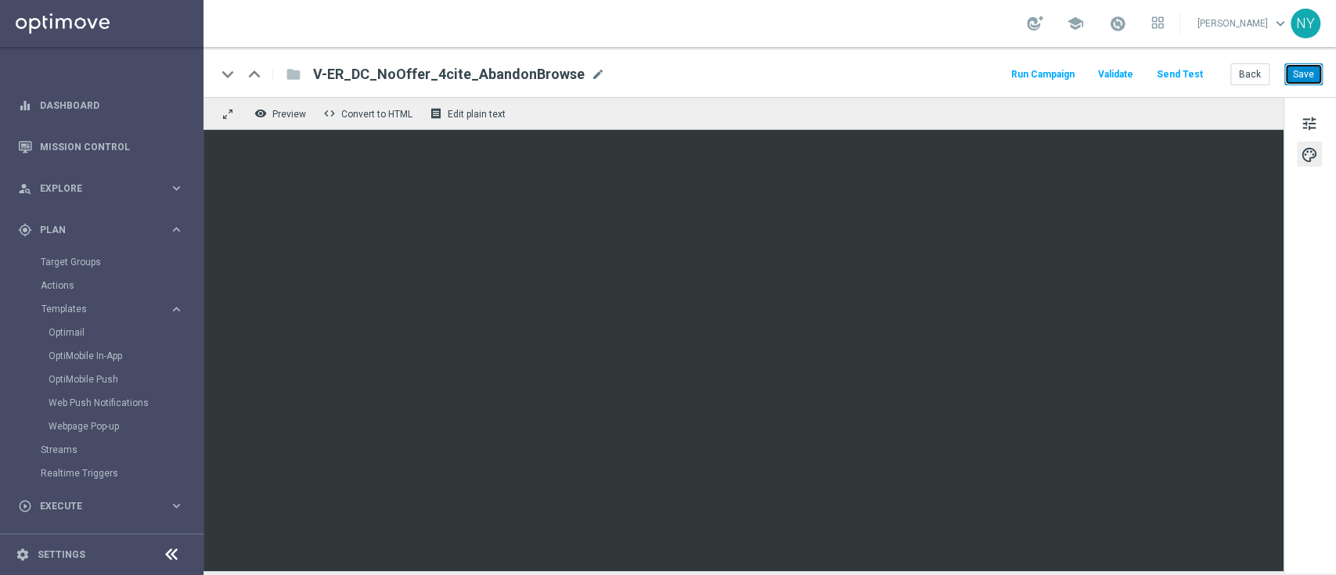
click at [1306, 66] on button "Save" at bounding box center [1303, 74] width 38 height 22
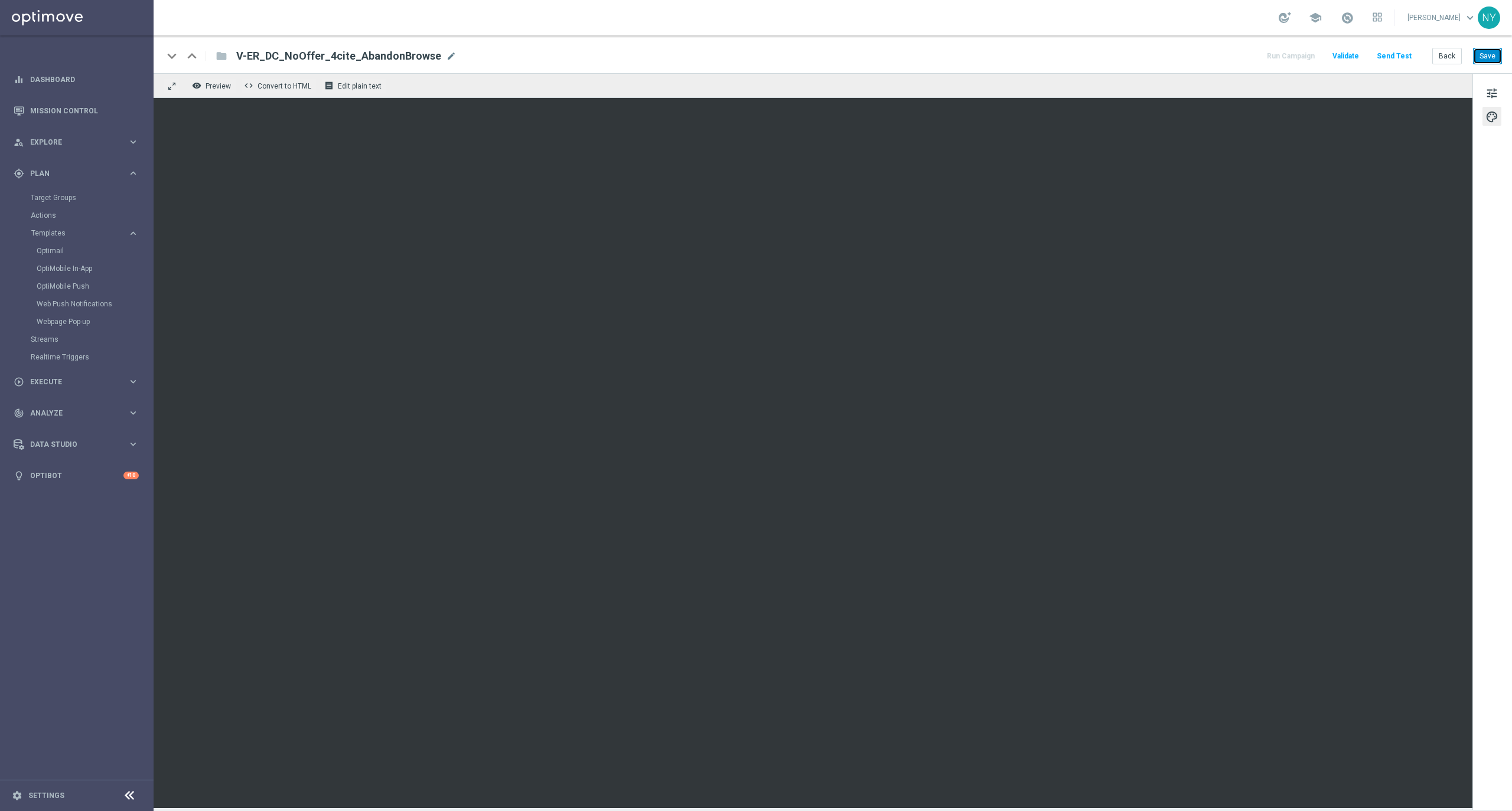
click at [1007, 60] on button "Save" at bounding box center [1487, 56] width 29 height 17
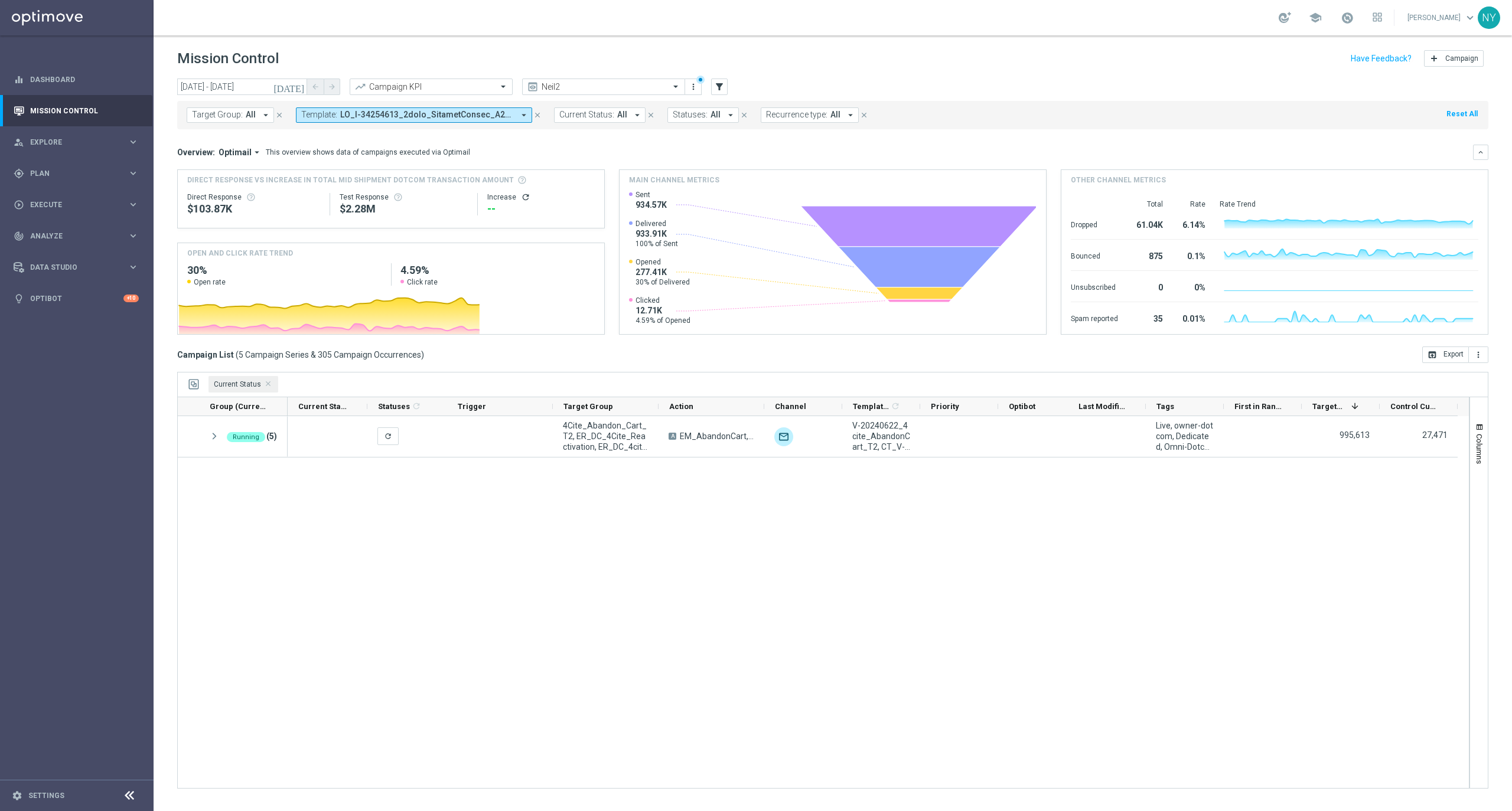
click at [534, 114] on icon "close" at bounding box center [537, 115] width 8 height 8
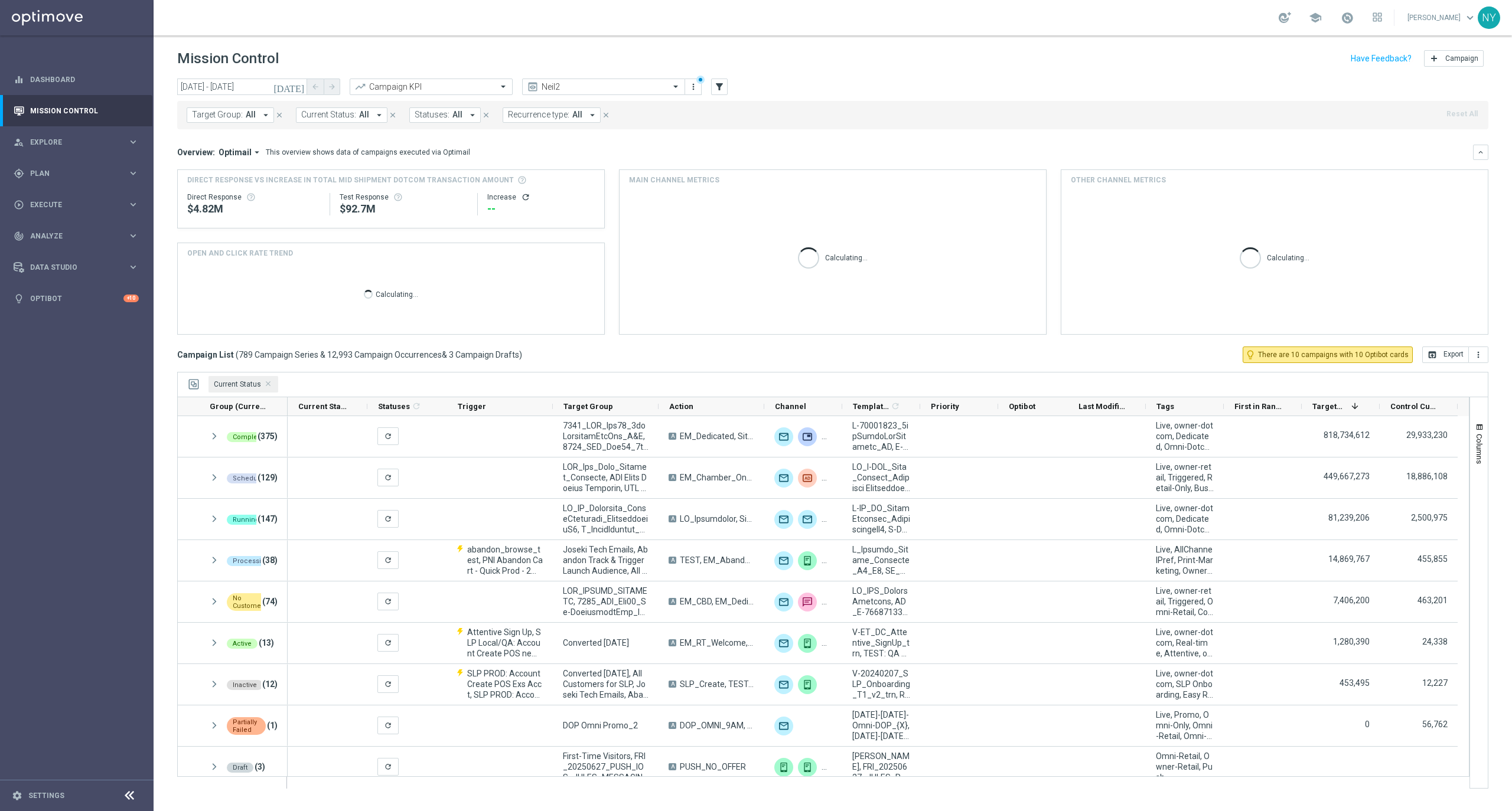
click at [346, 115] on span "Current Status:" at bounding box center [328, 115] width 55 height 10
click at [715, 131] on mini-dashboard "Overview: Optimail arrow_drop_down This overview shows data of campaigns execut…" at bounding box center [833, 238] width 1311 height 217
click at [721, 90] on icon "filter_alt" at bounding box center [719, 87] width 11 height 11
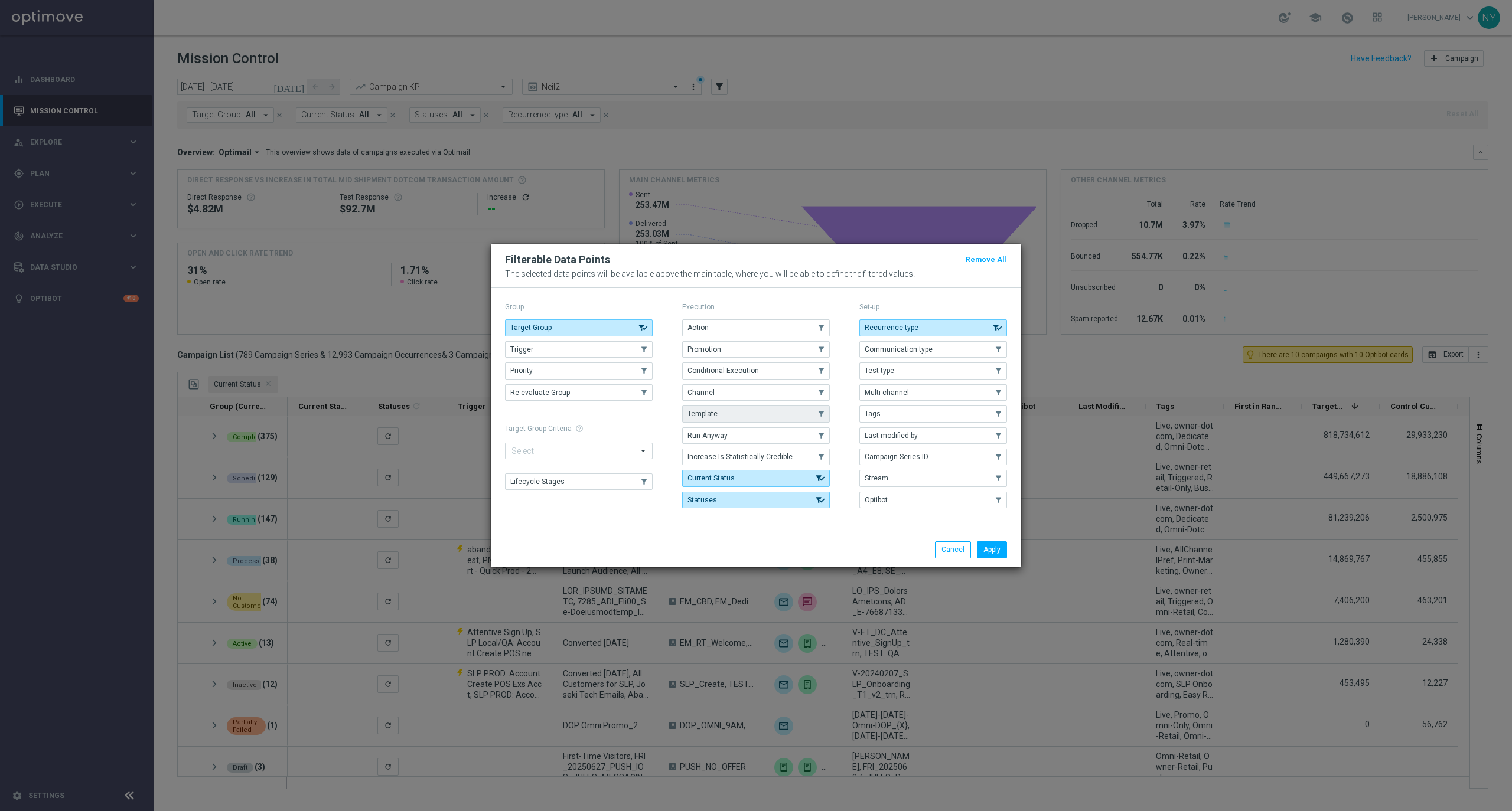
click at [711, 412] on span "Template" at bounding box center [702, 413] width 30 height 8
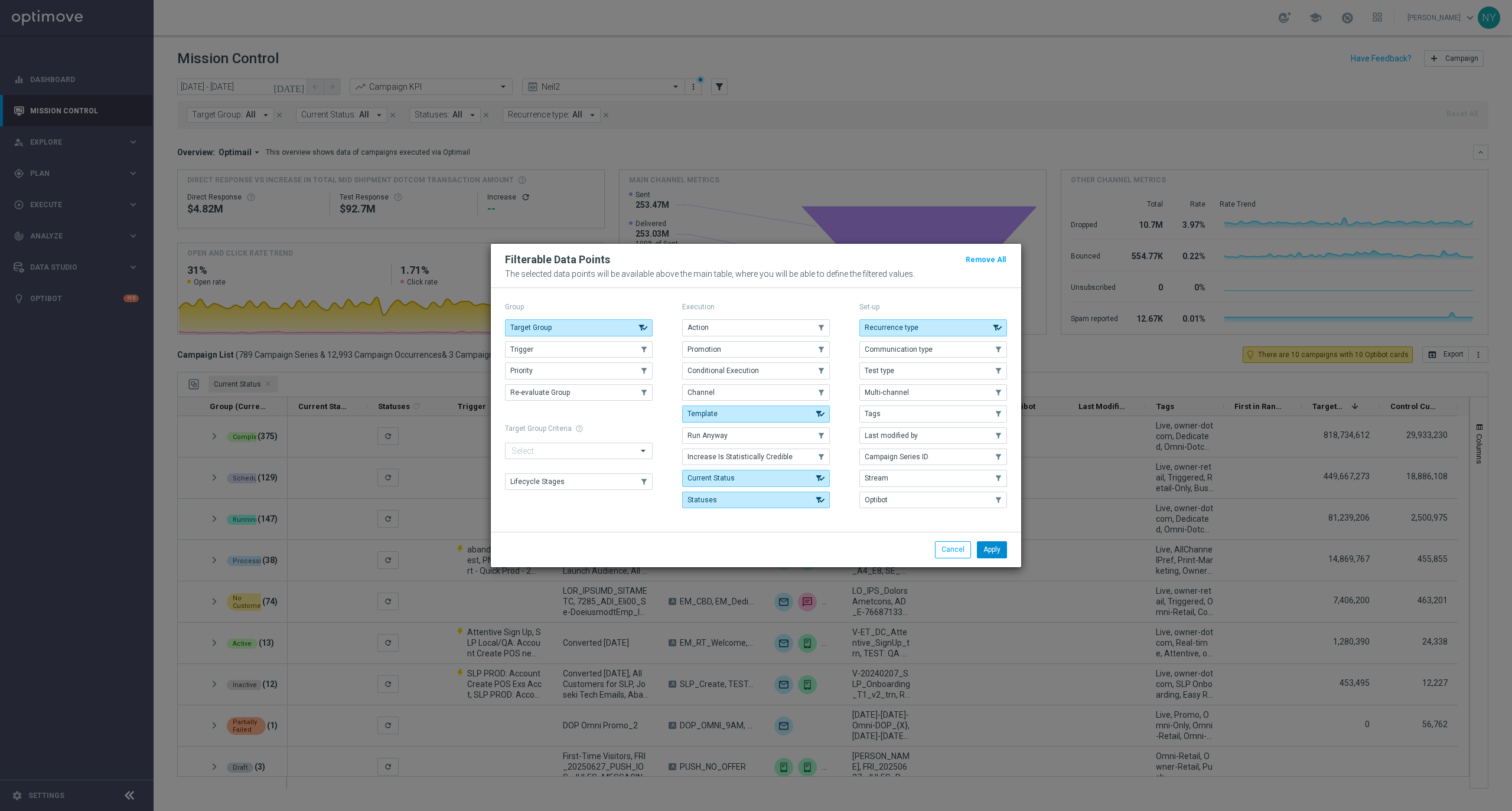
click at [992, 558] on button "Apply" at bounding box center [992, 550] width 30 height 17
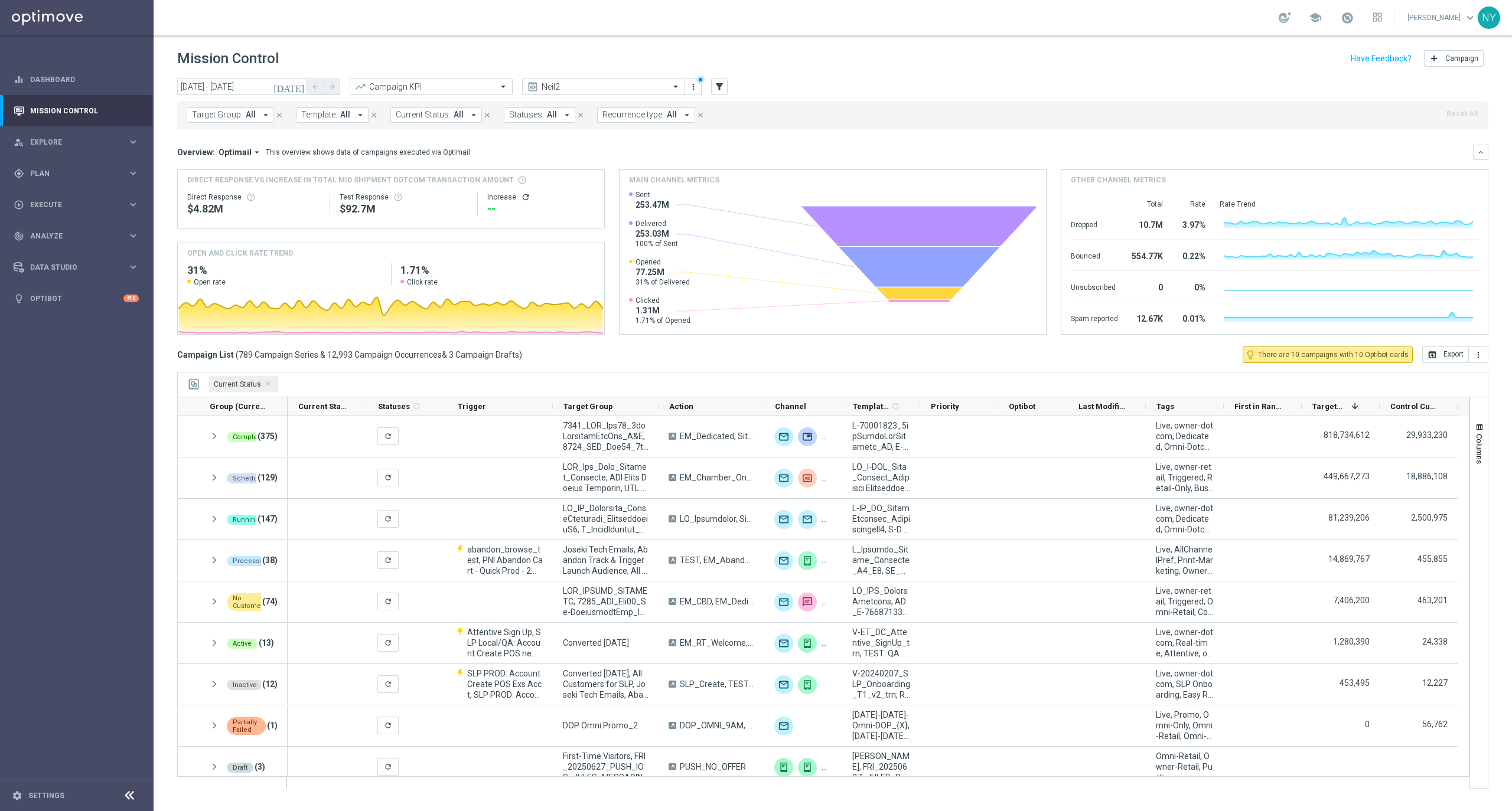
click at [322, 112] on span "Template:" at bounding box center [319, 115] width 36 height 10
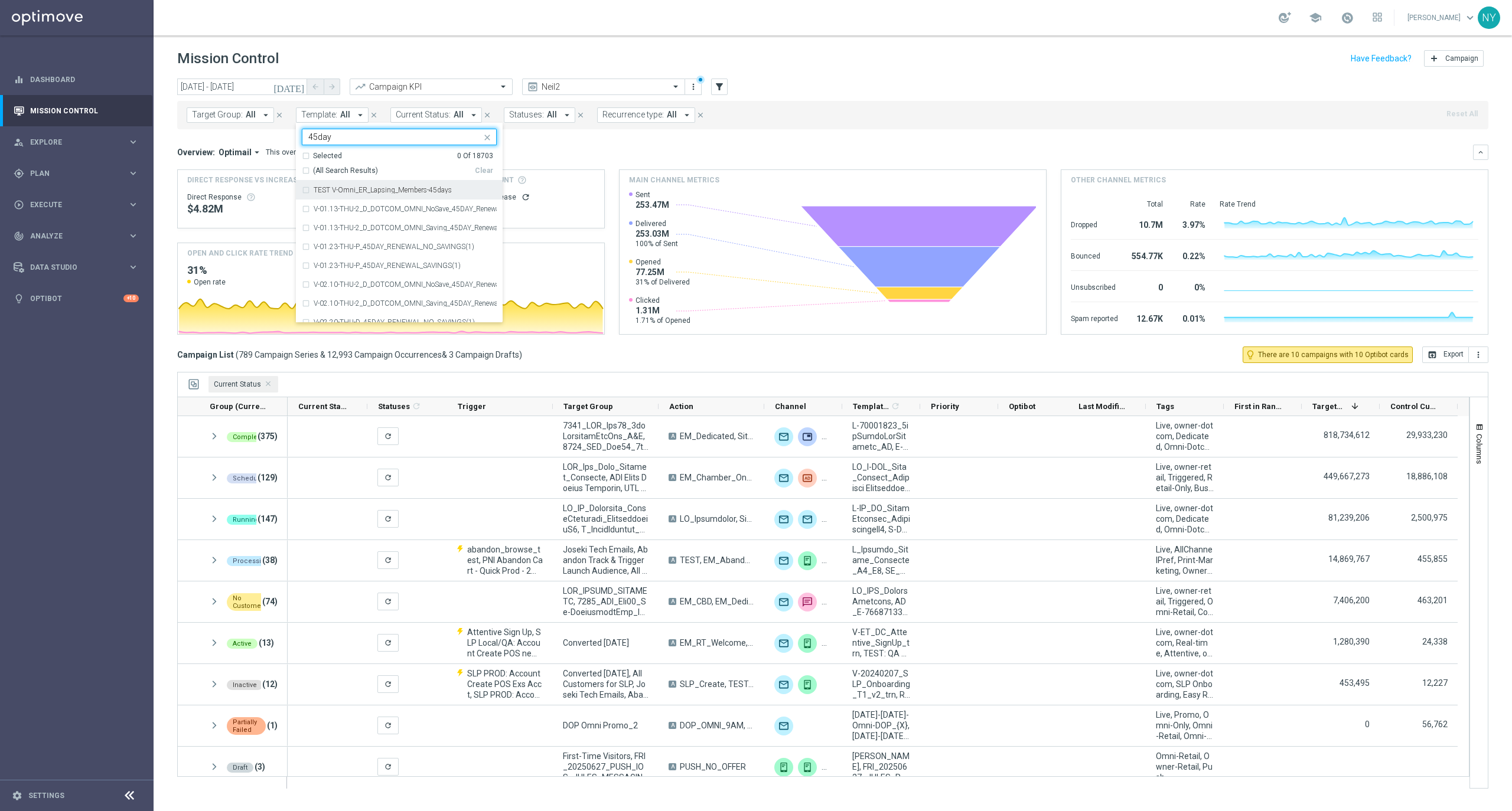
type input "45day"
click at [556, 149] on div "Overview: Optimail arrow_drop_down This overview shows data of campaigns execut…" at bounding box center [825, 152] width 1295 height 11
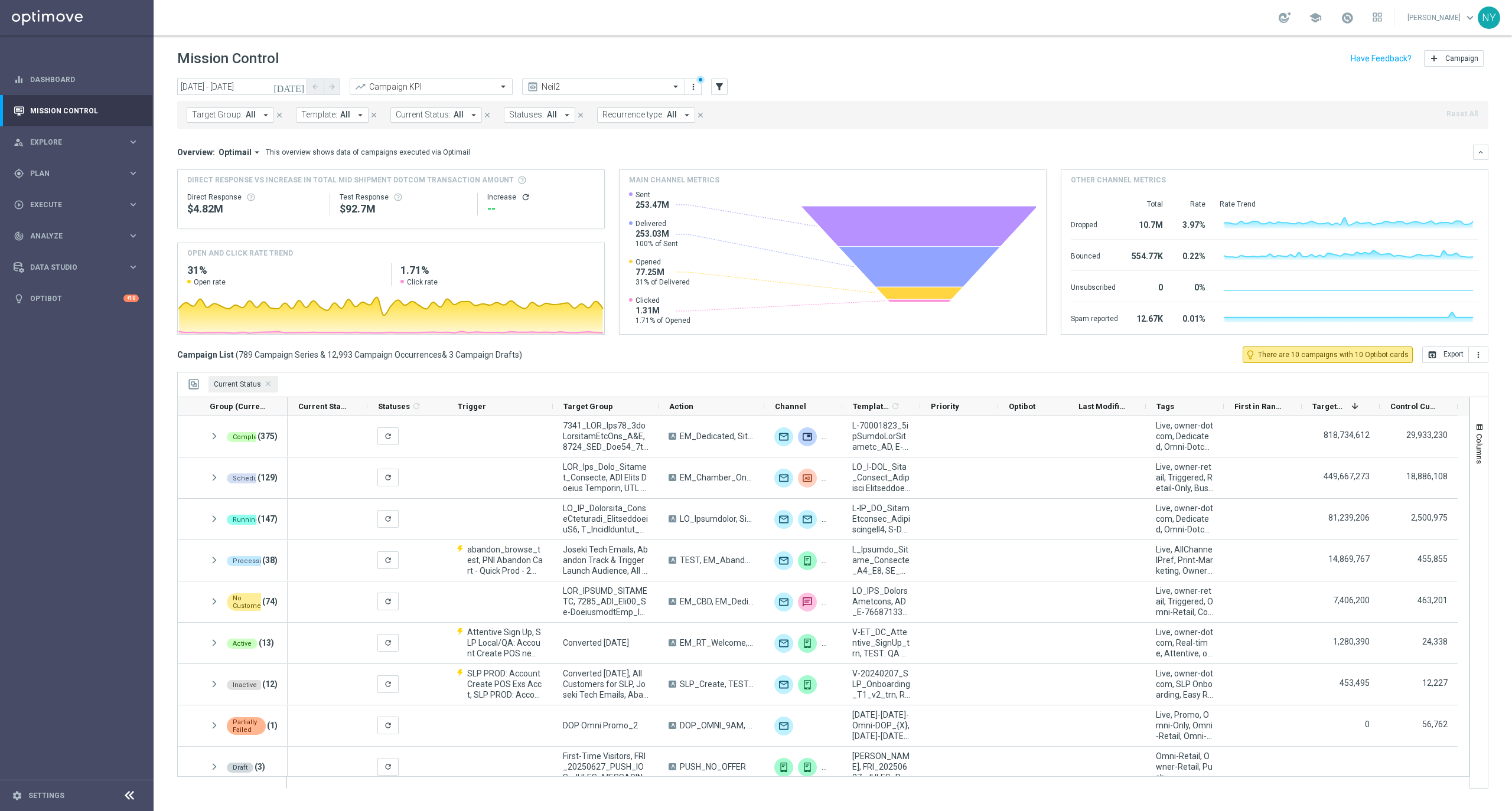
click at [321, 115] on span "Template:" at bounding box center [319, 115] width 36 height 10
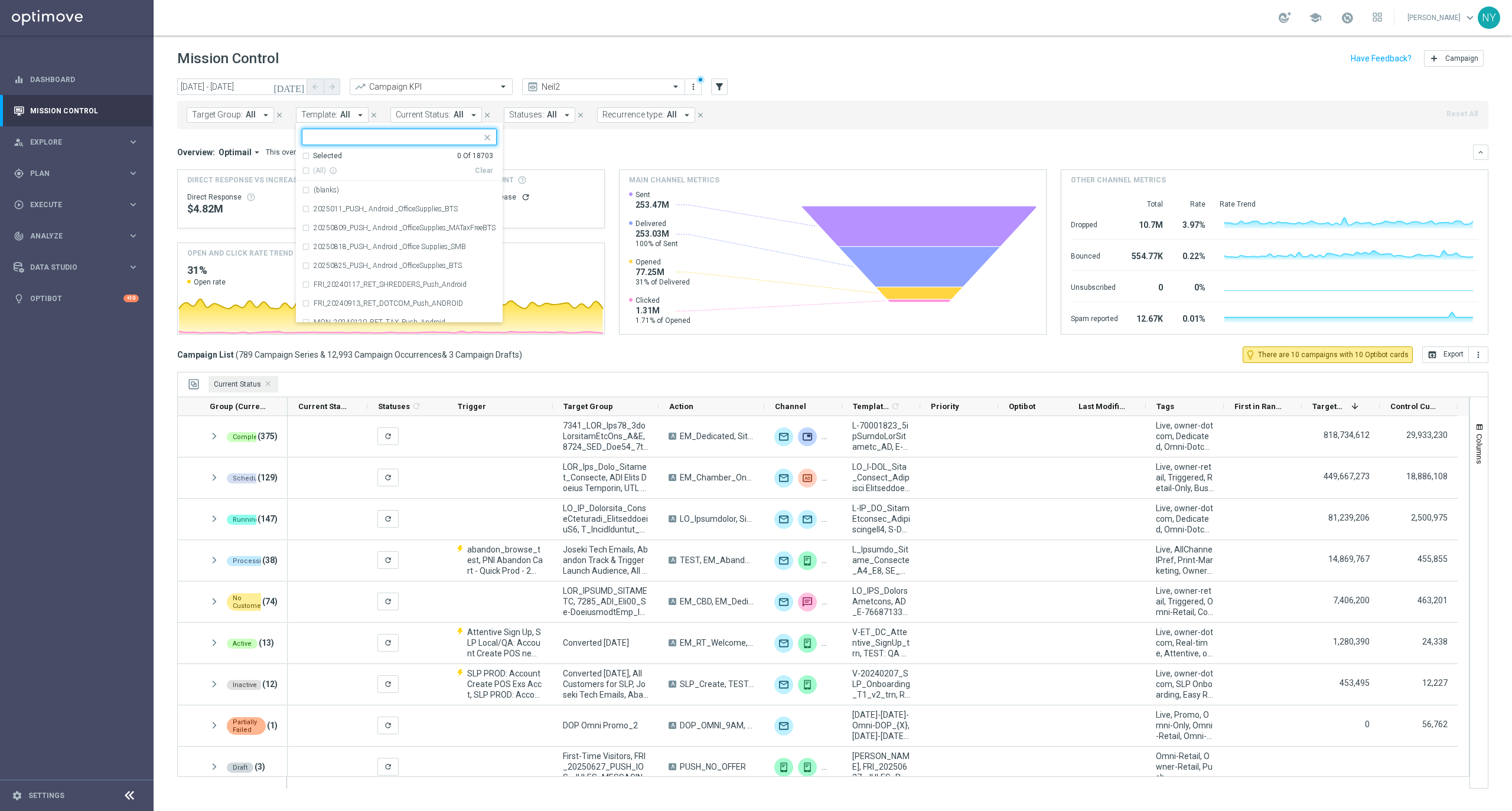
click at [337, 135] on input "text" at bounding box center [395, 137] width 173 height 10
type input "45"
click at [325, 138] on input "45" at bounding box center [395, 137] width 173 height 10
drag, startPoint x: 324, startPoint y: 137, endPoint x: 287, endPoint y: 137, distance: 37.0
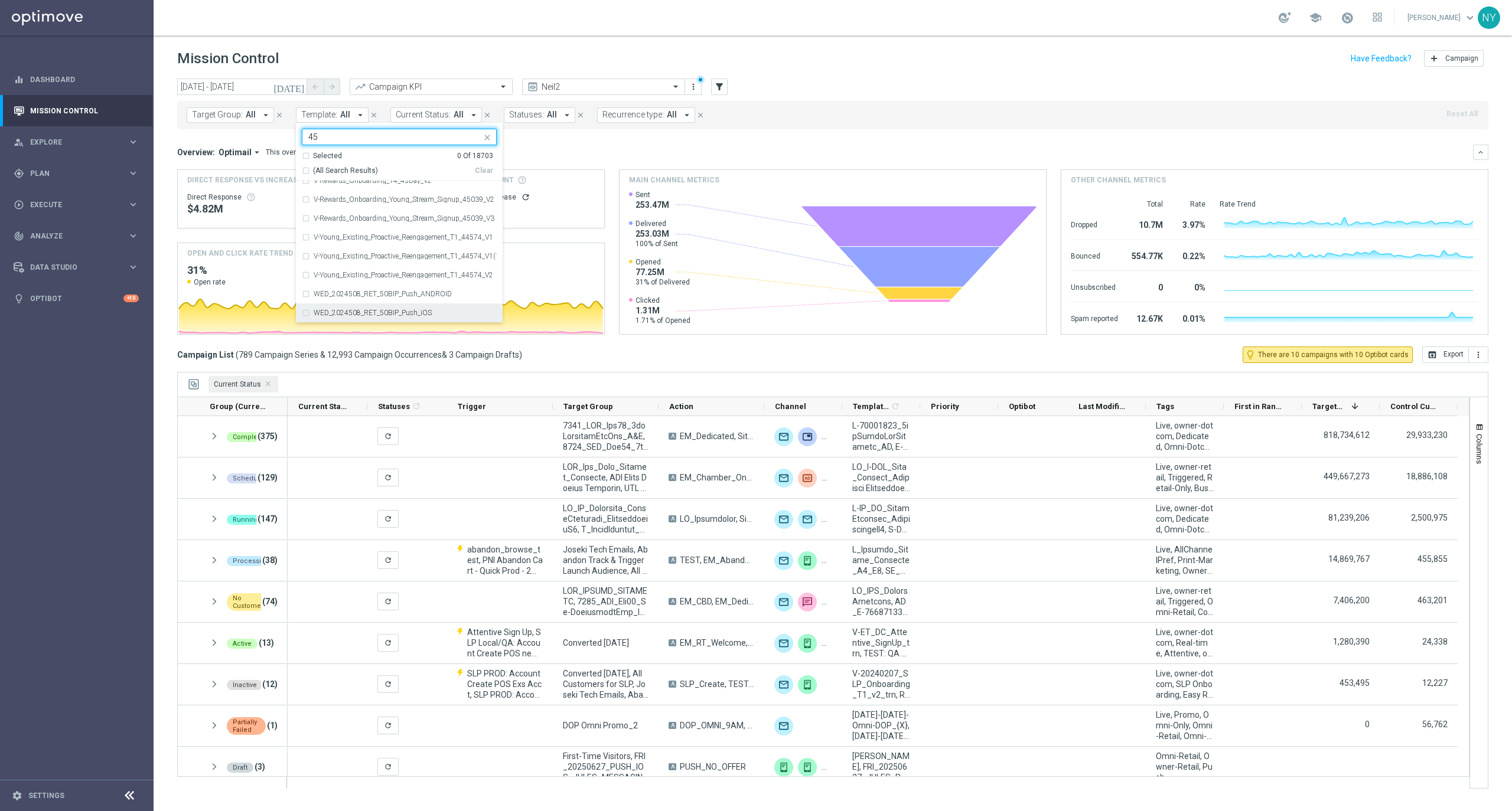
click at [287, 137] on div "[DATE] [DATE] - [DATE] arrow_back arrow_forward Campaign KPI trending_up Neil2 …" at bounding box center [833, 439] width 1358 height 722
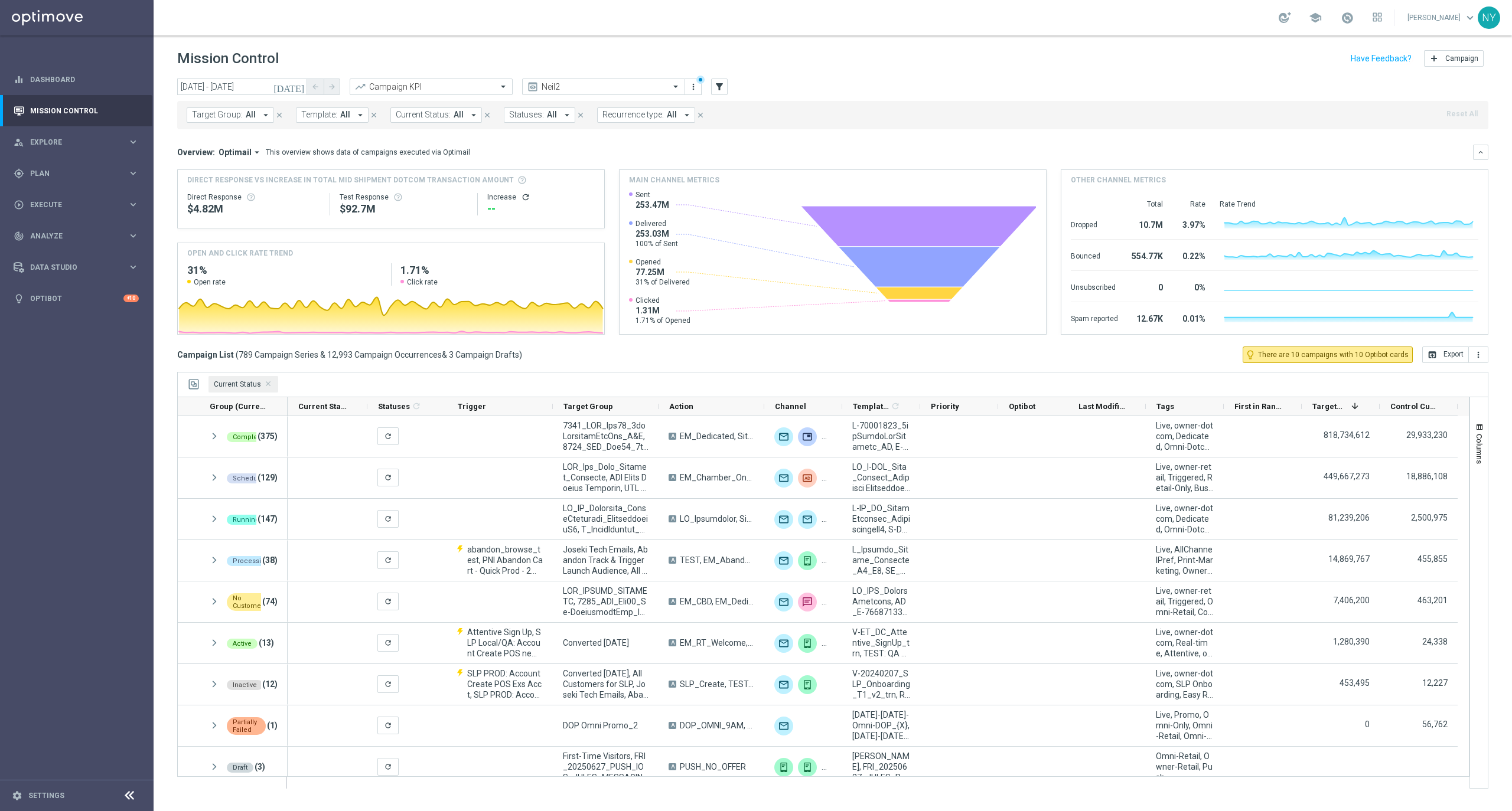
click at [318, 112] on span "Template:" at bounding box center [319, 115] width 36 height 10
click at [305, 229] on div "V-Omni_ER_Lapsing_Members-45days" at bounding box center [399, 228] width 195 height 19
type input "V-Omni_ER_Lapsing_Members"
click at [659, 142] on mini-dashboard "Overview: Optimail arrow_drop_down This overview shows data of campaigns execut…" at bounding box center [833, 238] width 1311 height 217
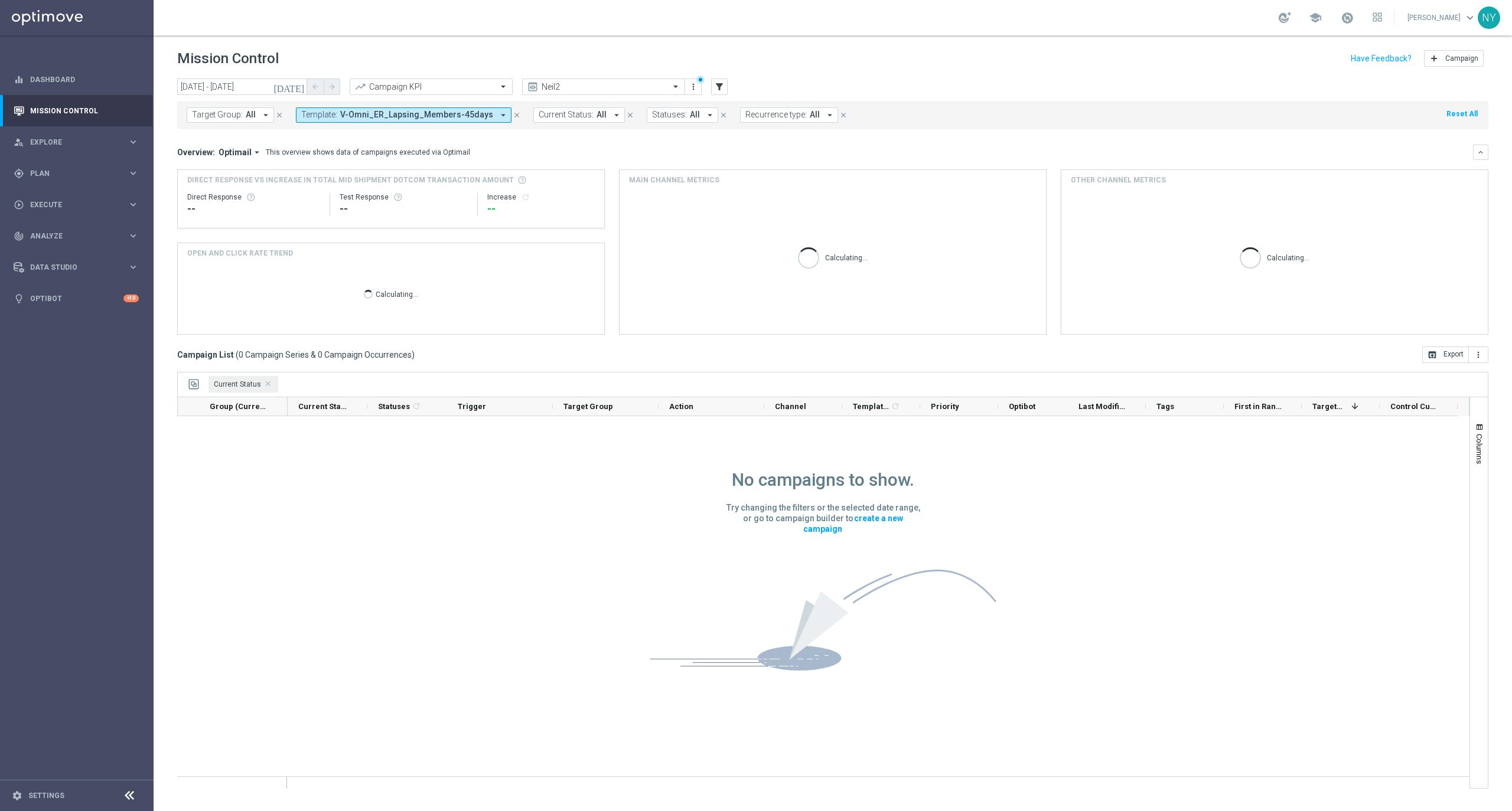
click at [300, 85] on icon "[DATE]" at bounding box center [289, 87] width 32 height 11
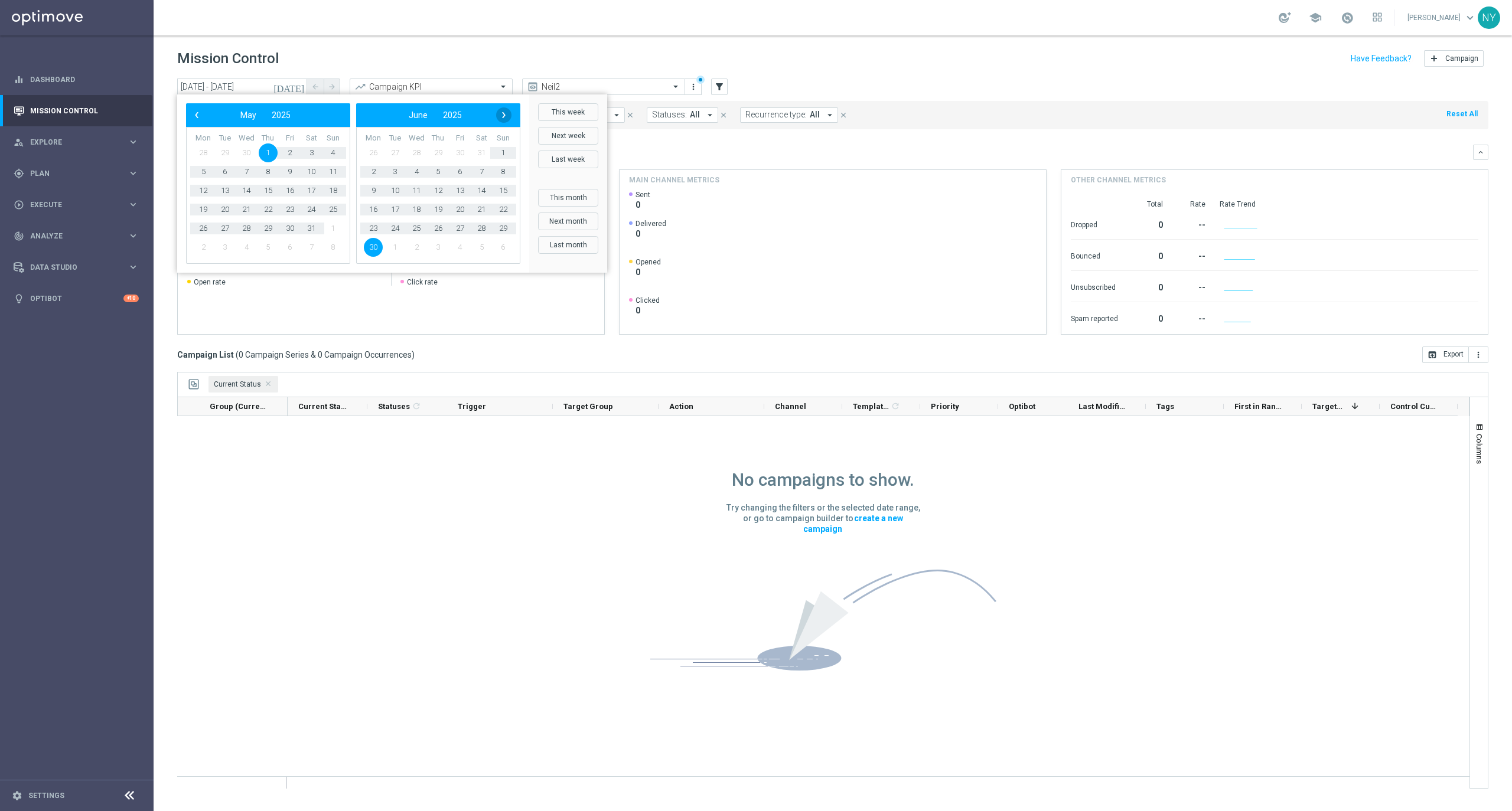
click at [506, 109] on span "›" at bounding box center [503, 115] width 15 height 15
click at [393, 148] on span "1" at bounding box center [395, 152] width 19 height 19
click at [459, 192] on span "15" at bounding box center [459, 190] width 19 height 19
type input "[DATE] - [DATE]"
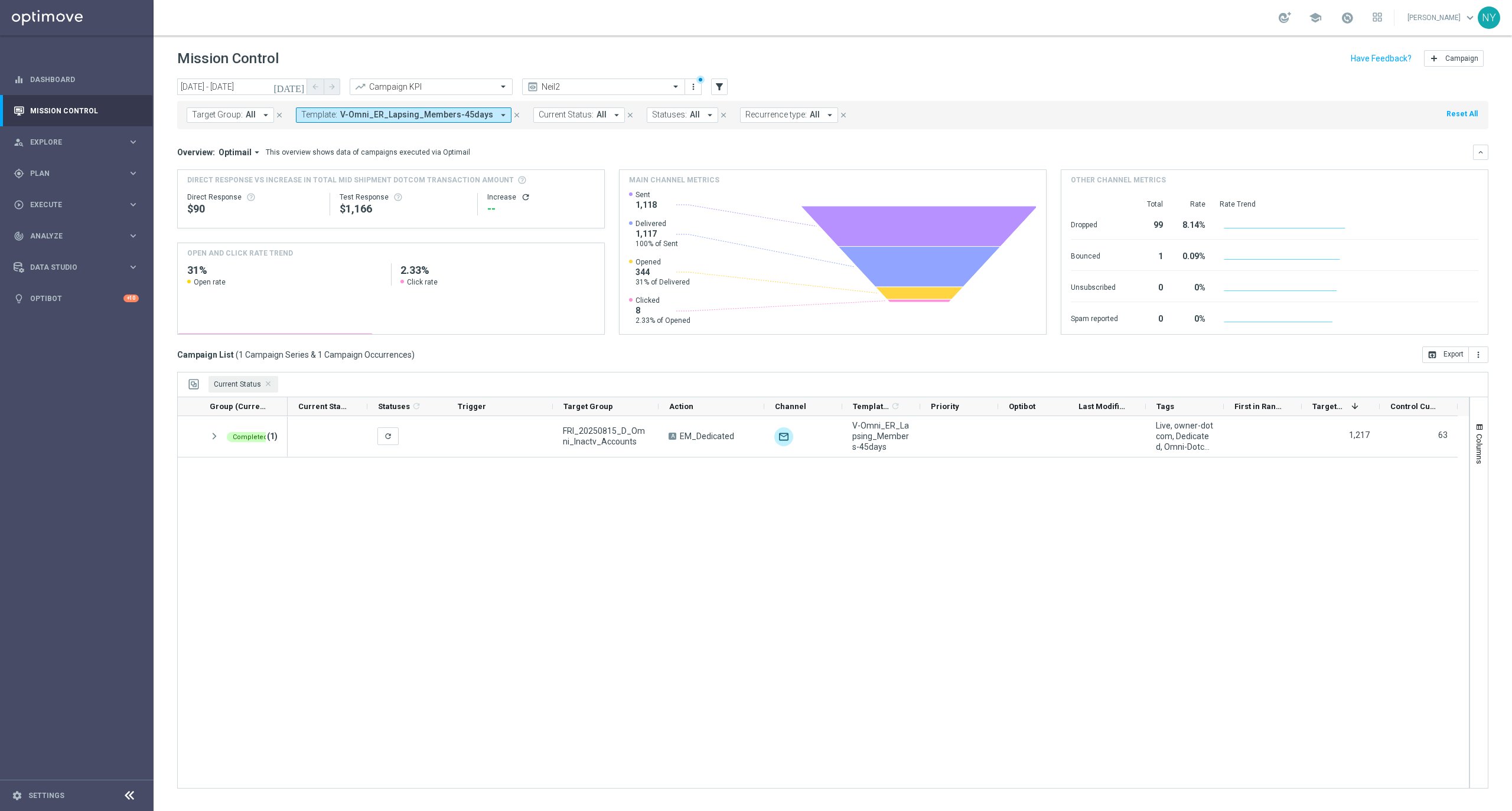
drag, startPoint x: 920, startPoint y: 407, endPoint x: 969, endPoint y: 390, distance: 51.9
click at [969, 390] on div "Current Status Drag here to set column labels Group (Current Status) 1" at bounding box center [833, 580] width 1311 height 417
drag, startPoint x: 917, startPoint y: 407, endPoint x: 1146, endPoint y: 384, distance: 230.2
click at [1146, 384] on div "Current Status Drag here to set column labels Group (Current Status) 1" at bounding box center [833, 580] width 1311 height 417
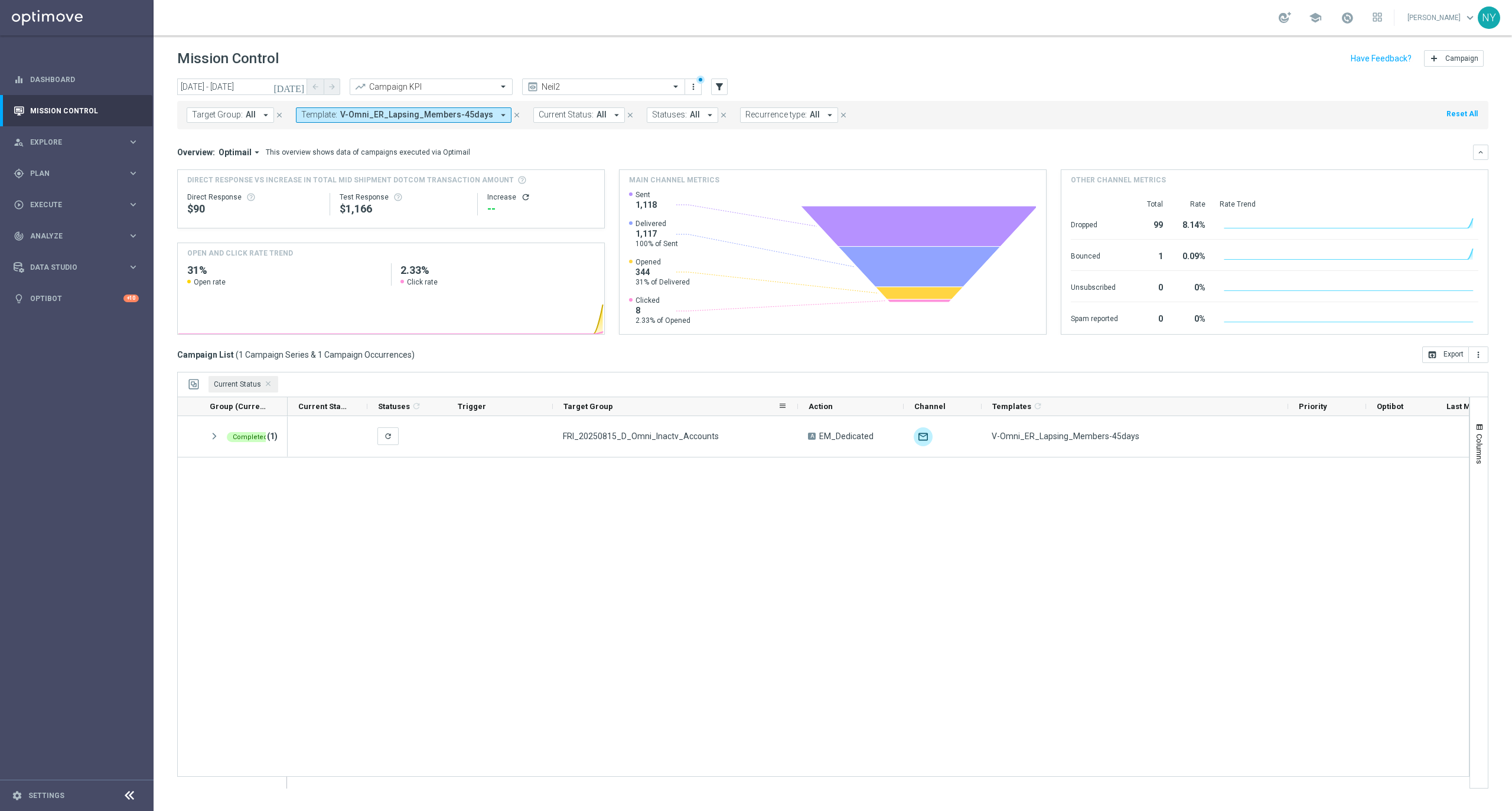
drag, startPoint x: 658, startPoint y: 405, endPoint x: 797, endPoint y: 402, distance: 139.0
click at [797, 402] on div at bounding box center [797, 407] width 5 height 18
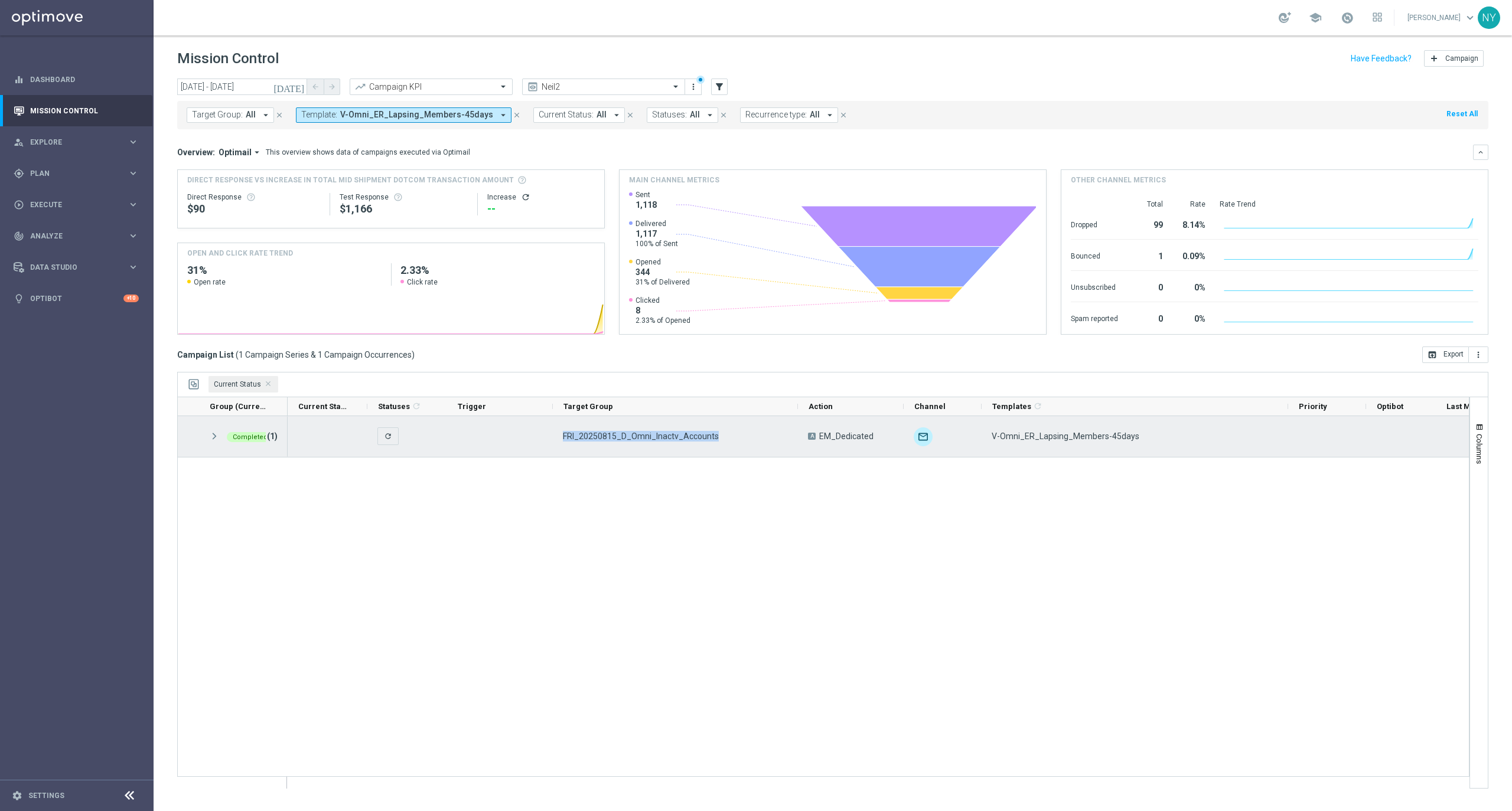
drag, startPoint x: 721, startPoint y: 440, endPoint x: 553, endPoint y: 439, distance: 168.0
click at [553, 439] on div "FRI_20250815_D_Omni_Inactv_Accounts" at bounding box center [675, 437] width 245 height 41
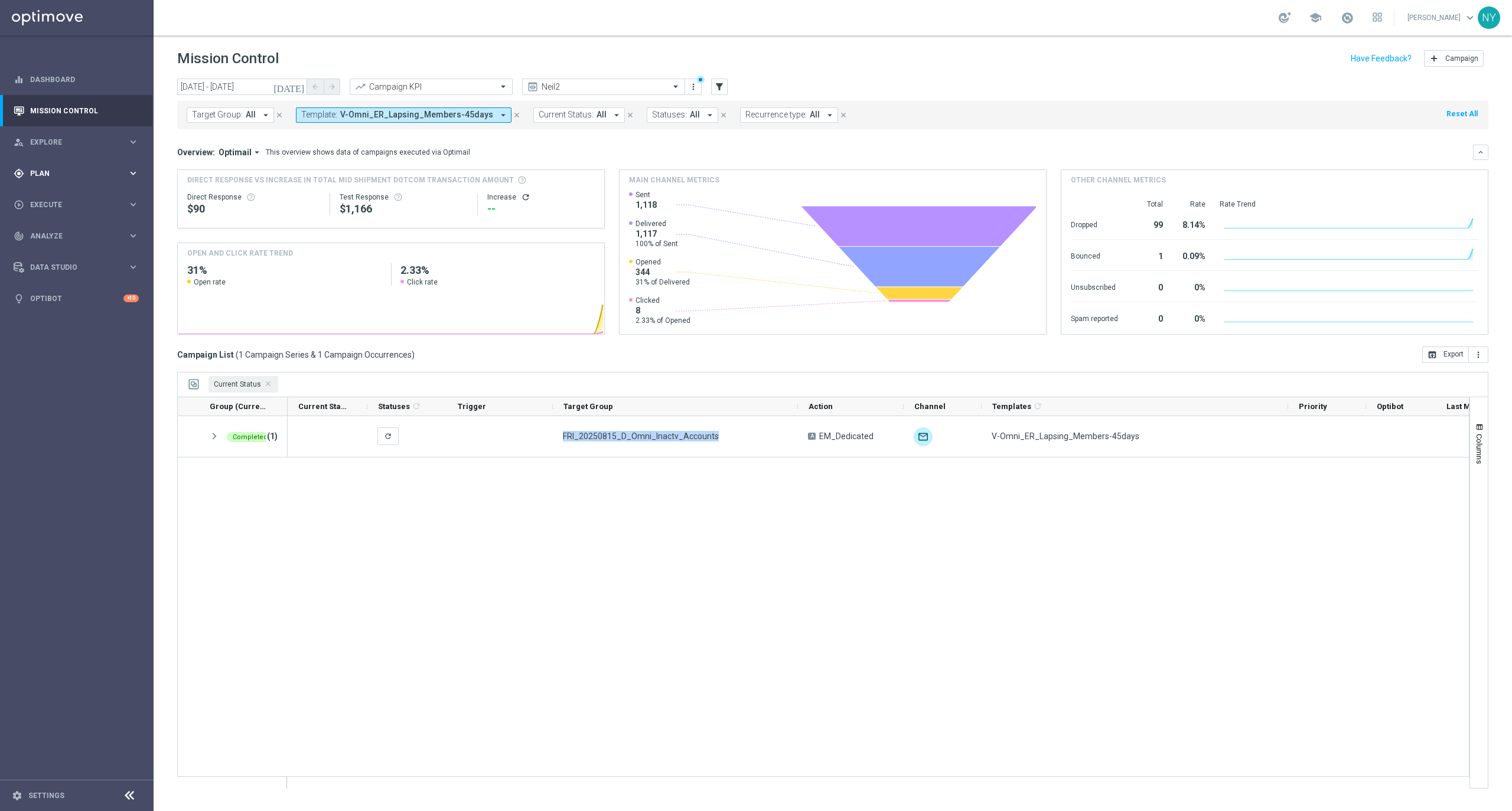
click at [41, 173] on span "Plan" at bounding box center [78, 173] width 97 height 7
click at [45, 230] on span "Templates" at bounding box center [73, 232] width 85 height 7
click at [45, 195] on link "Target Groups" at bounding box center [77, 198] width 92 height 10
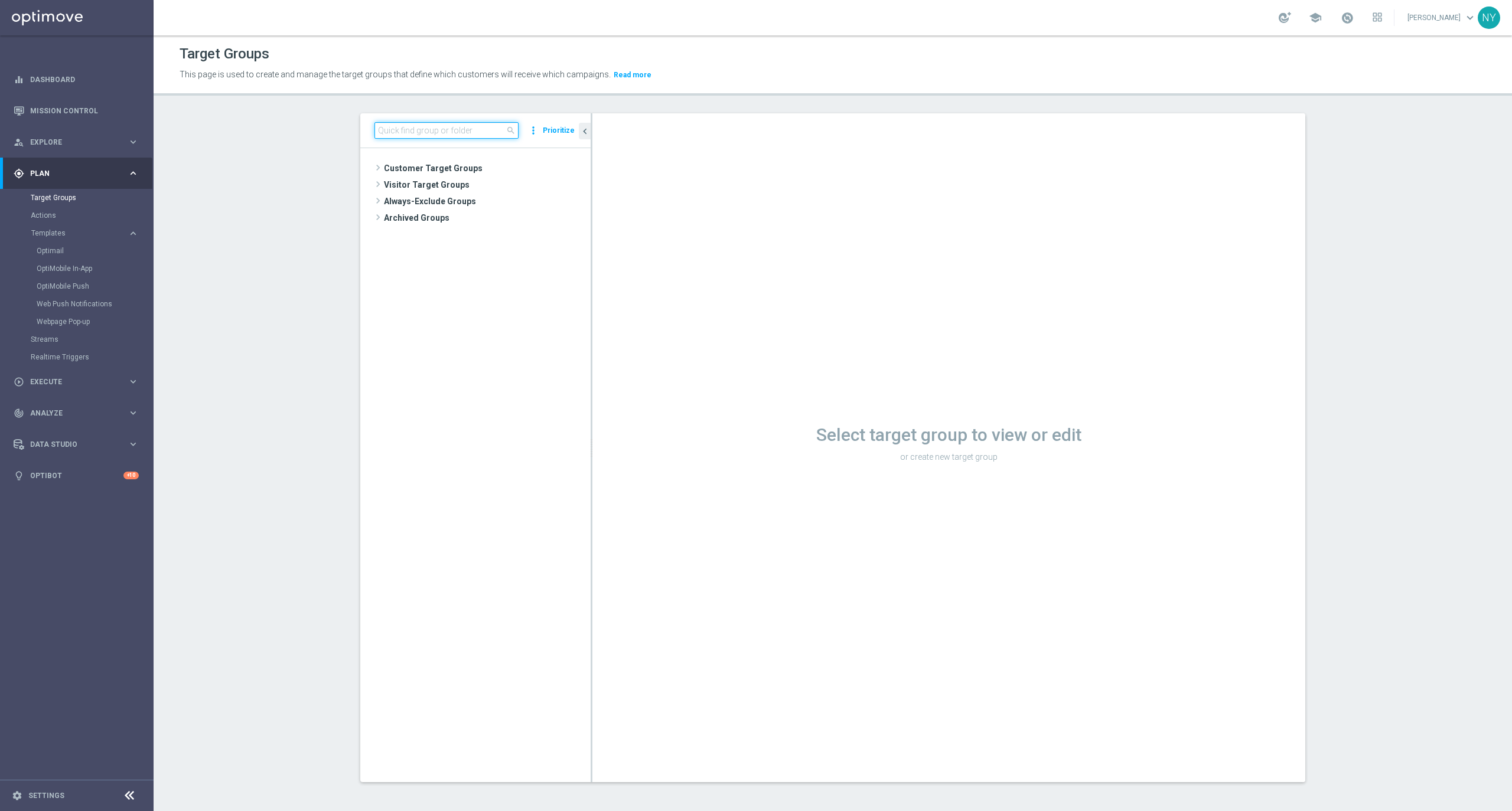
click at [437, 131] on input at bounding box center [446, 131] width 144 height 17
paste input "FRI_20250815_D_Omni_Inactv_Accounts"
click at [470, 218] on span "FRI_20250815_D_Omni_Inactv_Accounts" at bounding box center [497, 218] width 132 height 10
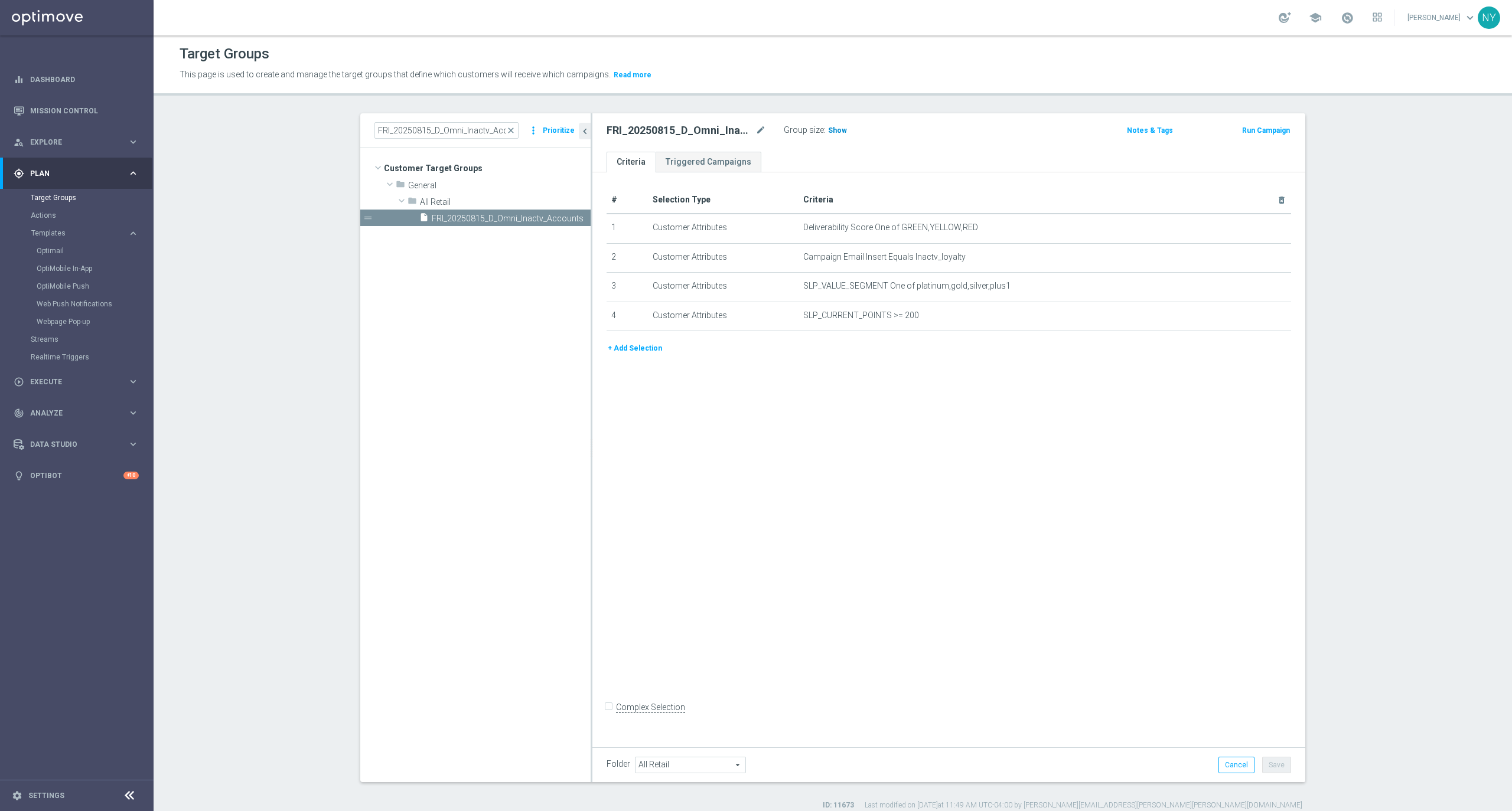
click at [833, 128] on span "Show" at bounding box center [837, 131] width 19 height 8
click at [837, 131] on span "2,545" at bounding box center [838, 132] width 20 height 11
click at [464, 129] on input "FRI_20250815_D_Omni_Inactv_Accounts" at bounding box center [446, 131] width 144 height 17
drag, startPoint x: 457, startPoint y: 132, endPoint x: 290, endPoint y: 119, distance: 167.5
click at [290, 119] on section "FRI_20250815_D_Omni_Inactv_Accounts close more_vert Prioritize Customer Target …" at bounding box center [833, 462] width 1358 height 697
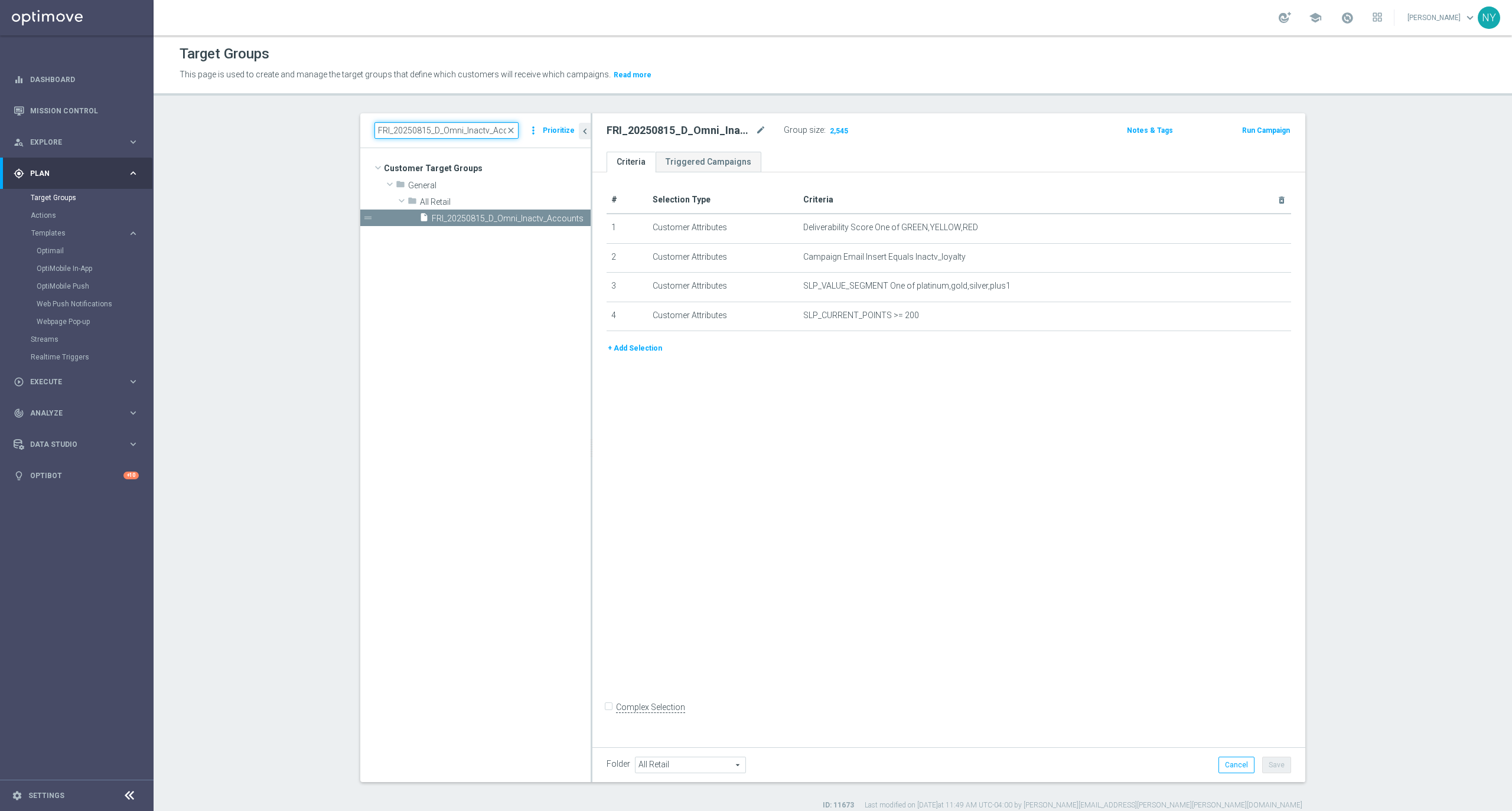
click at [430, 131] on input "FRI_20250815_D_Omni_Inactv_Accounts" at bounding box center [446, 131] width 144 height 17
drag, startPoint x: 426, startPoint y: 129, endPoint x: 238, endPoint y: 121, distance: 188.2
click at [240, 123] on section "FRI_20250815_D_Omni_Inactv_Accounts close more_vert Prioritize Customer Target …" at bounding box center [833, 462] width 1358 height 697
type input "D_Omni_Inactv_Accounts"
click at [485, 251] on tree-viewport "Customer Target Groups library_add create_new_folder folder" at bounding box center [475, 465] width 230 height 634
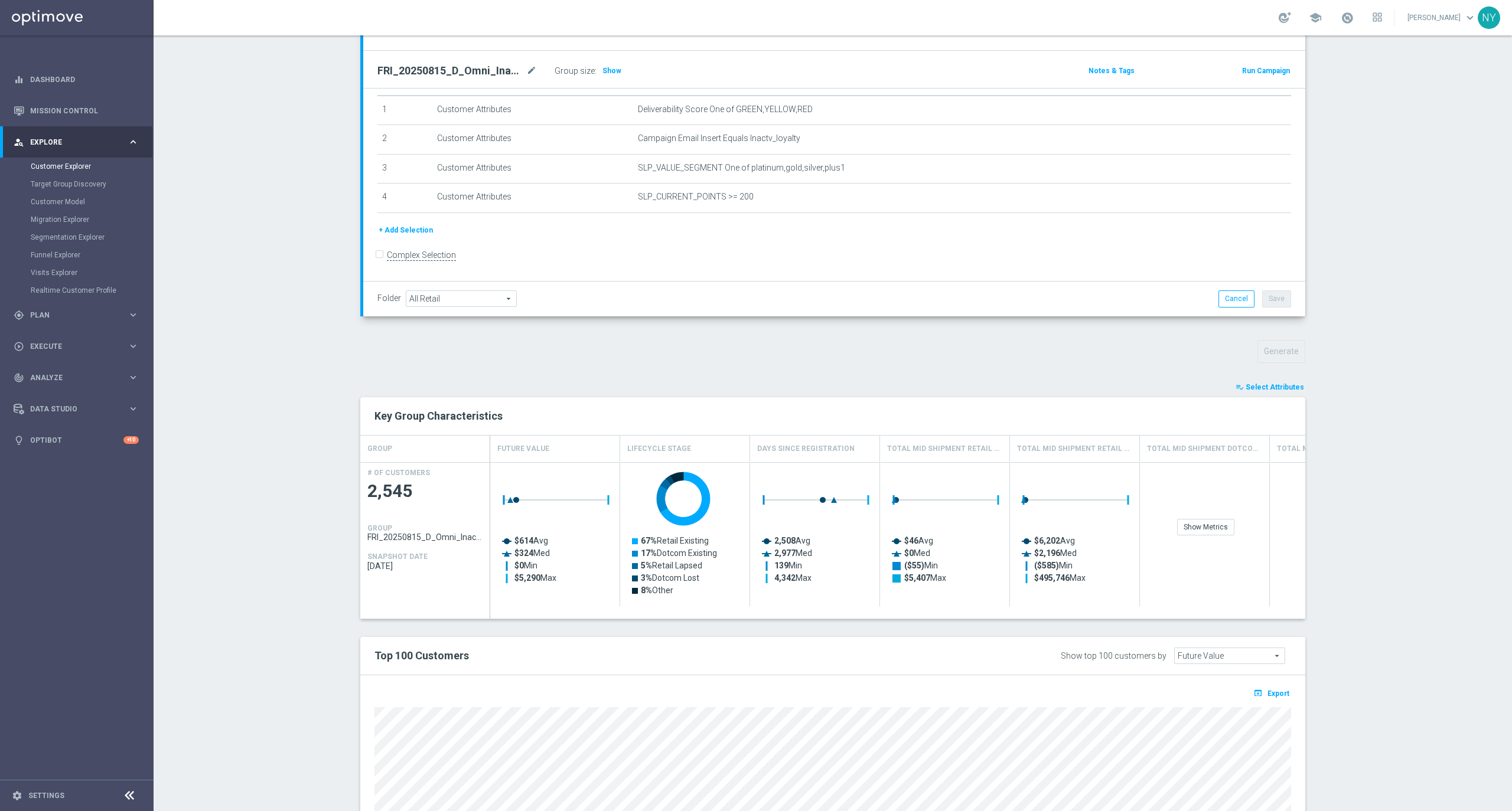
scroll to position [306, 0]
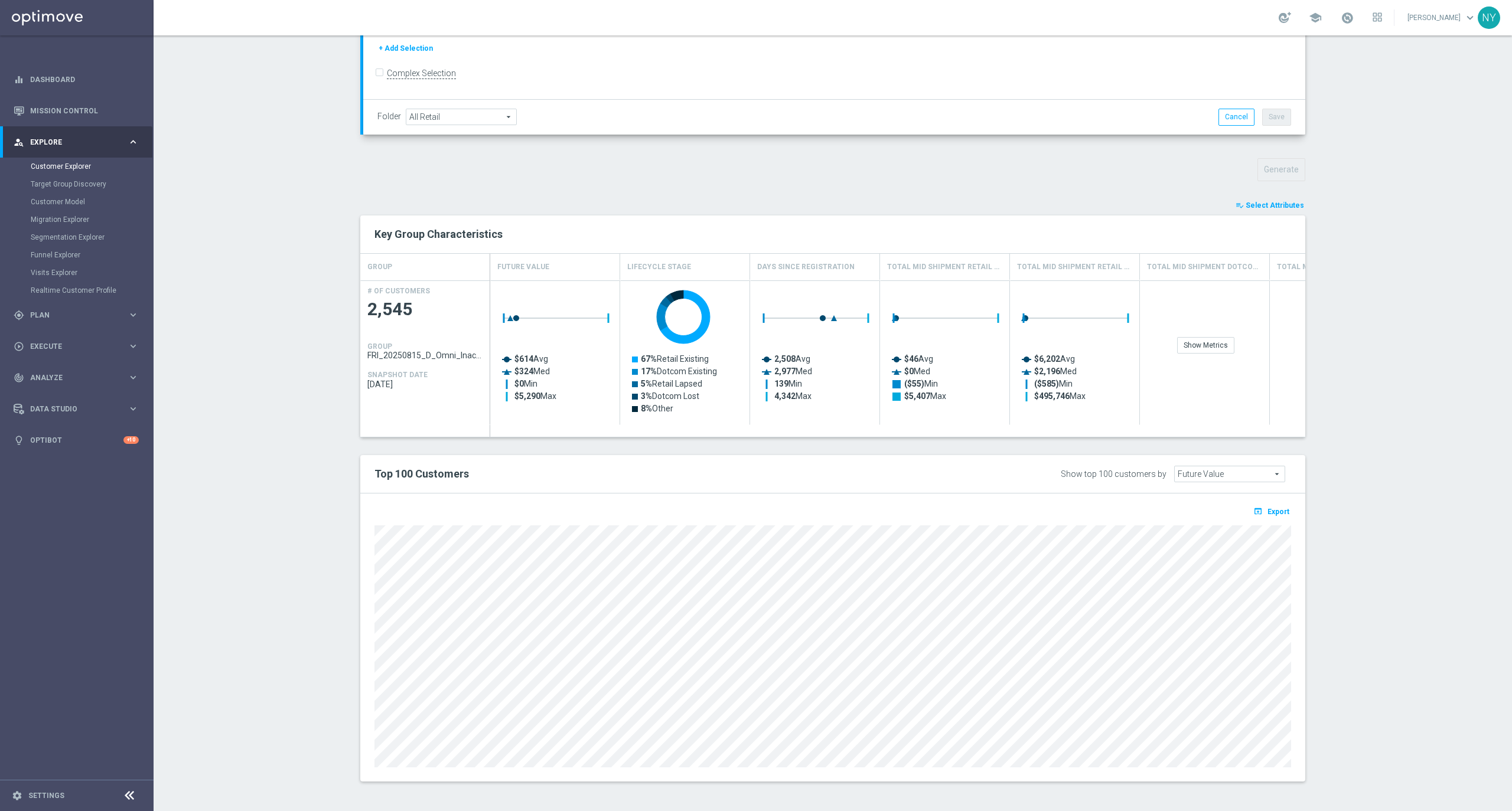
click at [1271, 207] on span "Select Attributes" at bounding box center [1274, 205] width 58 height 8
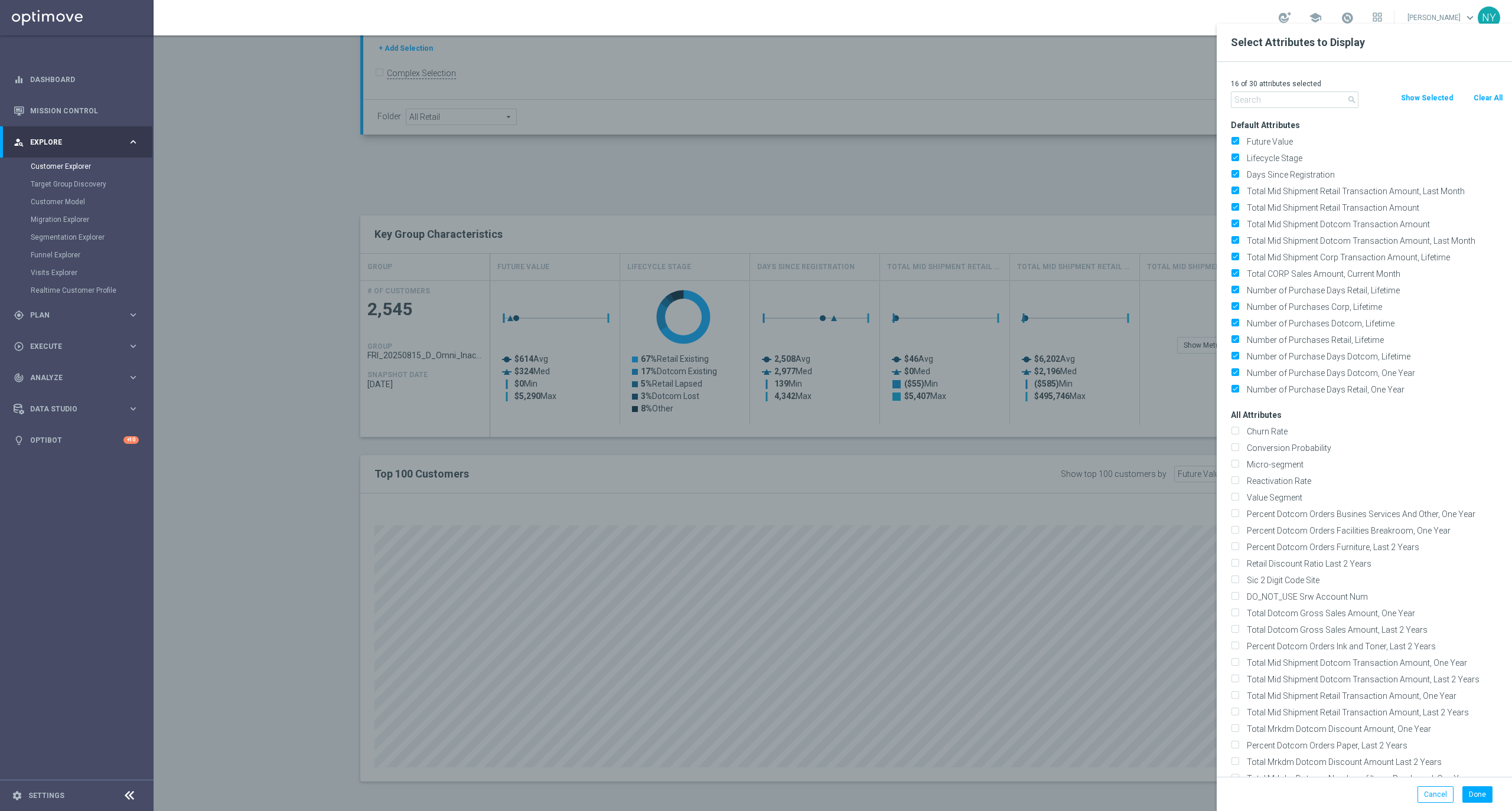
click at [1274, 100] on input "text" at bounding box center [1294, 100] width 128 height 17
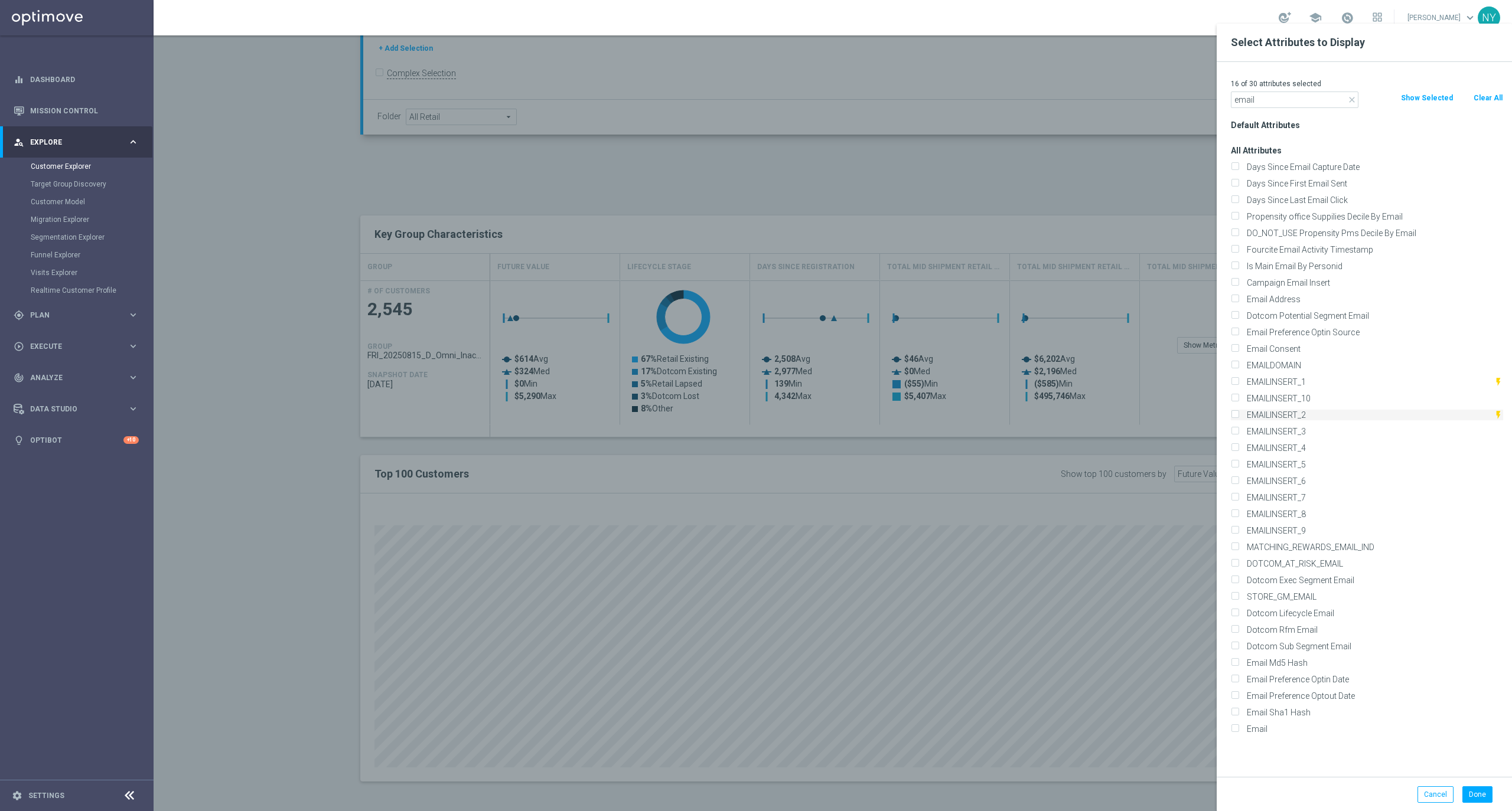
type input "email"
click at [1234, 417] on input "EMAILINSERT_2" at bounding box center [1234, 416] width 8 height 8
checkbox input "true"
click at [1479, 800] on button "Done" at bounding box center [1477, 795] width 30 height 17
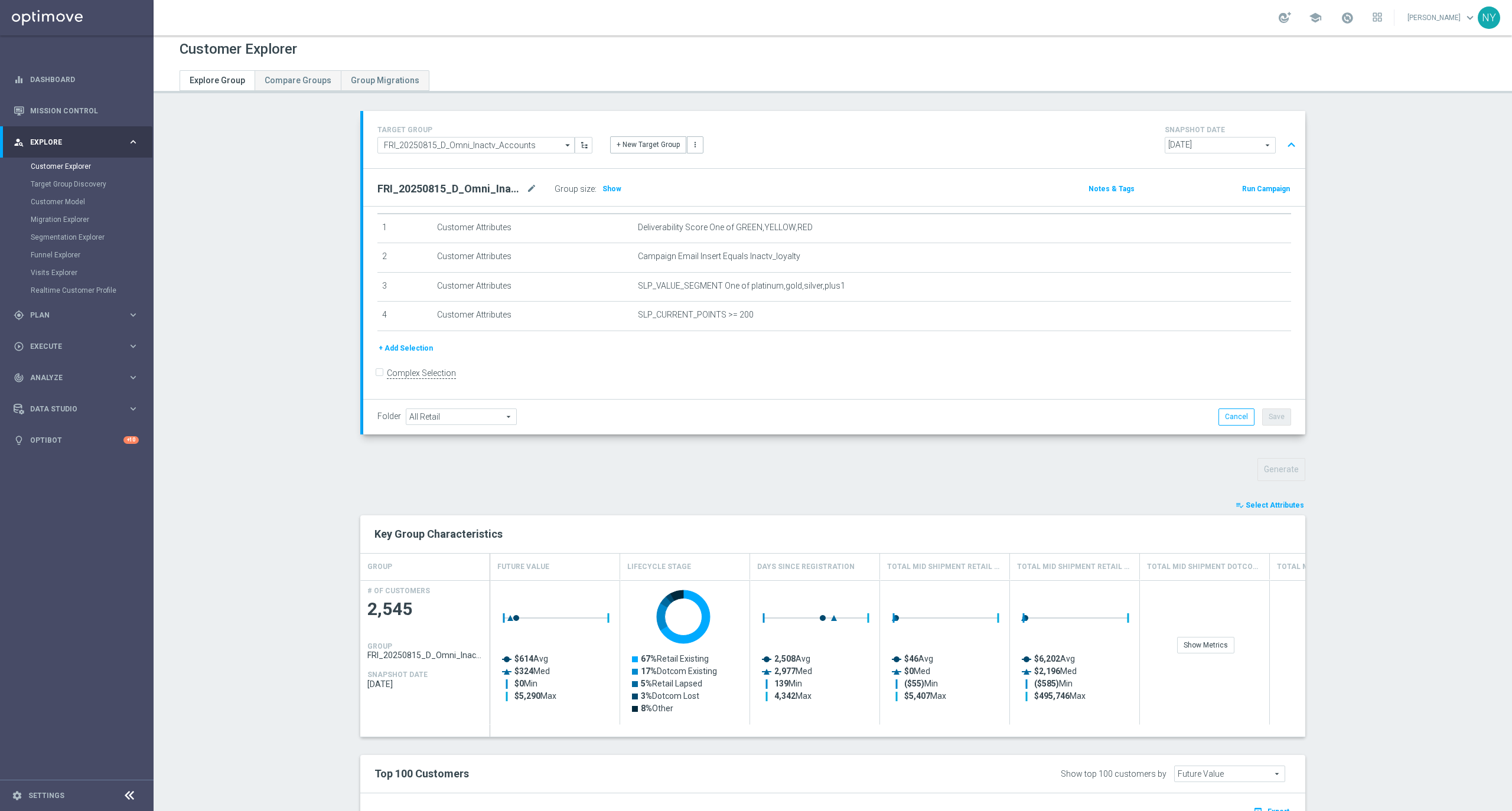
scroll to position [0, 0]
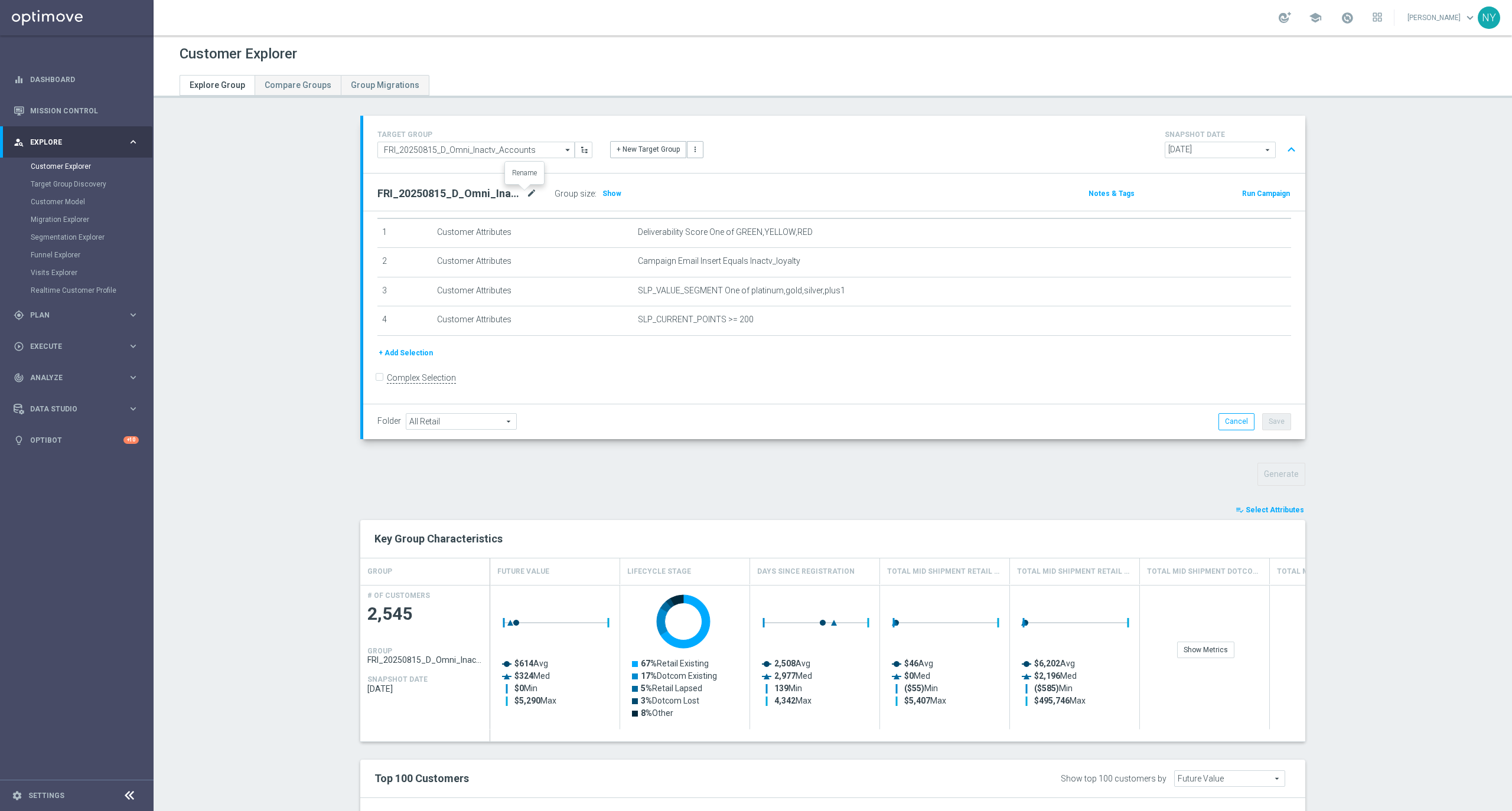
click at [526, 196] on icon "mode_edit" at bounding box center [531, 193] width 11 height 14
click at [518, 195] on input "FRI_20250815_D_Omni_Inactv_Accounts" at bounding box center [456, 195] width 159 height 17
drag, startPoint x: 523, startPoint y: 194, endPoint x: 347, endPoint y: 195, distance: 176.0
click at [347, 195] on div "TARGET GROUP FRI_20250815_D_Omni_Inactv_Accounts FRI_20250815_D_Omni_Inactv_Acc…" at bounding box center [832, 610] width 992 height 988
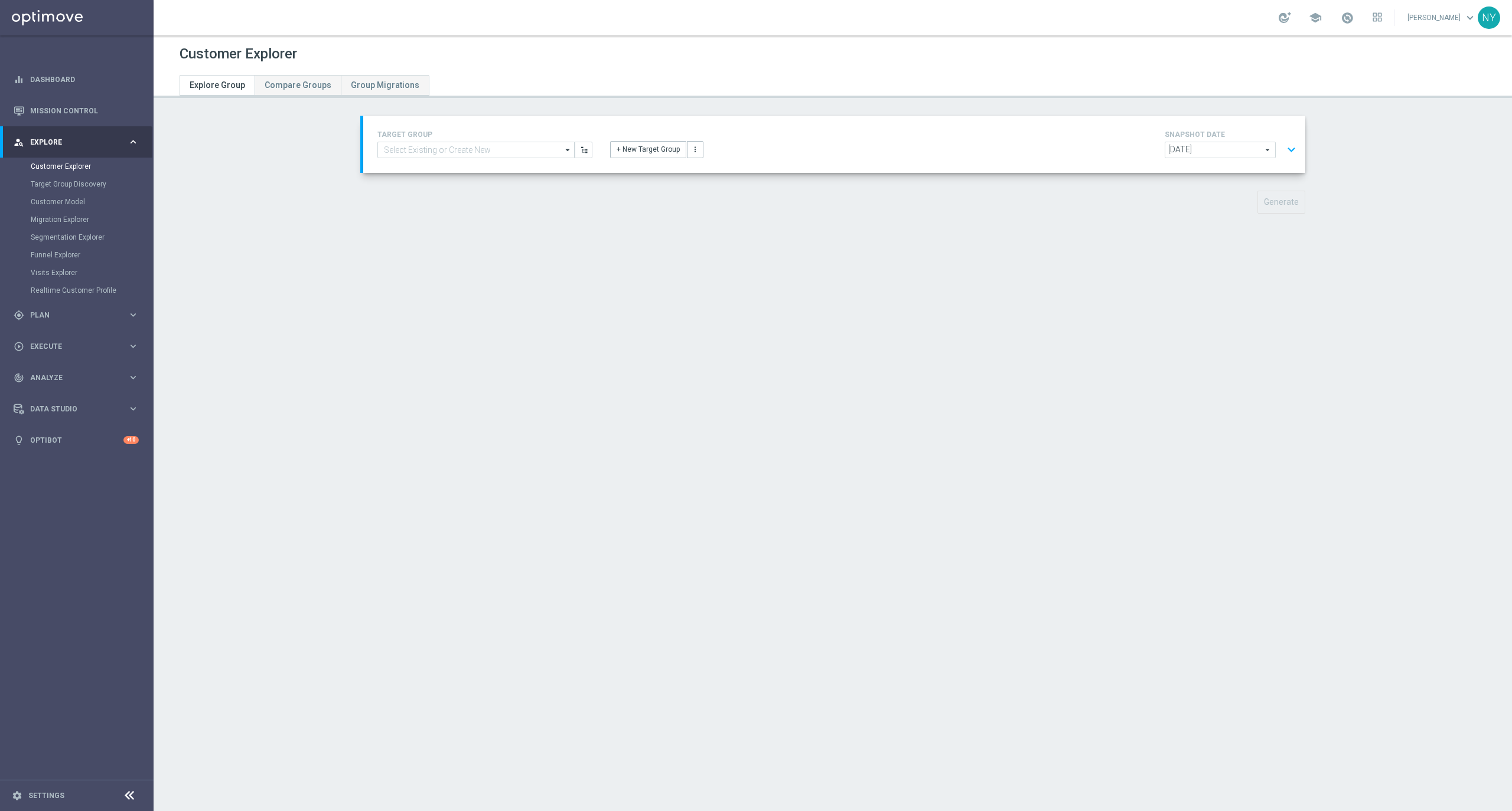
type input "FRI_20250815_D_Omni_Inactv_Accounts"
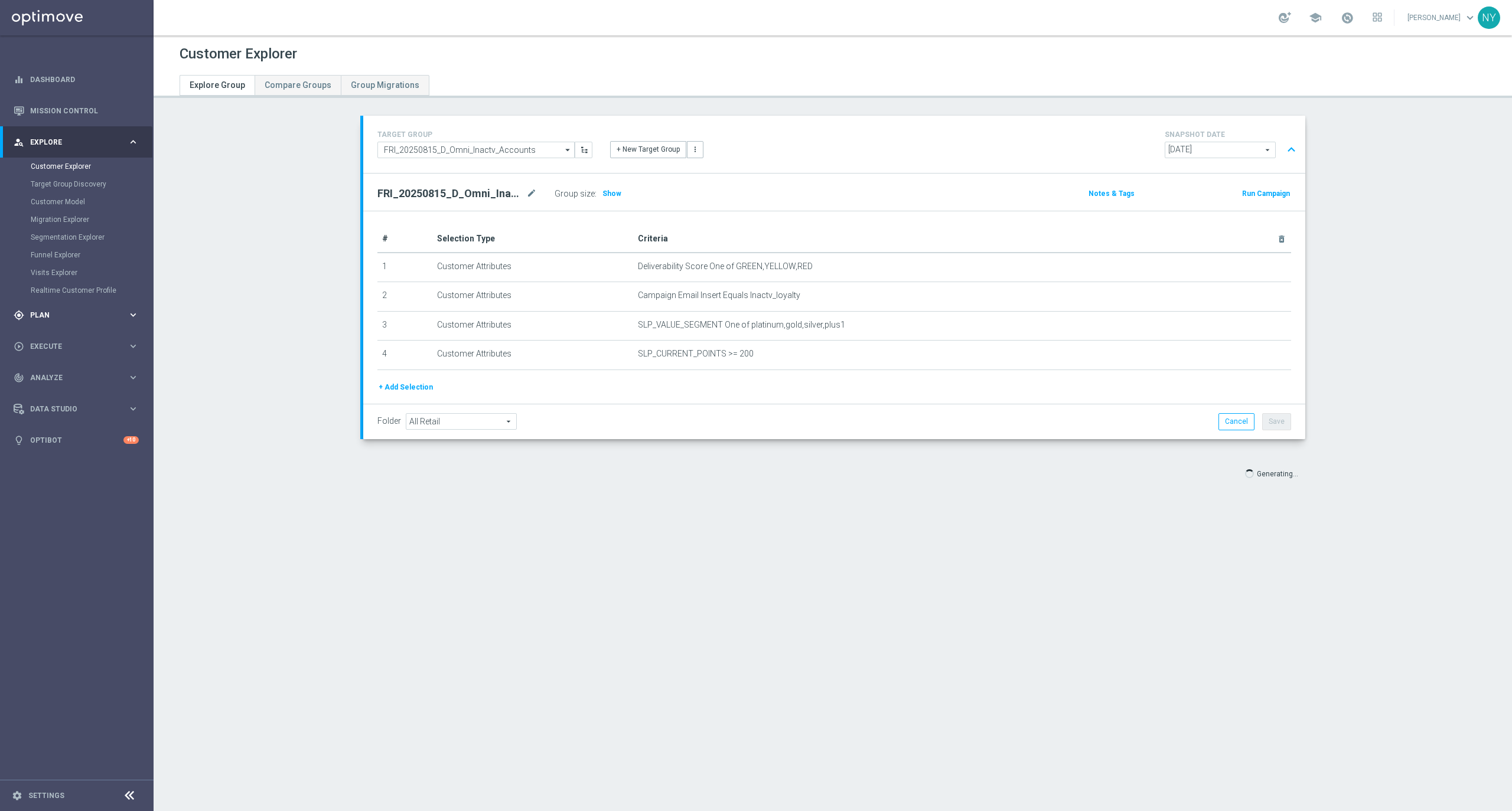
click at [46, 317] on span "Plan" at bounding box center [78, 315] width 97 height 7
click at [41, 235] on span "Templates" at bounding box center [73, 232] width 85 height 7
click at [51, 249] on link "Optimail" at bounding box center [80, 250] width 86 height 10
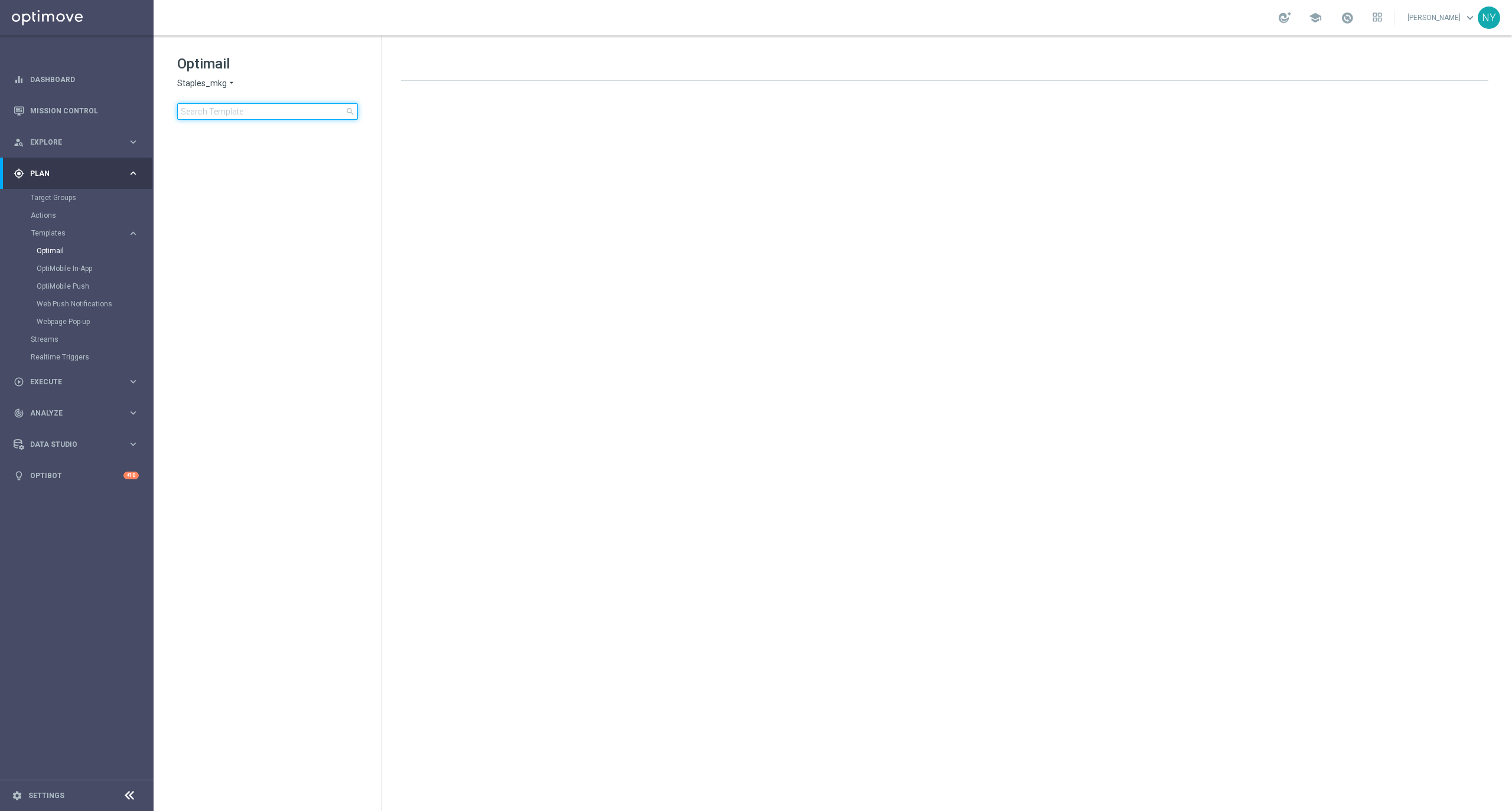
click at [229, 113] on input at bounding box center [268, 112] width 181 height 17
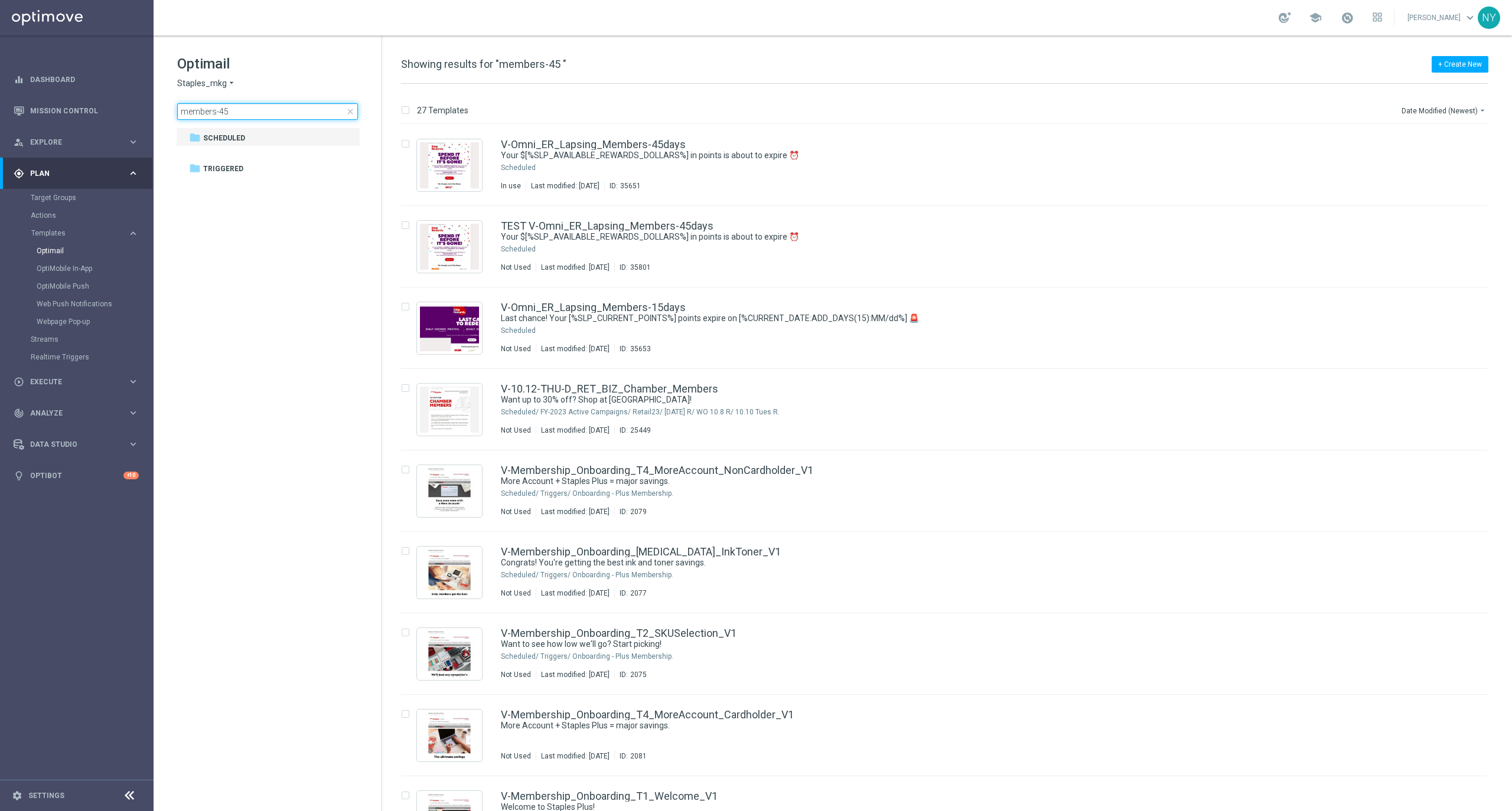
type input "members-45d"
click at [578, 143] on link "V-Omni_ER_Lapsing_ Members-45d ays" at bounding box center [594, 145] width 186 height 11
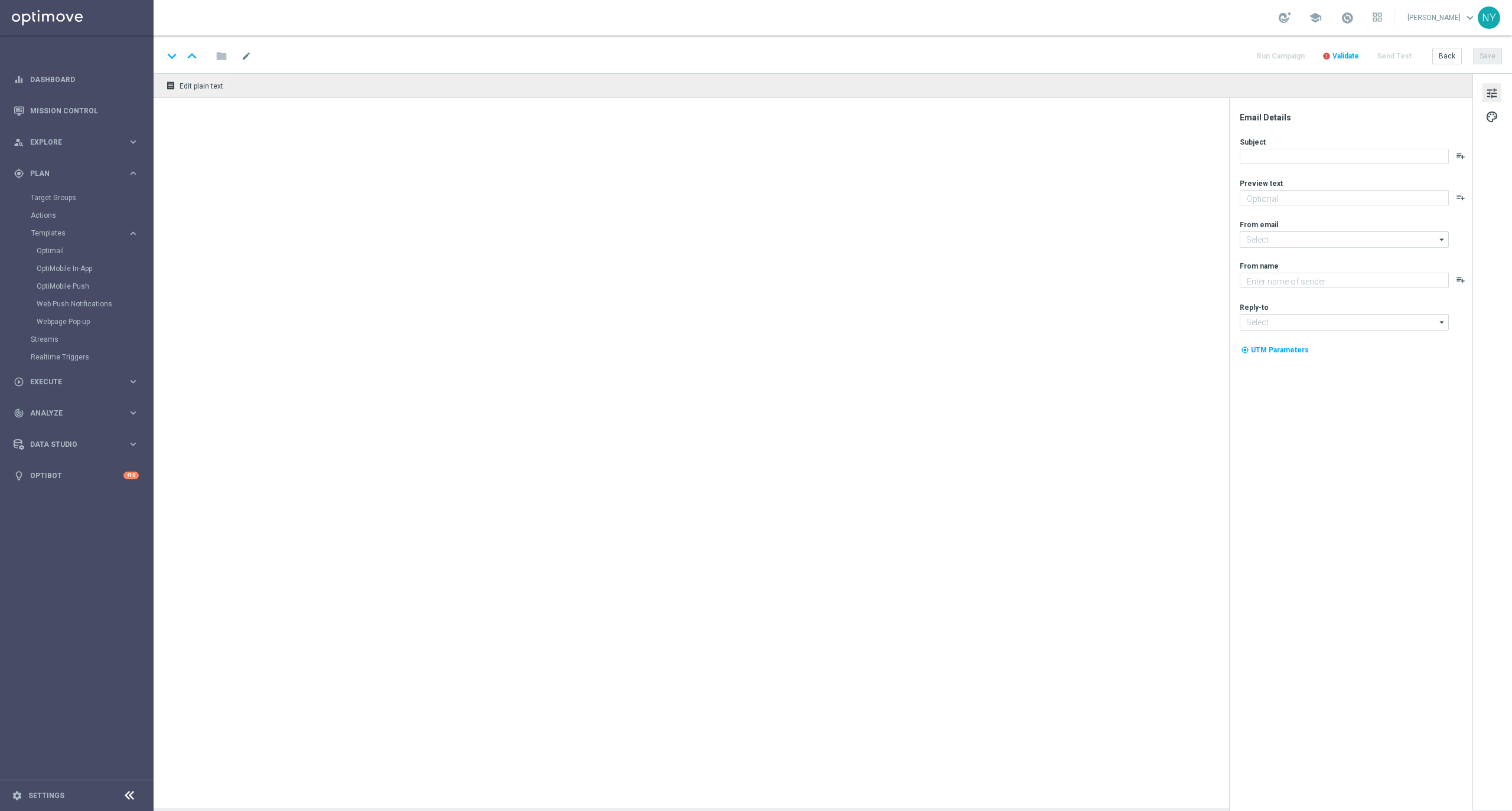
type textarea "Redeem them now before they're gone!"
type input "[EMAIL_ADDRESS][DOMAIN_NAME]"
type textarea "Staples"
type input "[EMAIL_ADDRESS][DOMAIN_NAME]"
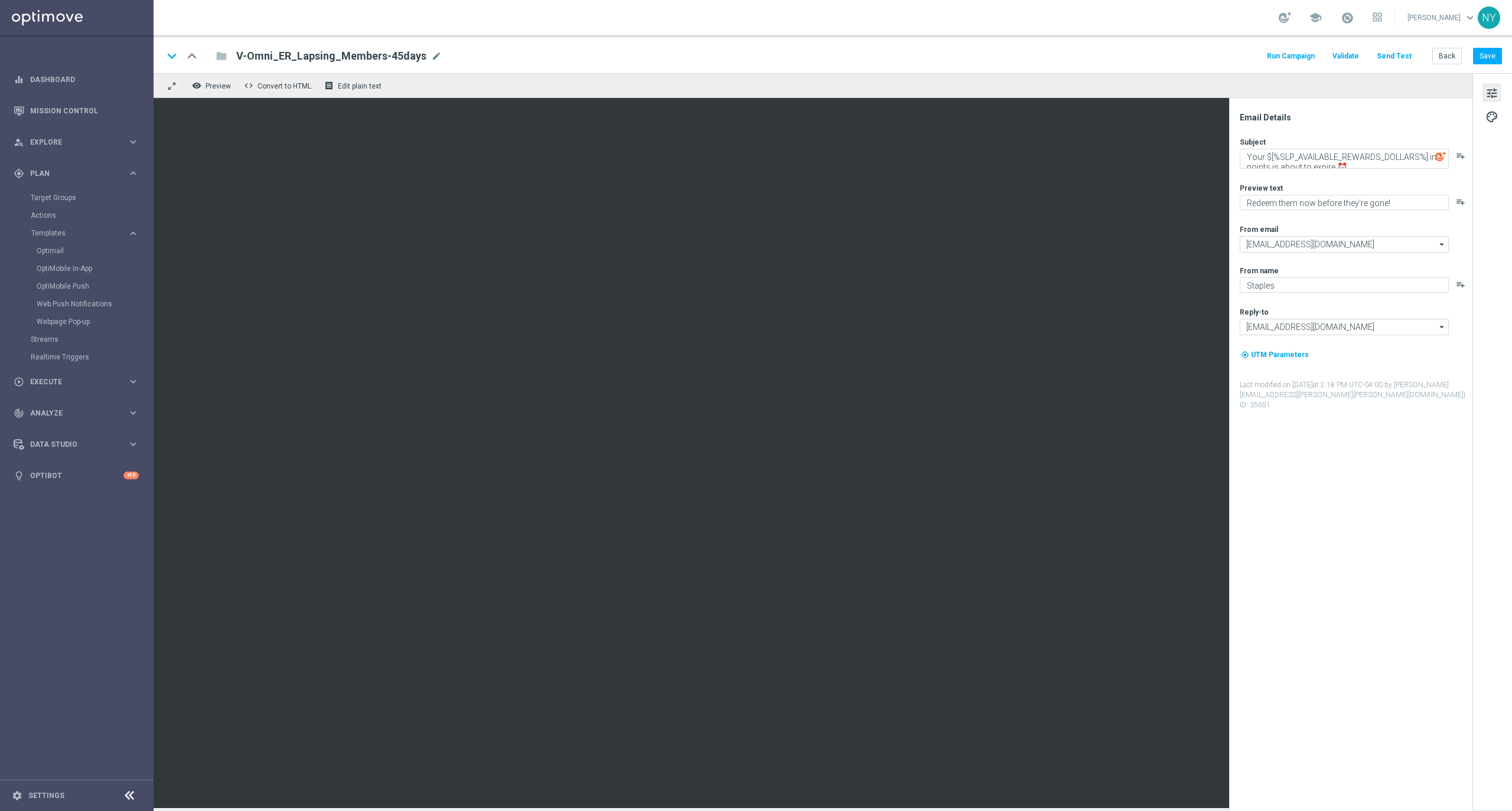
click at [1387, 56] on button "Send Test" at bounding box center [1394, 56] width 38 height 16
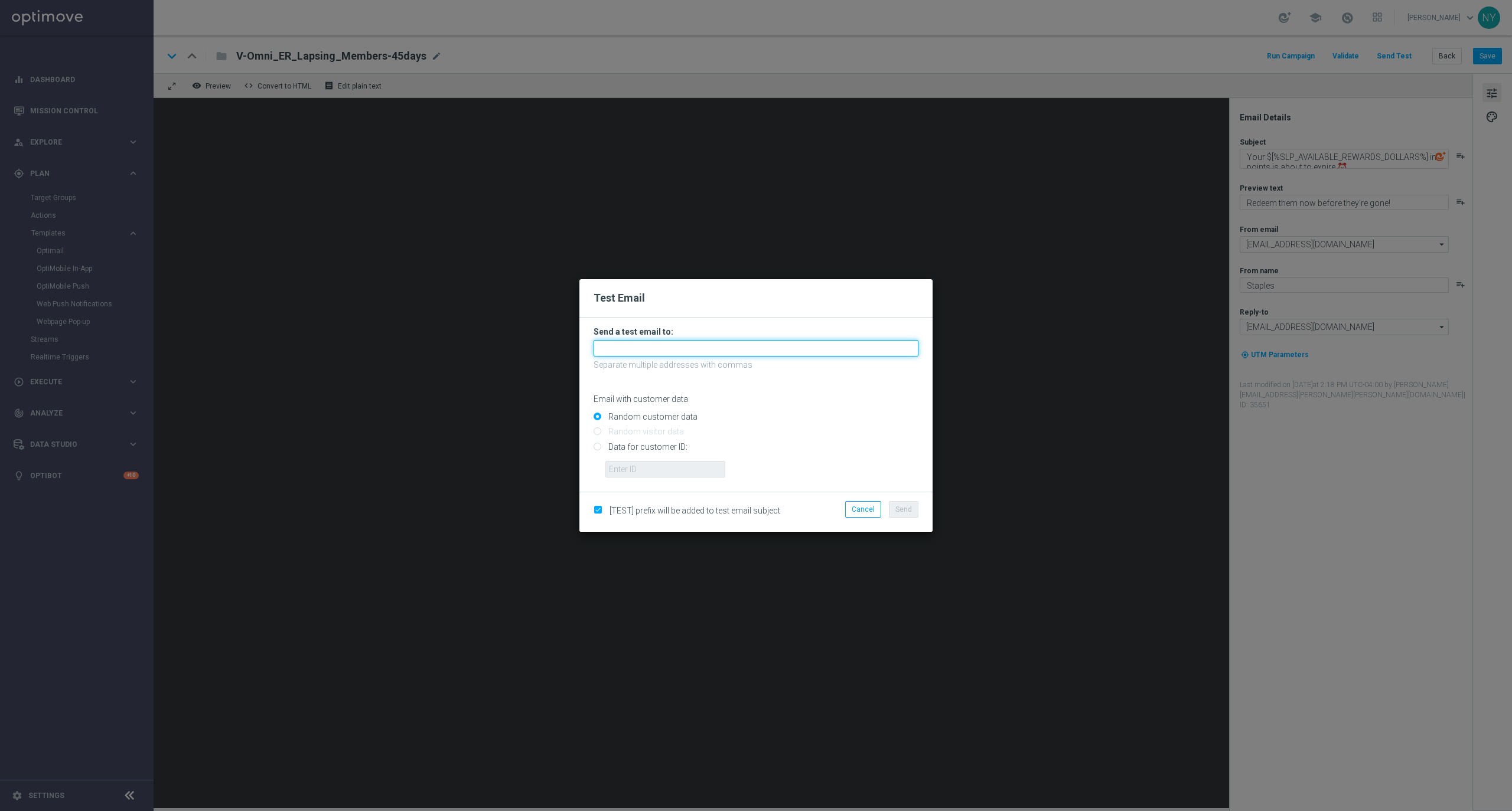
click at [608, 347] on input "text" at bounding box center [756, 349] width 325 height 17
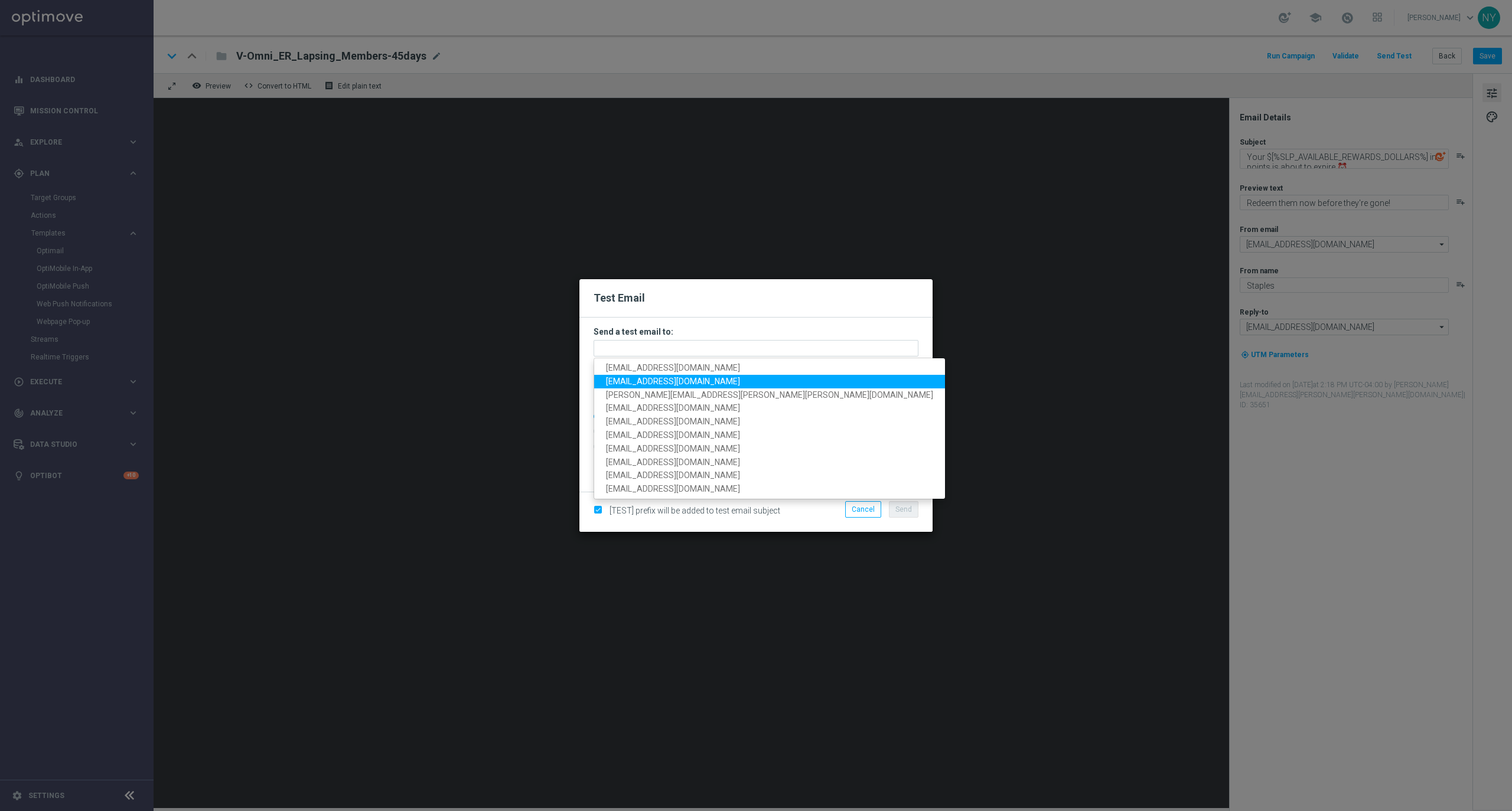
click at [619, 380] on span "[EMAIL_ADDRESS][DOMAIN_NAME]" at bounding box center [673, 381] width 134 height 10
type input "[EMAIL_ADDRESS][DOMAIN_NAME]"
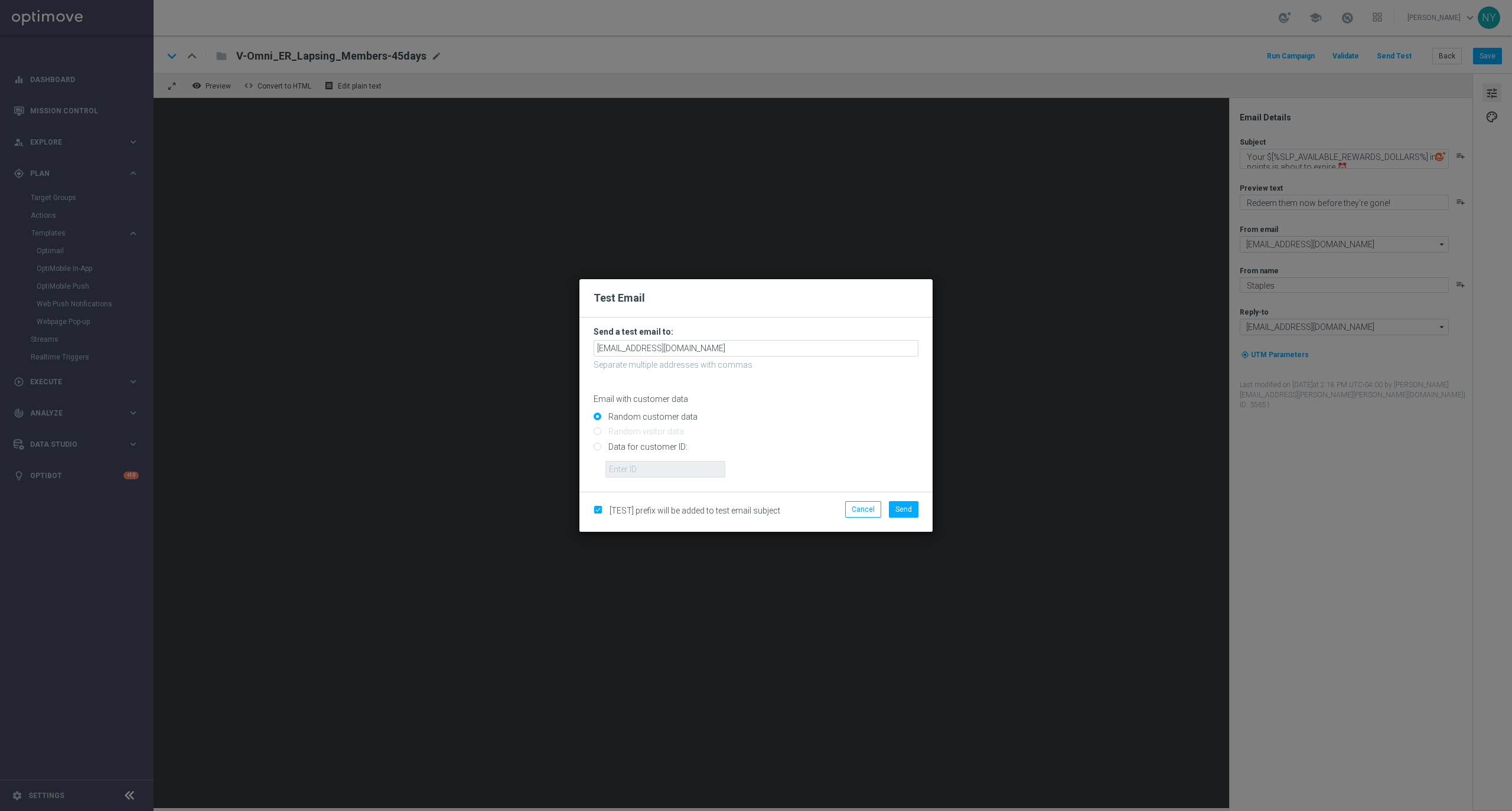
click at [598, 447] on input "Data for customer ID:" at bounding box center [756, 452] width 325 height 17
radio input "true"
click at [627, 463] on input "text" at bounding box center [665, 469] width 120 height 17
paste input "10000309671"
type input "10000309671"
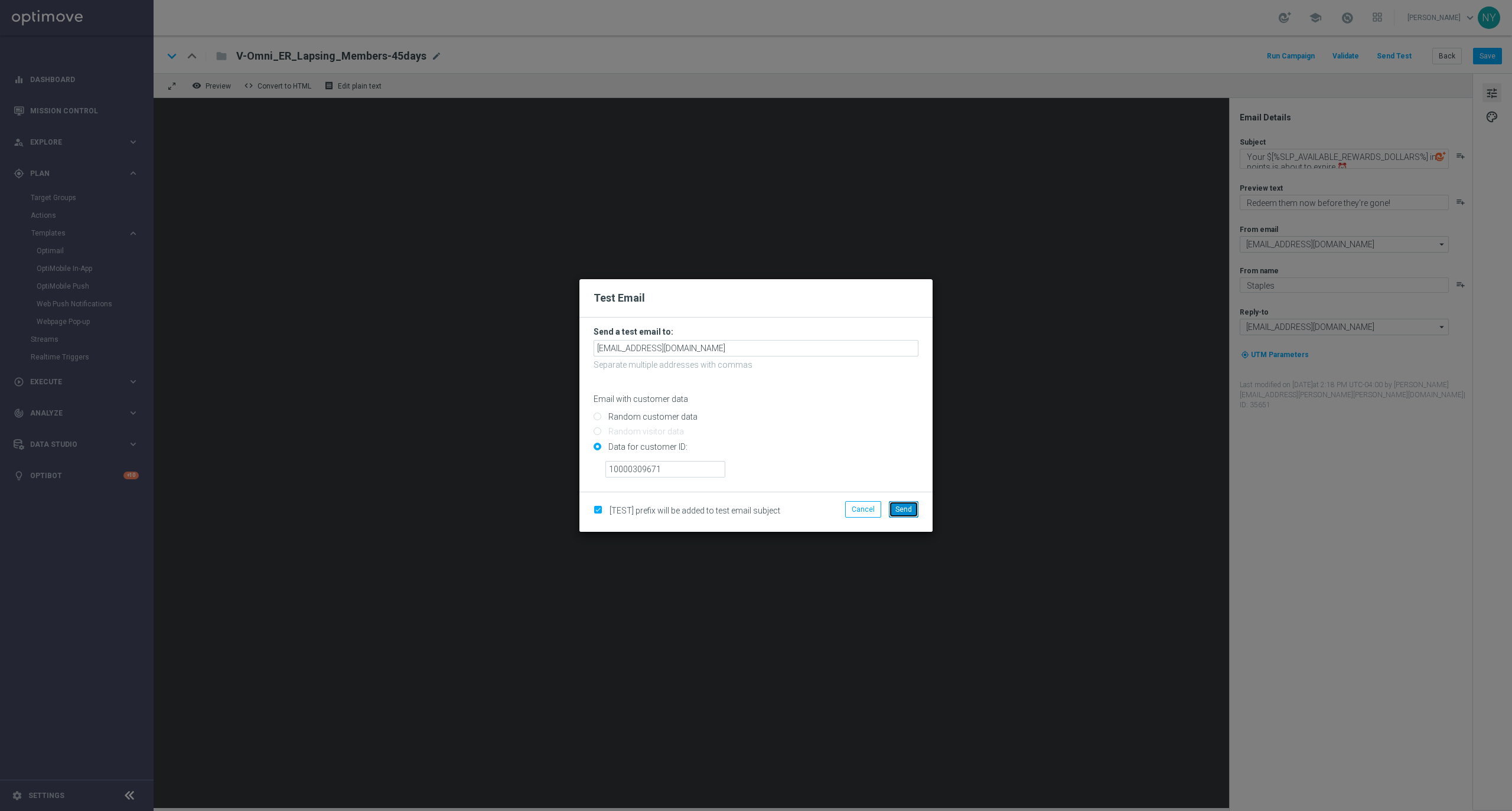
click at [909, 510] on span "Send" at bounding box center [904, 509] width 17 height 8
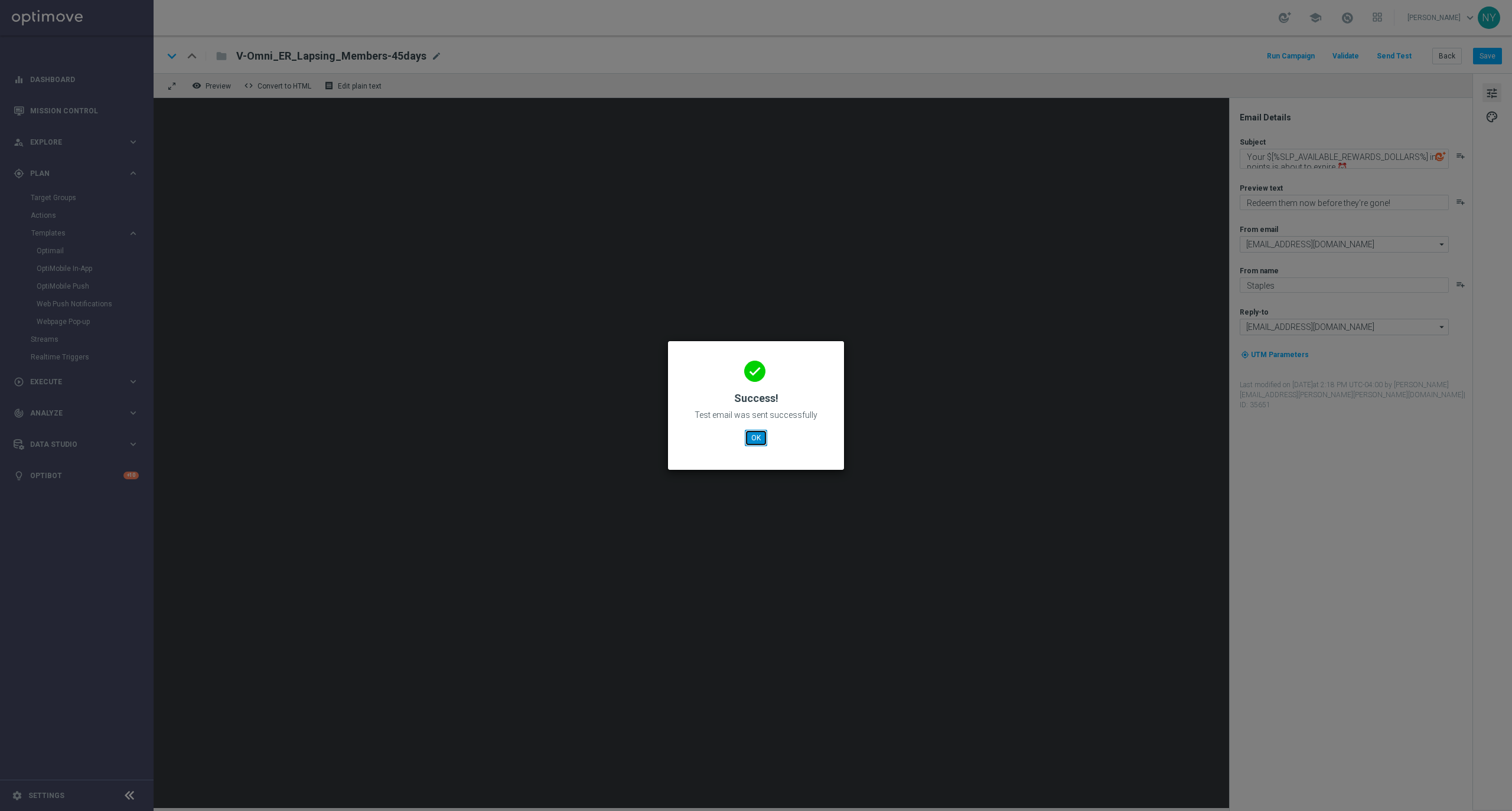
click at [758, 431] on button "OK" at bounding box center [756, 438] width 23 height 17
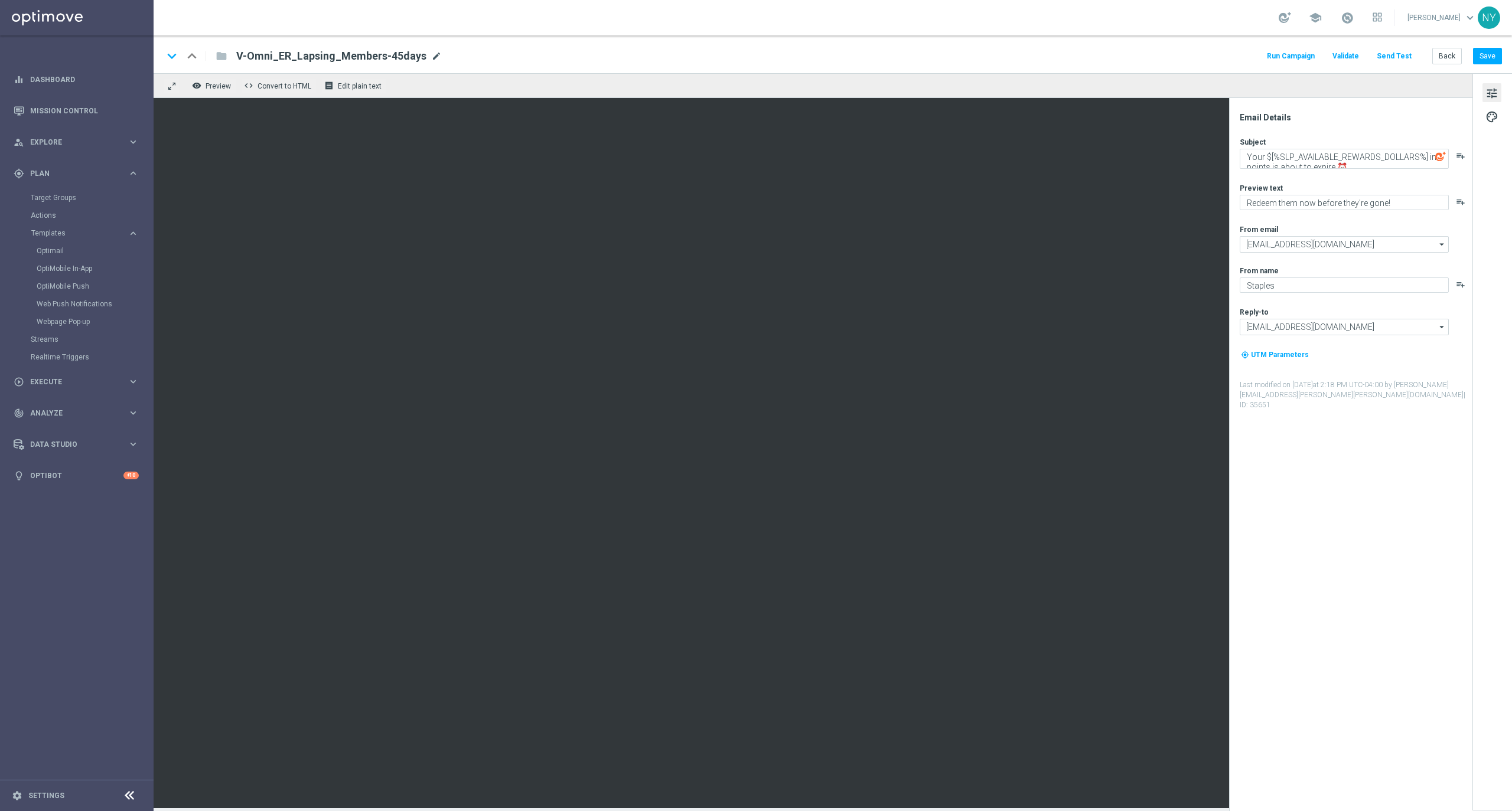
click at [431, 56] on span "mode_edit" at bounding box center [436, 56] width 11 height 11
drag, startPoint x: 416, startPoint y: 56, endPoint x: 167, endPoint y: 64, distance: 249.1
click at [167, 64] on div "keyboard_arrow_down keyboard_arrow_up folder V-Omni_ER_Lapsing_Members-45days" at bounding box center [346, 56] width 366 height 15
